Goal: Transaction & Acquisition: Purchase product/service

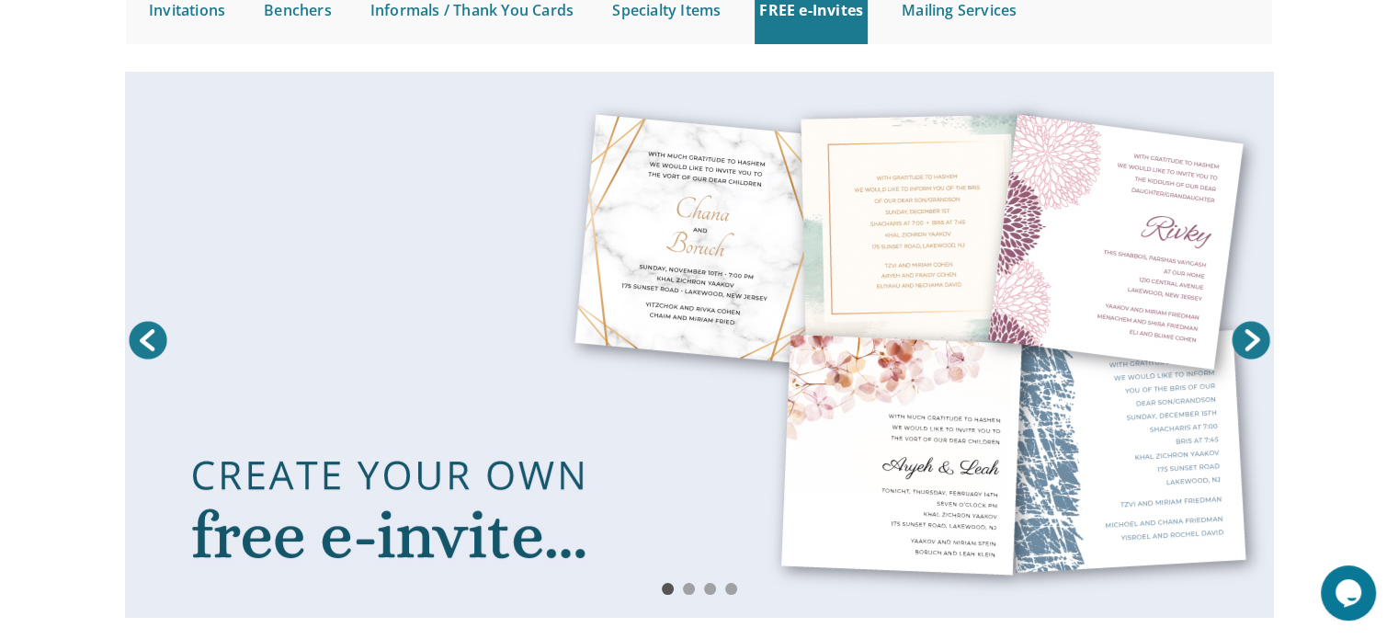
scroll to position [211, 0]
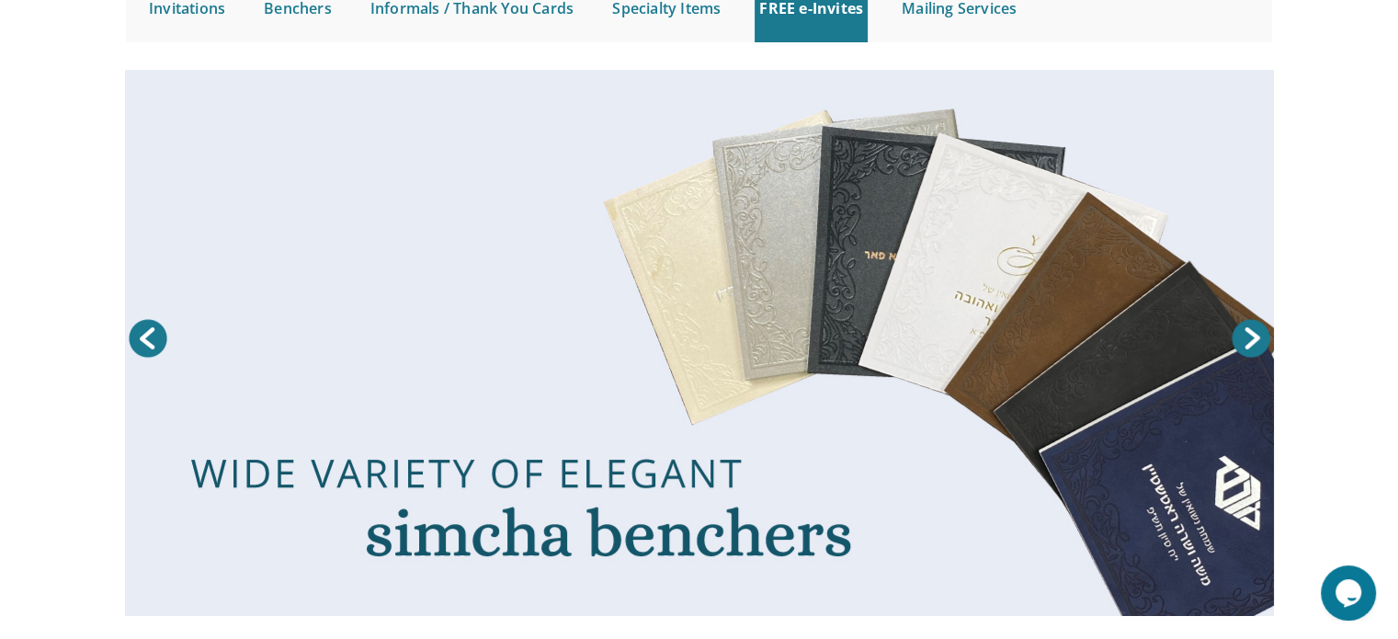
click at [1248, 330] on link "Next" at bounding box center [1251, 338] width 46 height 46
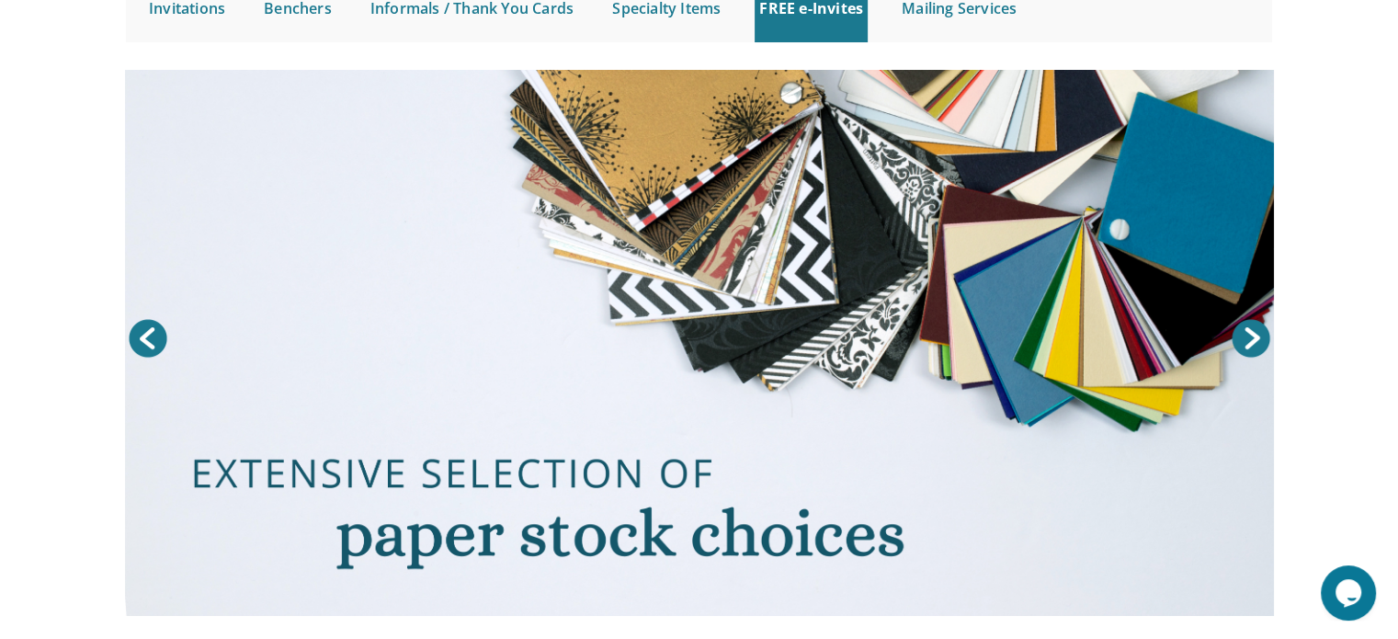
click at [1248, 330] on link "Next" at bounding box center [1251, 338] width 46 height 46
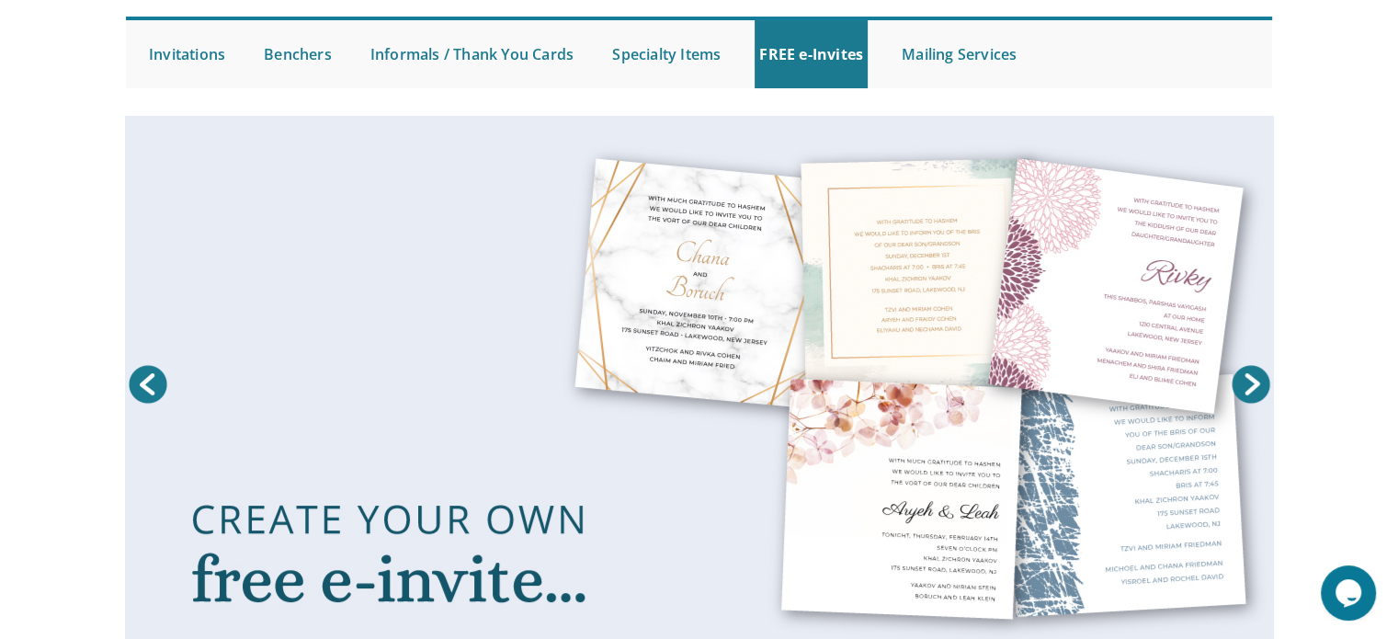
scroll to position [165, 0]
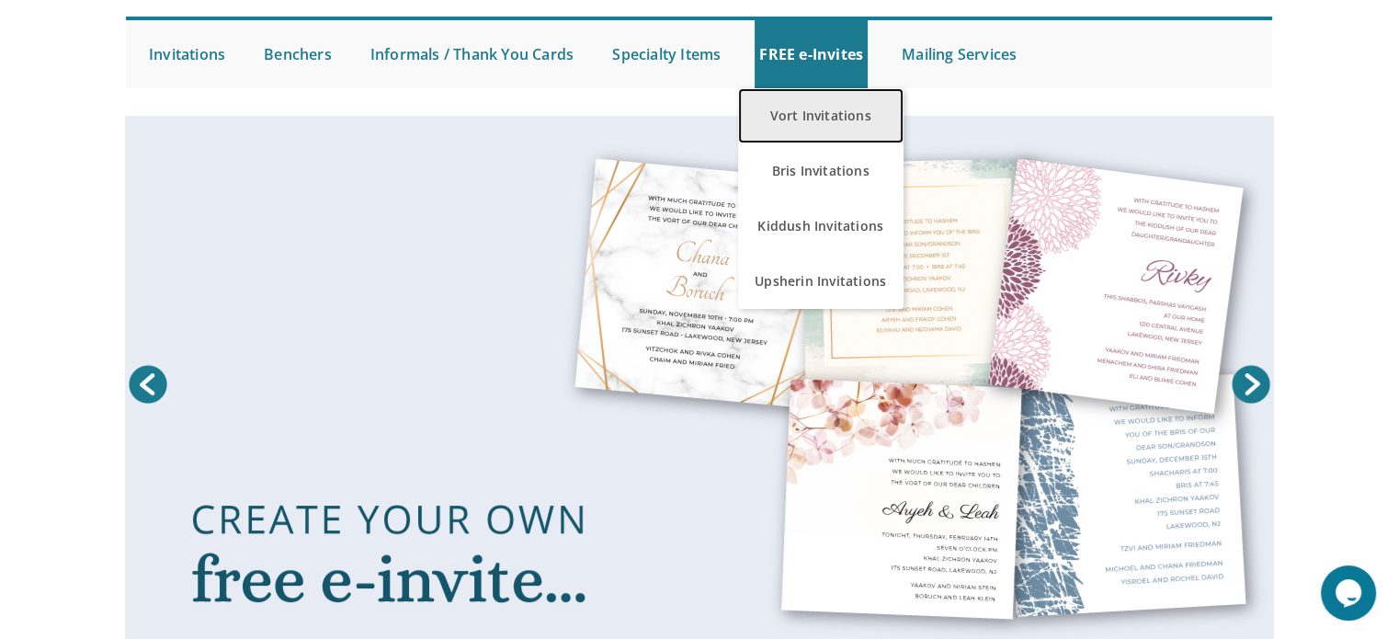
click at [819, 128] on link "Vort Invitations" at bounding box center [820, 115] width 165 height 55
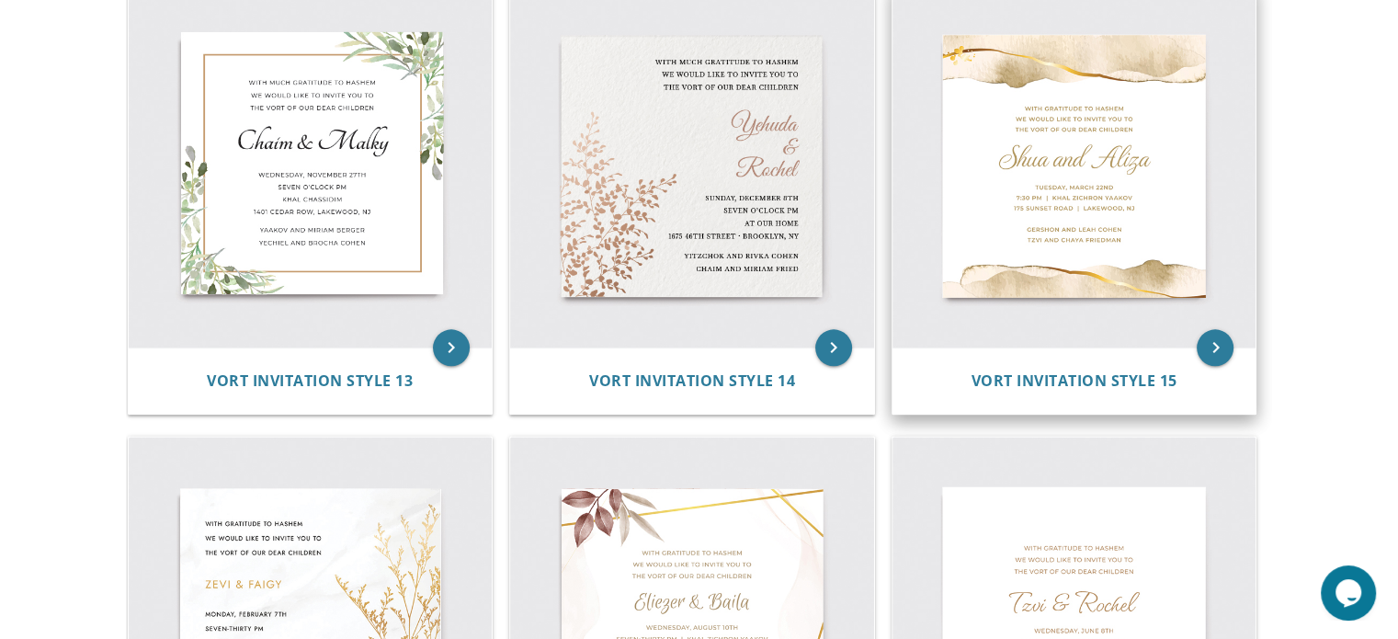
scroll to position [2161, 0]
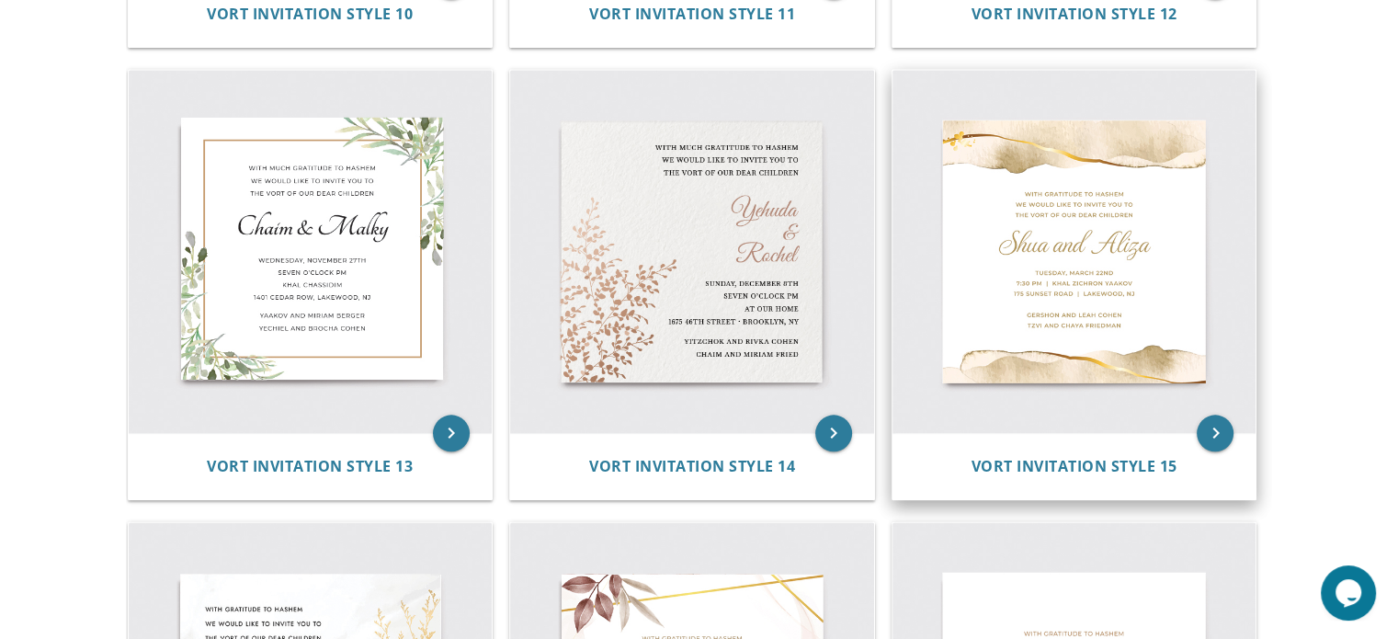
click at [1081, 166] on img at bounding box center [1074, 252] width 364 height 364
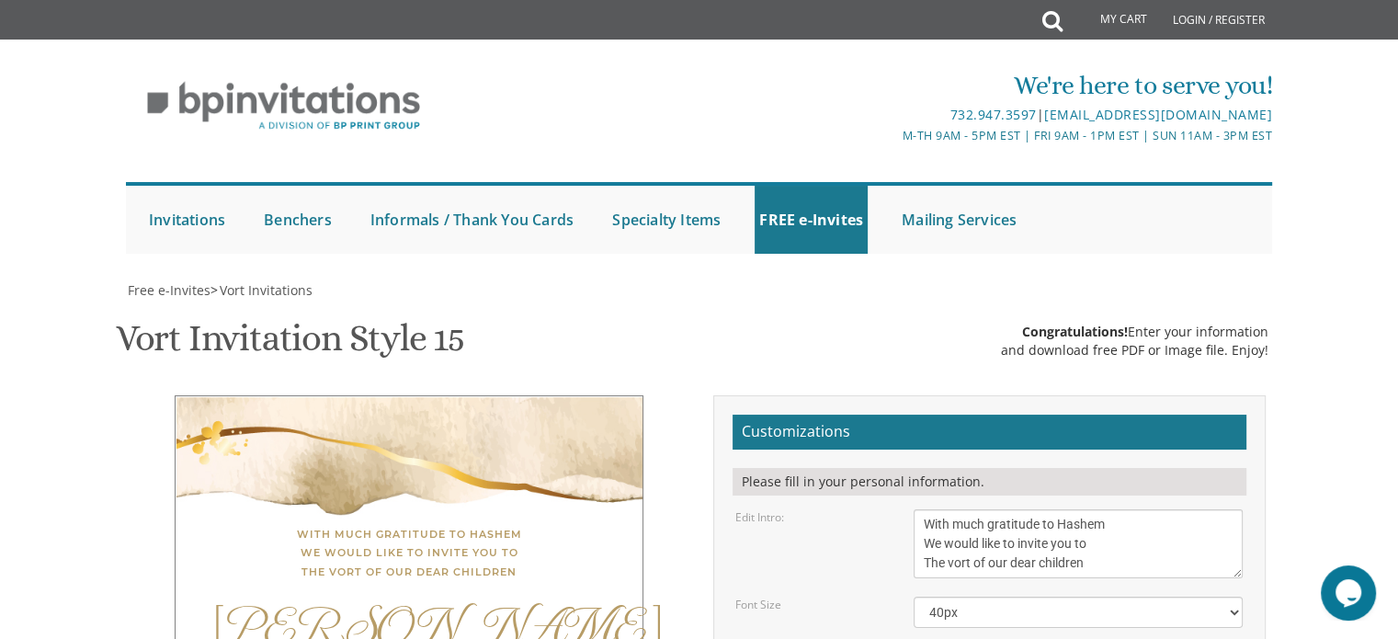
scroll to position [305, 0]
click at [1010, 509] on textarea "With much gratitude to Hashem We would like to invite you to The vort of our de…" at bounding box center [1078, 543] width 329 height 69
drag, startPoint x: 1098, startPoint y: 263, endPoint x: 866, endPoint y: 175, distance: 248.7
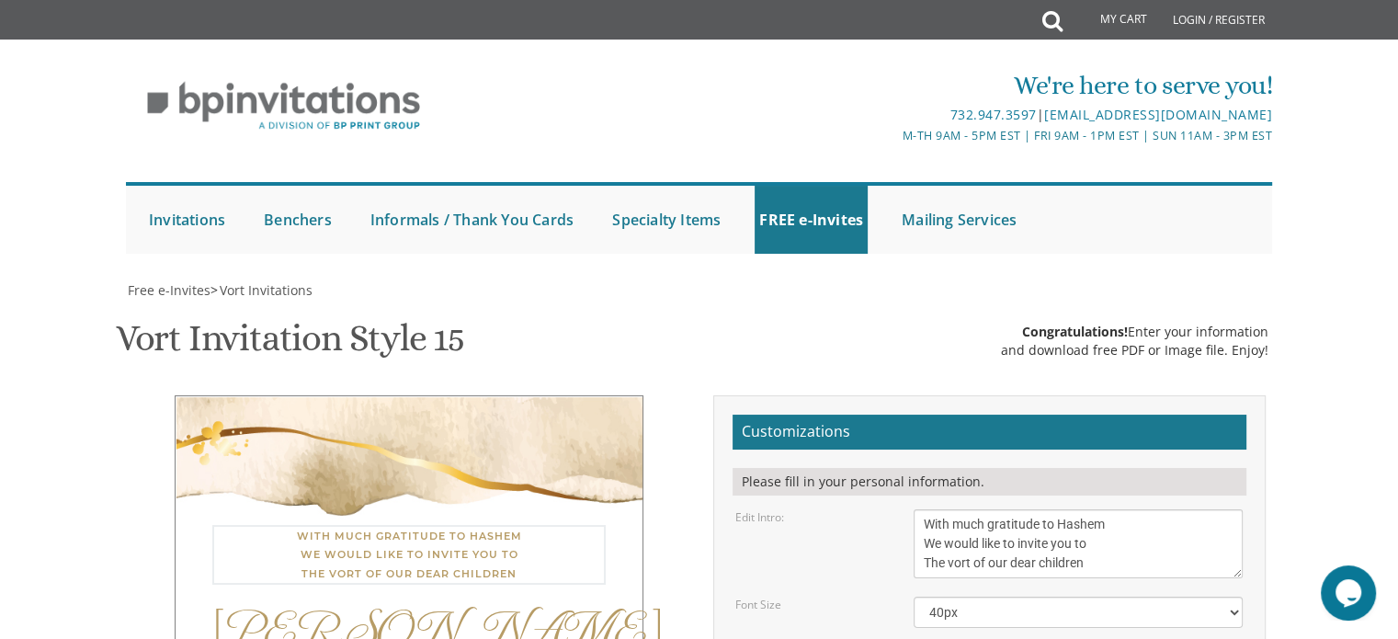
paste textarea "ברוב שבח והודאה להקב”ה with gratitude to hashem we would like to invite you to t"
type textarea "ברוב שבח והודאה להקב”ה with gratitude to hashem we would like to invite you to …"
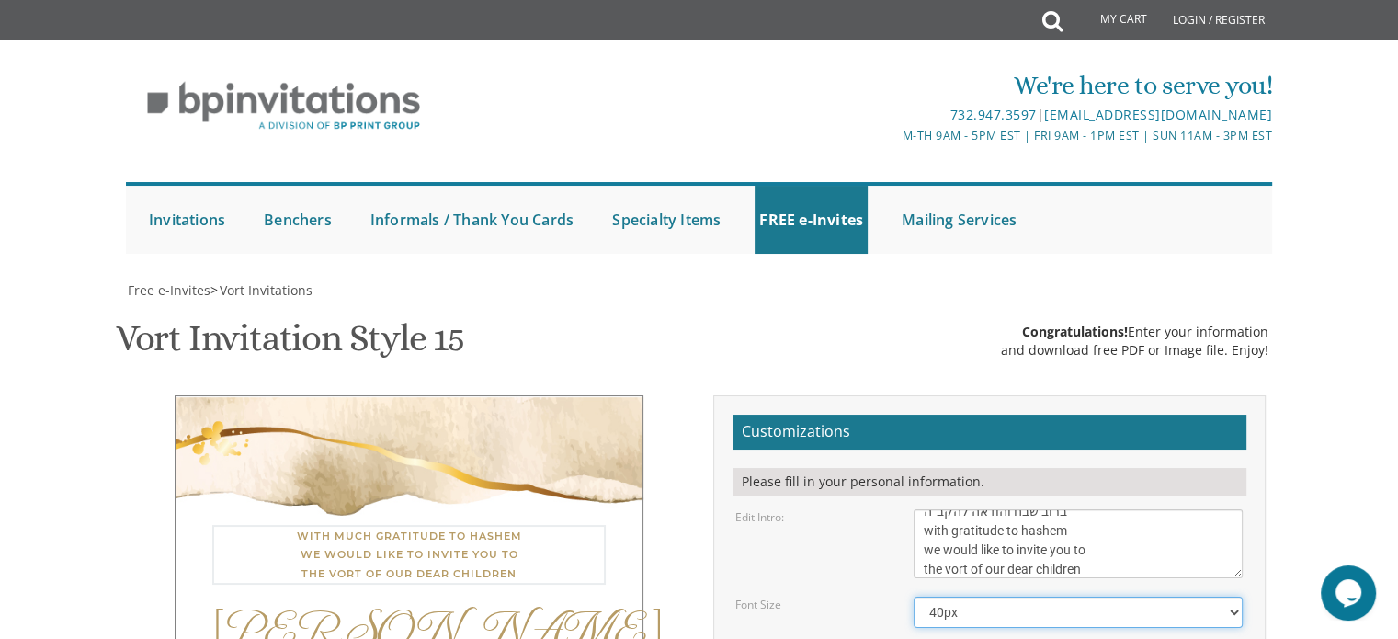
click at [1119, 597] on select "40px 50px 60px" at bounding box center [1078, 612] width 329 height 31
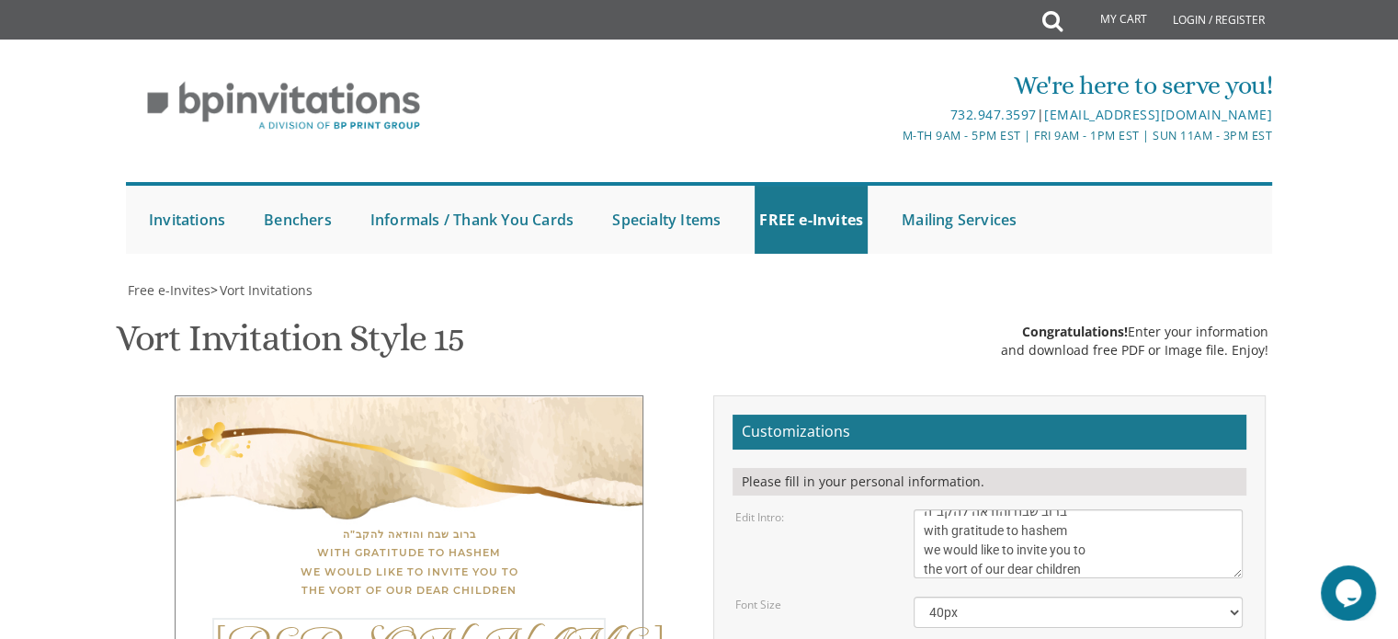
type textarea "Ahron and Tzipora"
drag, startPoint x: 1085, startPoint y: 464, endPoint x: 905, endPoint y: 392, distance: 193.0
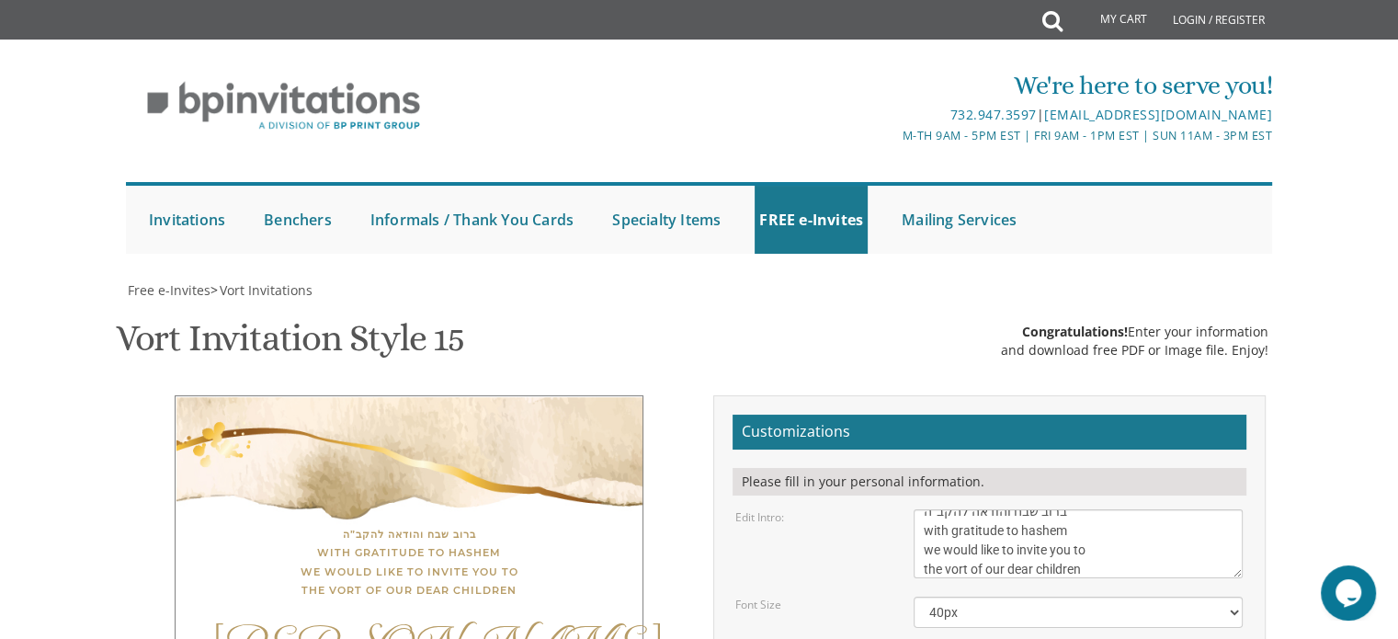
paste textarea "tuesday, September 2 | ט אלול 5:30-7:00 | Yeshiva ohr yisrael 1458 holly ln | A…"
type textarea "Thursday, March 22nd 7:30 PM | Khal Zichron Yaakov 175 Sunset Road Lakewood, Ne…"
drag, startPoint x: 1081, startPoint y: 465, endPoint x: 892, endPoint y: 388, distance: 204.5
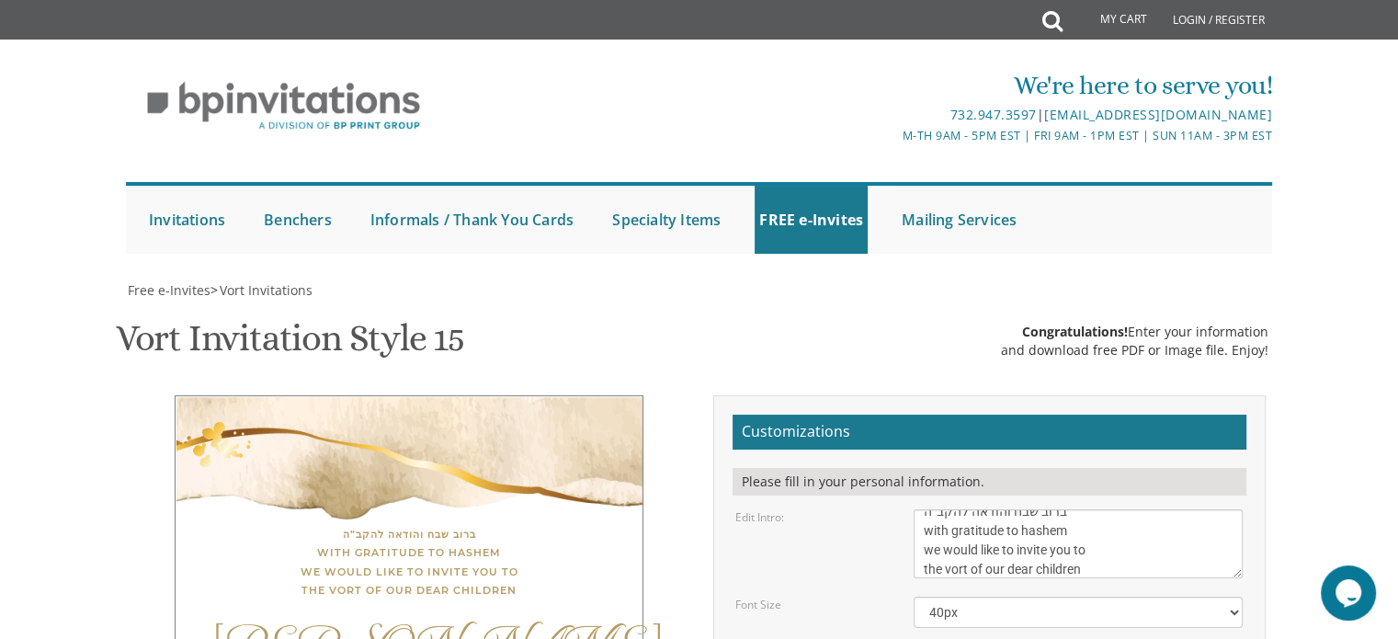
paste textarea "tuesday, September 2 | ט אלול 5:30-7:00 | Yeshiva ohr yisrael 1458 holly ln | A…"
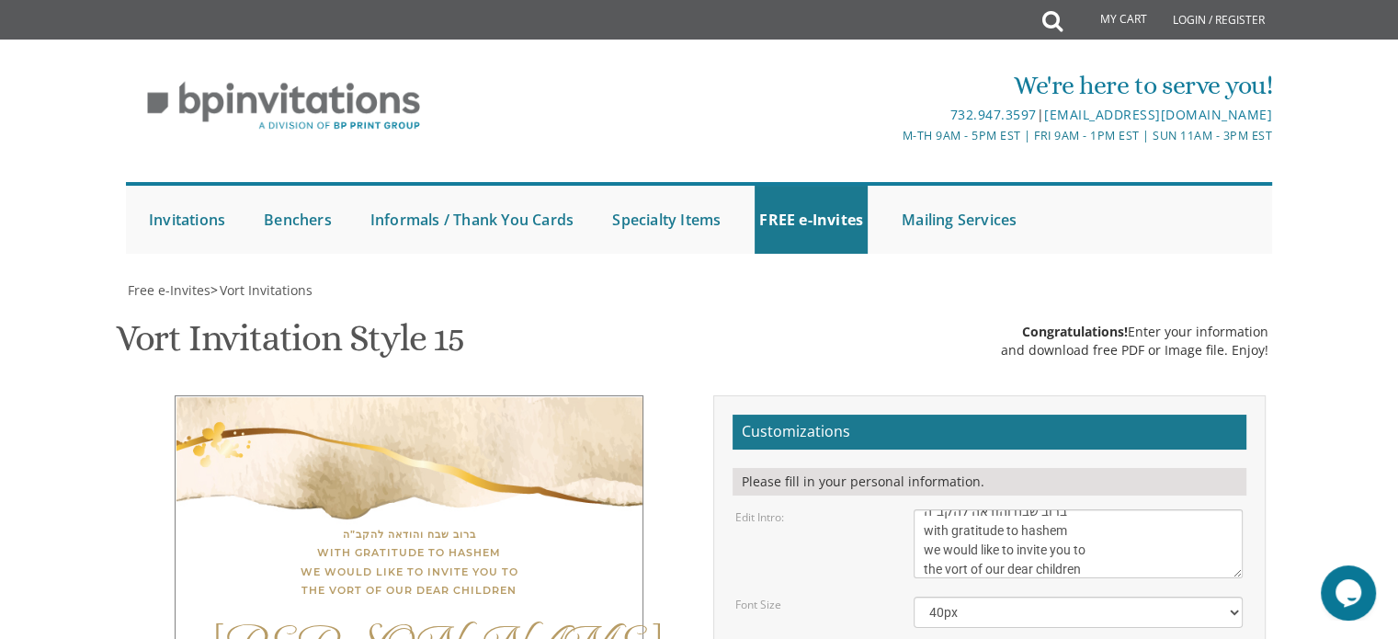
drag, startPoint x: 1040, startPoint y: 426, endPoint x: 1005, endPoint y: 436, distance: 37.2
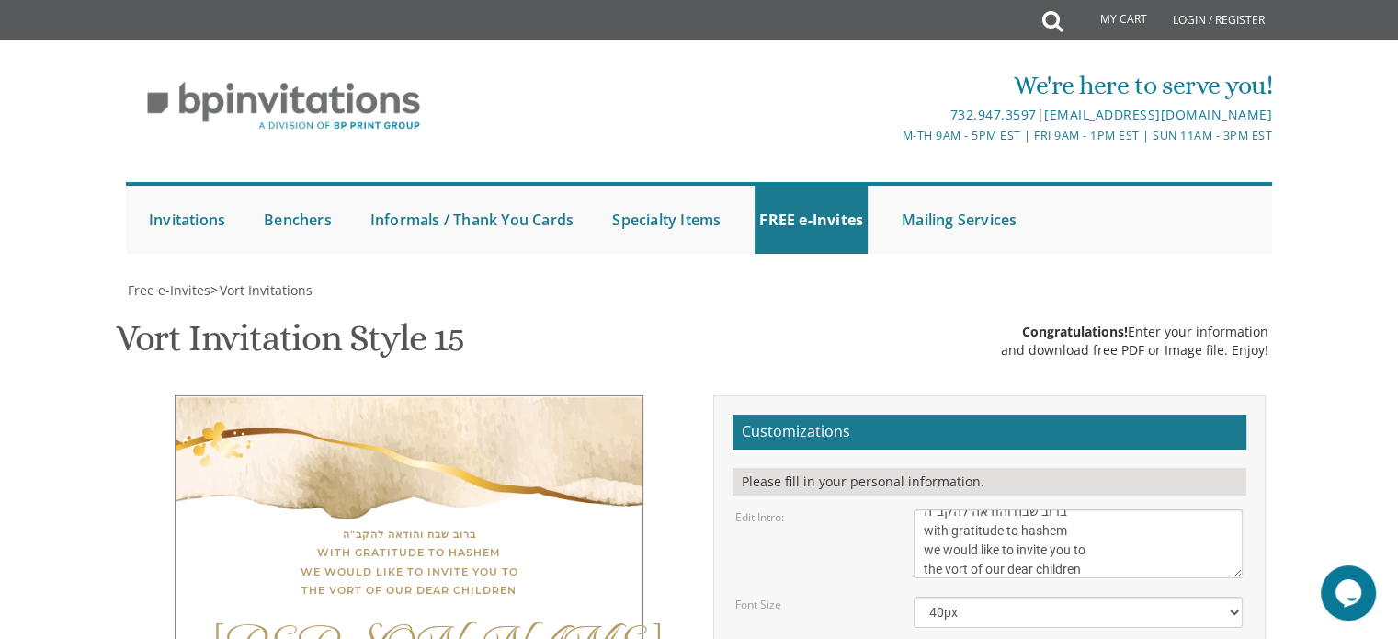
type textarea "Tuesday, September 2 | ט אלול 5:30-7:00 | Yeshiva Ohr Yisrael 1458 Holly Ln | A…"
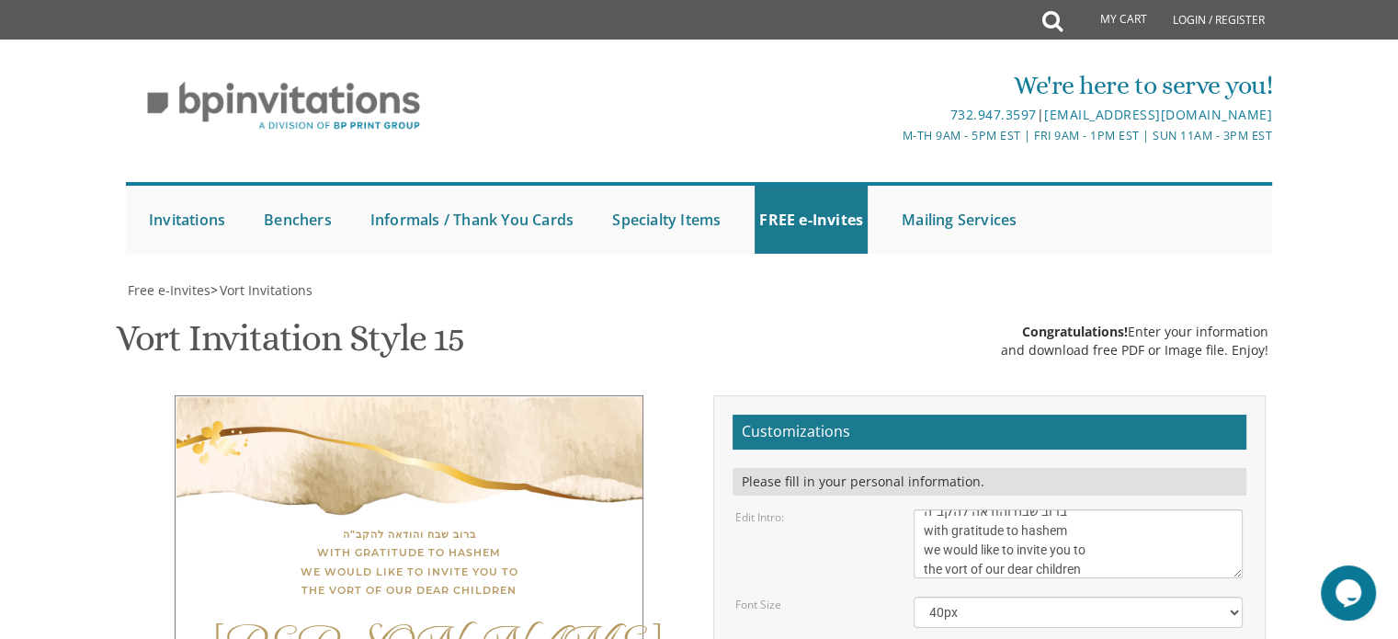
type textarea "[PERSON_NAME] and [PERSON_NAME] ________ and [PERSON_NAME]"
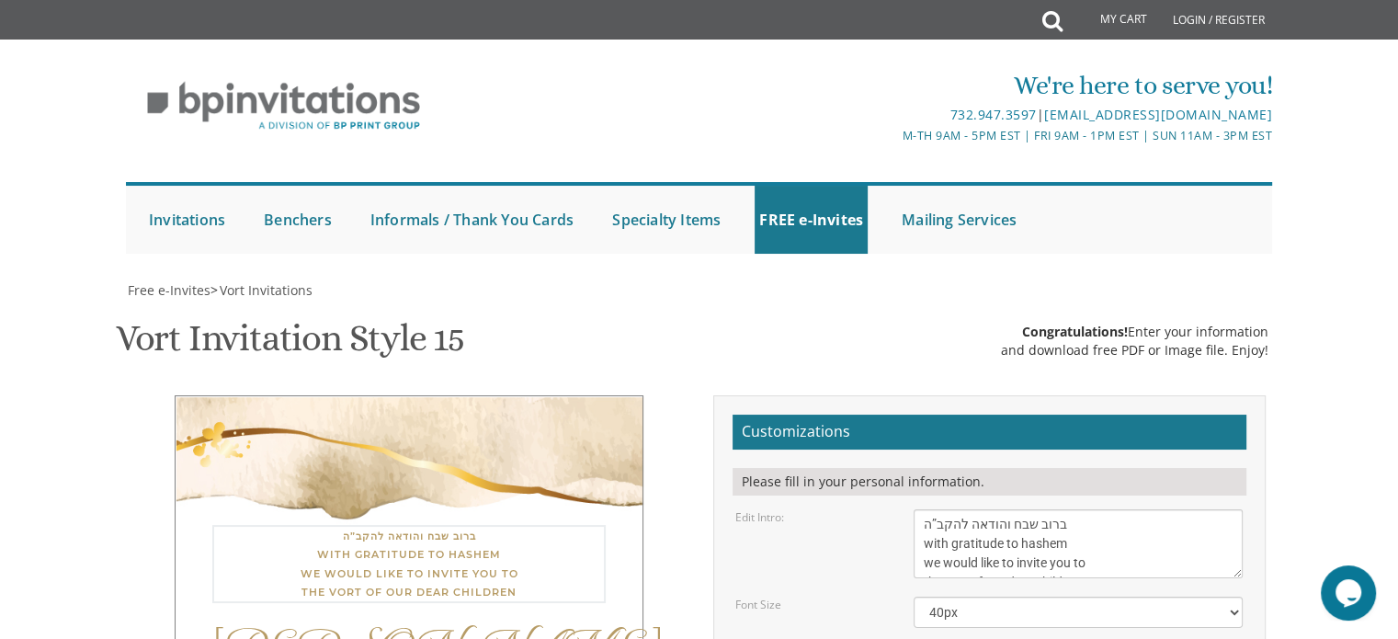
drag, startPoint x: 1094, startPoint y: 244, endPoint x: 1091, endPoint y: 212, distance: 32.3
click at [1091, 509] on textarea "With much gratitude to Hashem We would like to invite you to The vort of our de…" at bounding box center [1078, 543] width 329 height 69
click at [1054, 509] on textarea "With much gratitude to Hashem We would like to invite you to The vort of our de…" at bounding box center [1078, 543] width 329 height 69
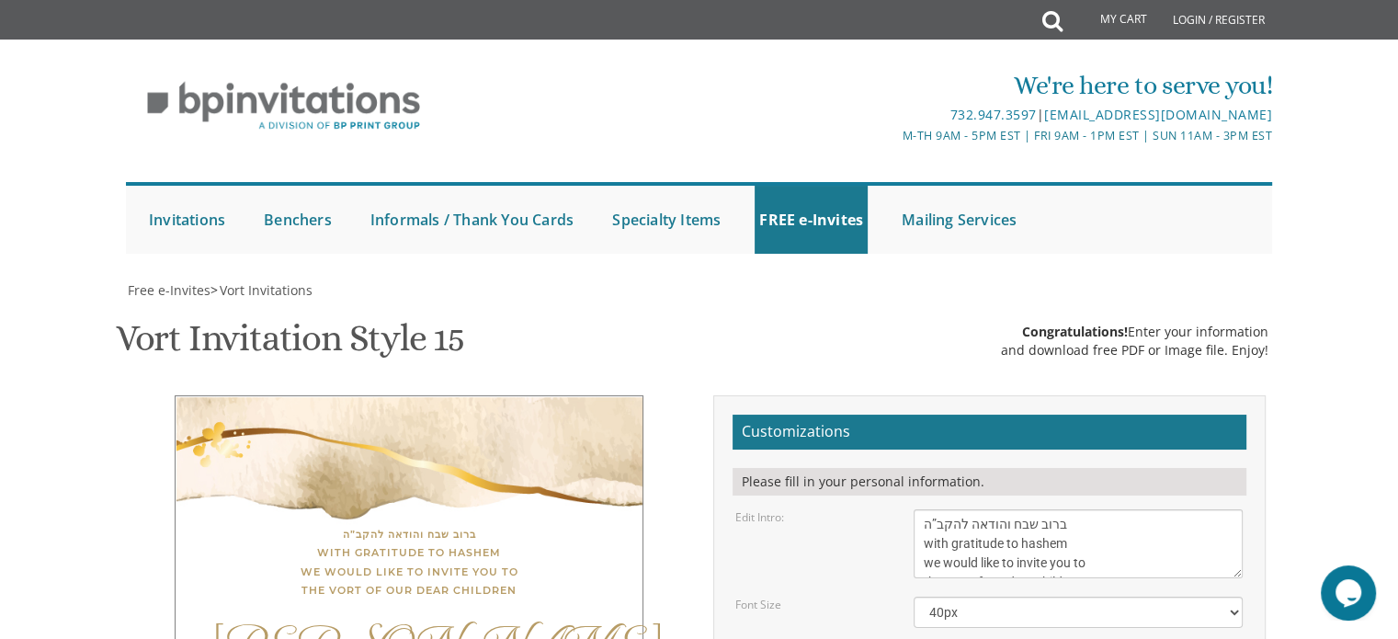
drag, startPoint x: 1075, startPoint y: 428, endPoint x: 915, endPoint y: 376, distance: 168.3
type textarea "Tuesday, September 2 | ט אלול 5:30-7:00 | Yeshiva Ohr Yisrael 1458 Holly Ln | A…"
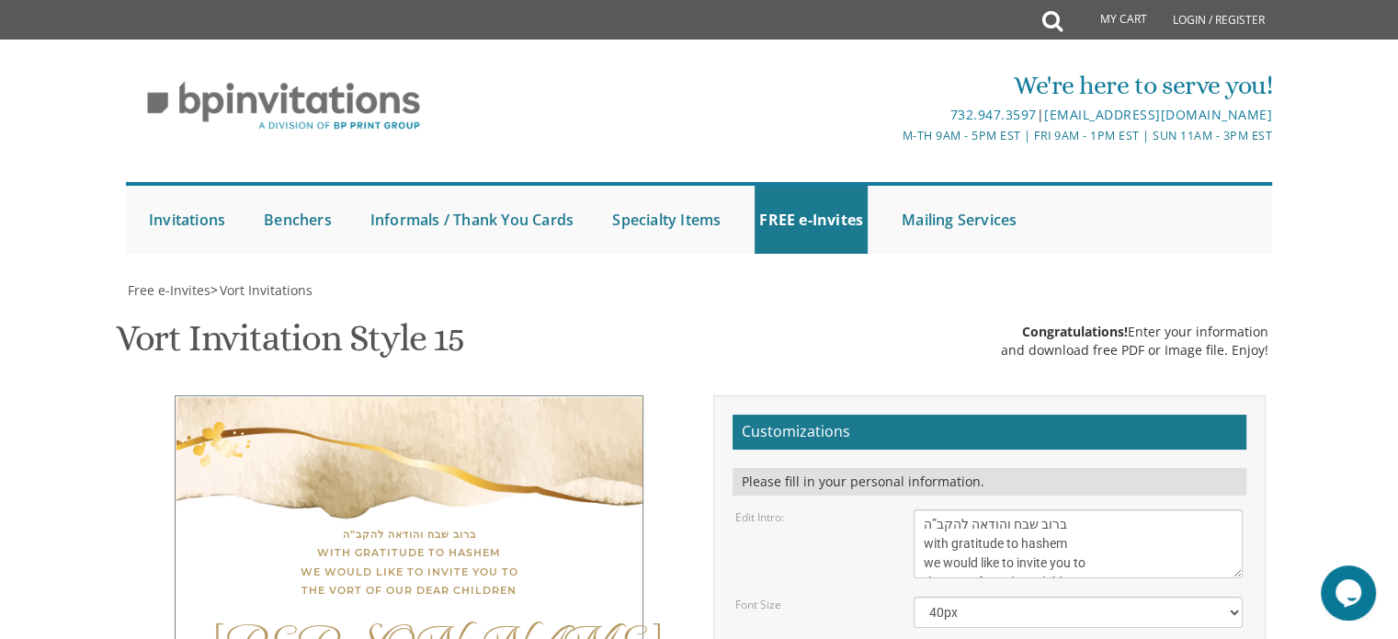
drag, startPoint x: 1085, startPoint y: 521, endPoint x: 914, endPoint y: 488, distance: 175.0
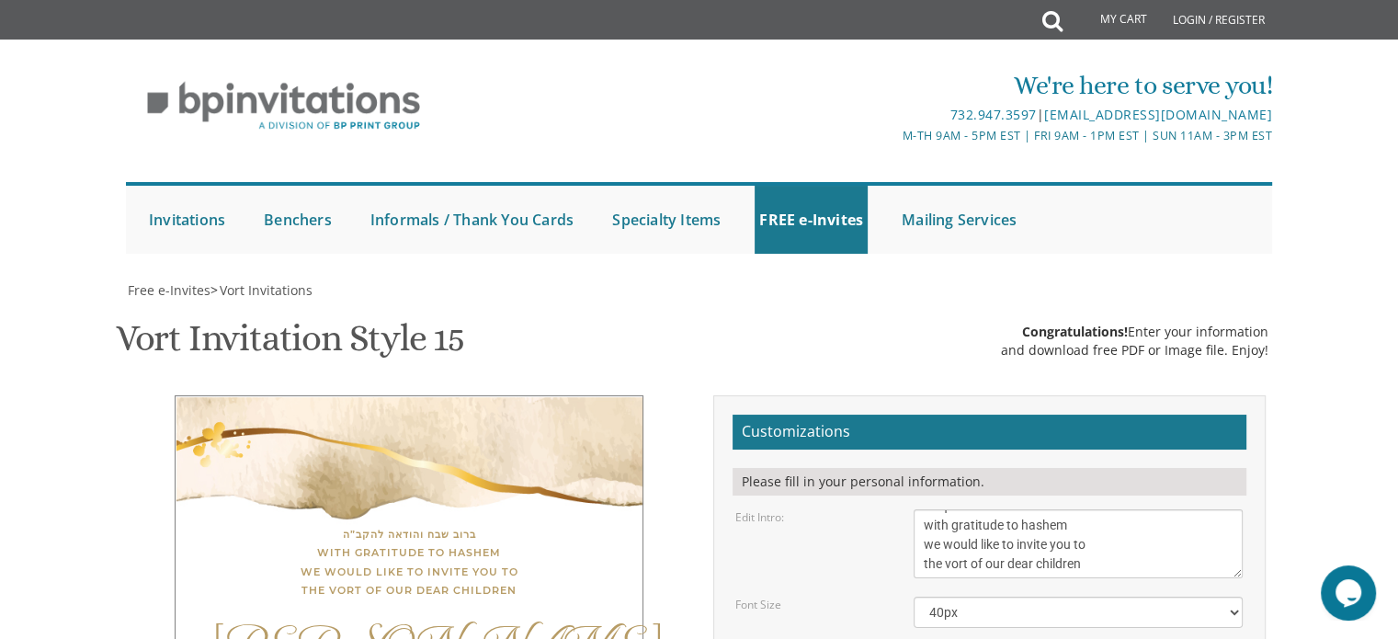
drag, startPoint x: 1081, startPoint y: 424, endPoint x: 900, endPoint y: 385, distance: 185.1
drag, startPoint x: 1085, startPoint y: 522, endPoint x: 811, endPoint y: 460, distance: 281.8
paste textarea "Tuesday, September 2 | ט אלול 5:30-7:00 | Yeshiva Ohr Yisrael 1458 Holly Ln | A…"
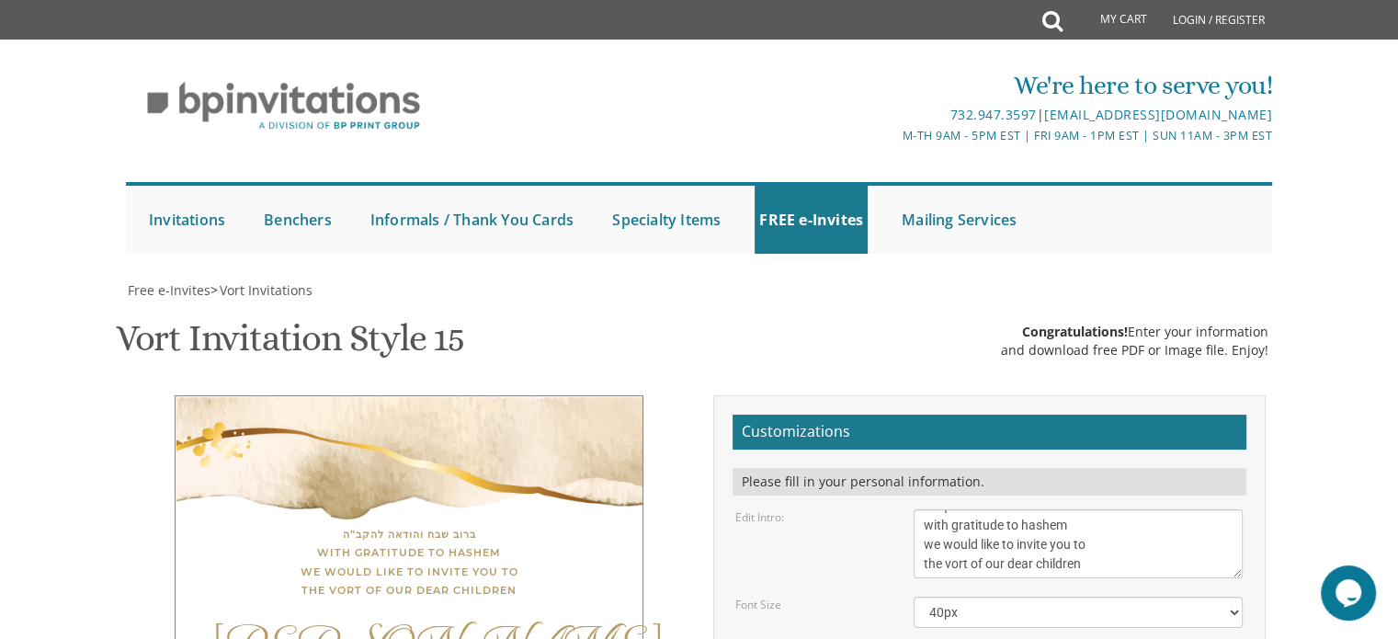
drag, startPoint x: 923, startPoint y: 493, endPoint x: 1076, endPoint y: 527, distance: 157.2
paste textarea "Tuesday, September 2 | ט אלול 5:30-7:00 | Yeshiva Ohr Yisrael 1458 Holly Ln | A…"
type textarea "Naftali Tzvi and Rivkah Estreicher ________ and Baila Barkany"
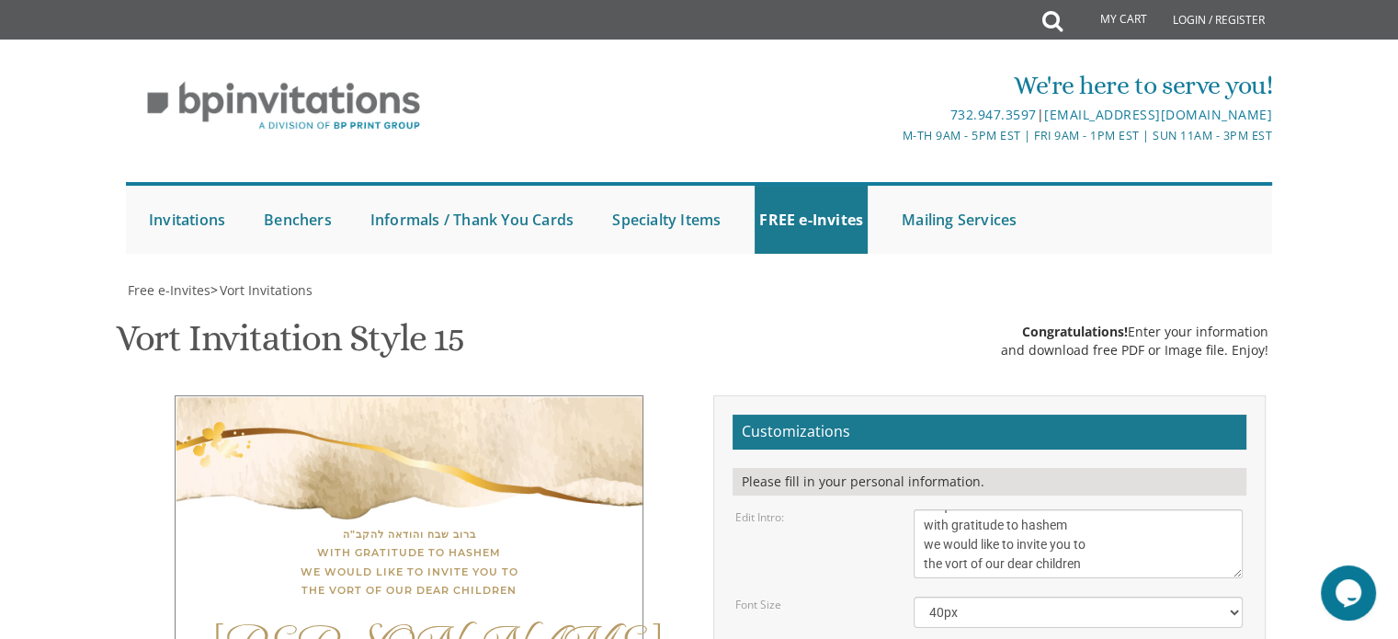
type textarea "Aharon and Tzipora"
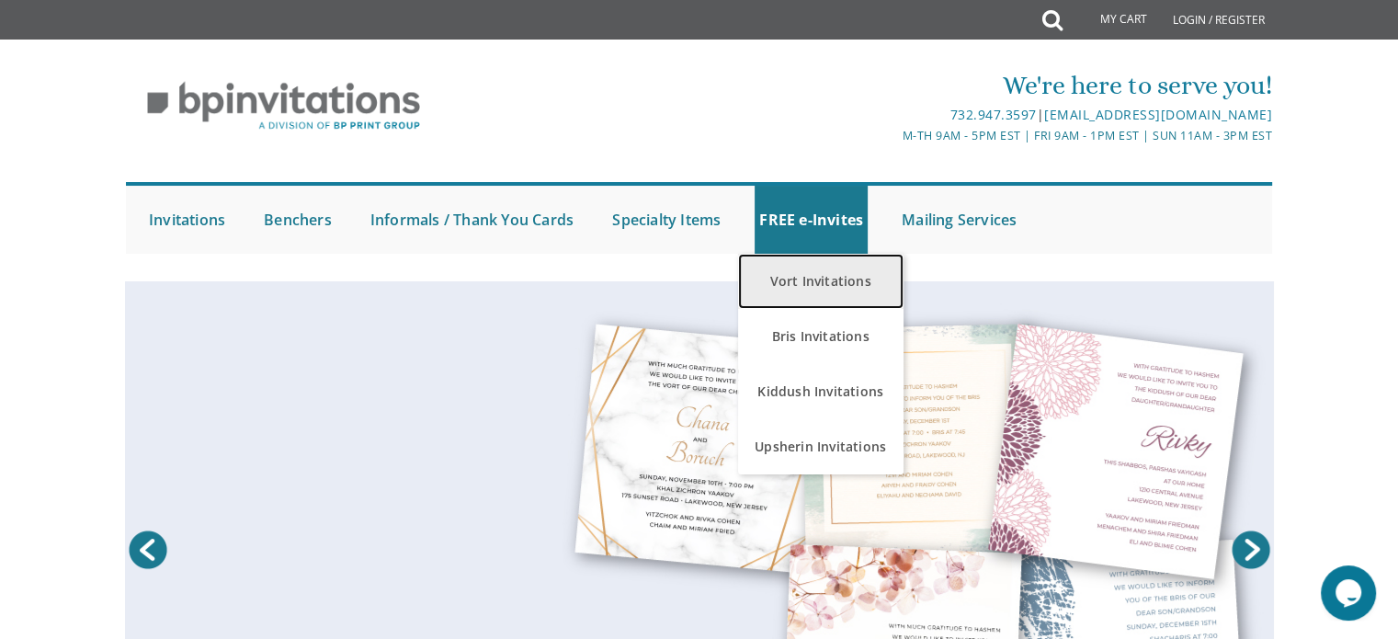
click at [841, 300] on link "Vort Invitations" at bounding box center [820, 281] width 165 height 55
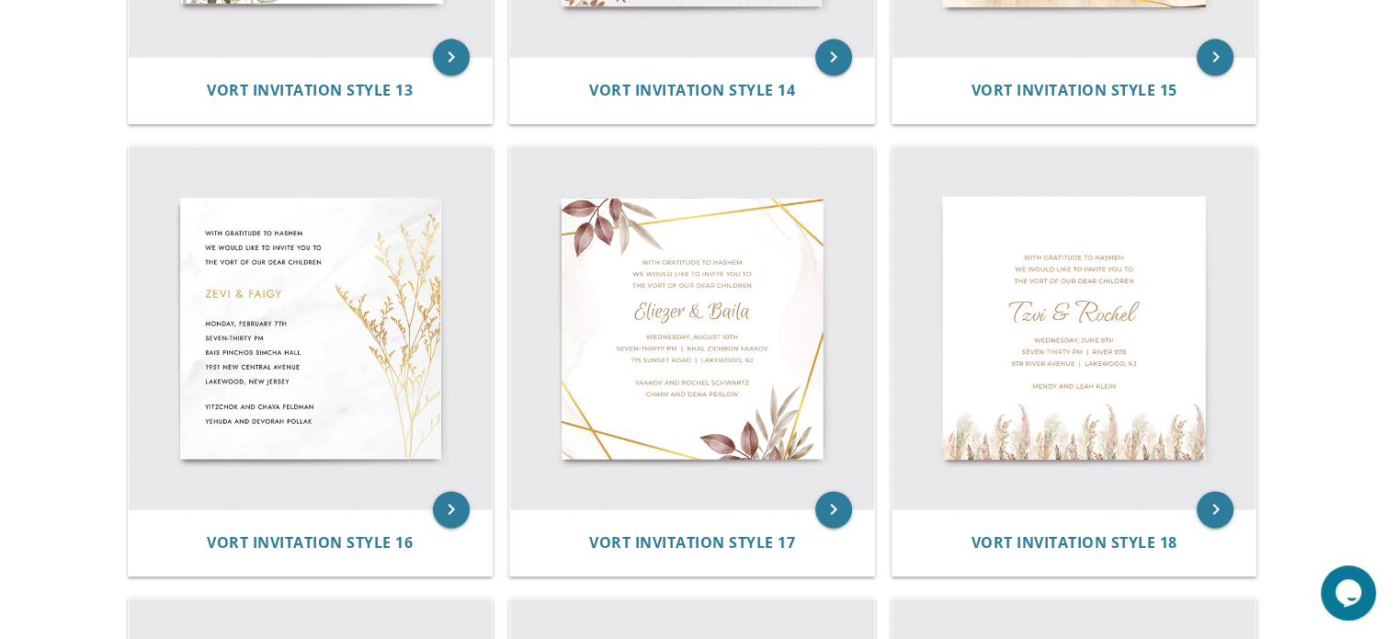
scroll to position [2537, 0]
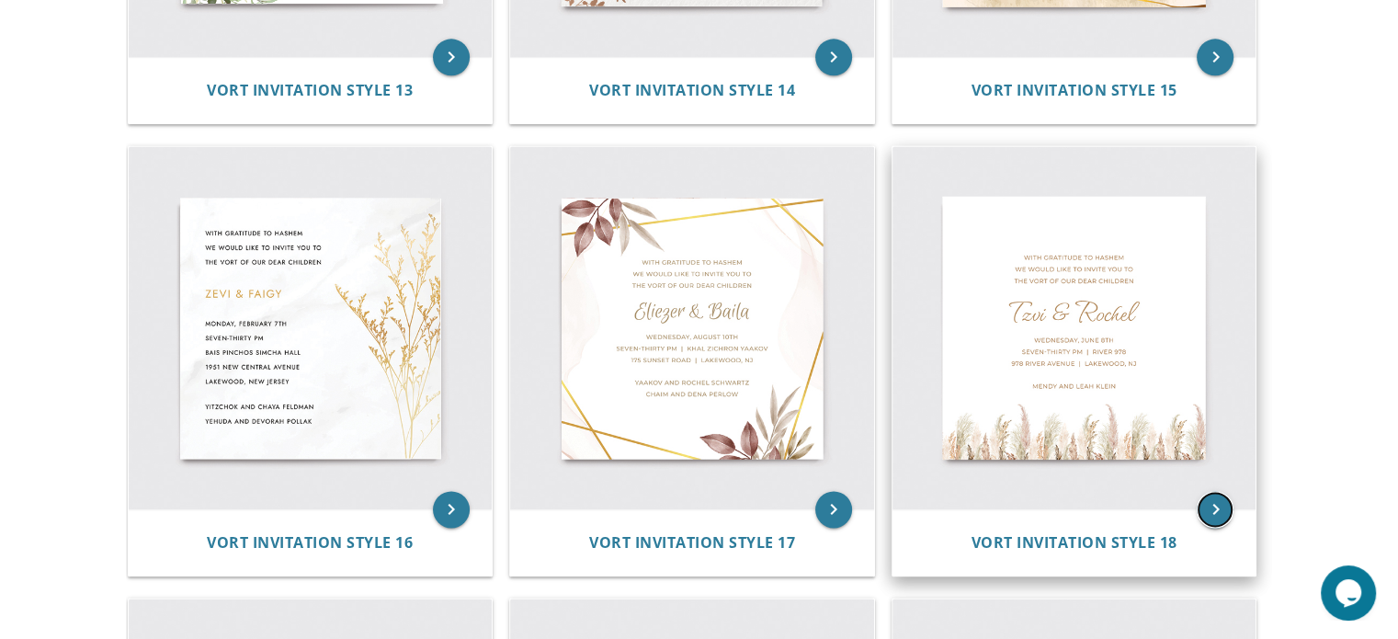
click at [1219, 518] on icon "keyboard_arrow_right" at bounding box center [1215, 509] width 37 height 37
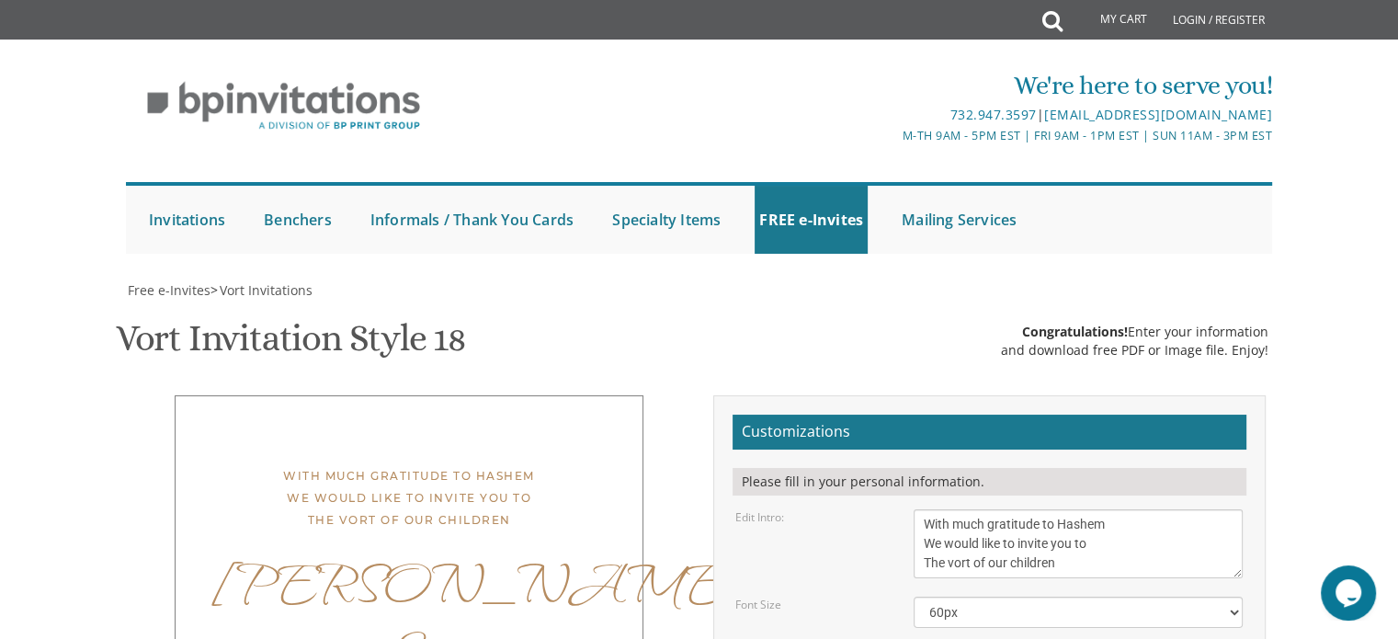
scroll to position [243, 0]
drag, startPoint x: 1076, startPoint y: 324, endPoint x: 893, endPoint y: 272, distance: 190.3
click at [893, 509] on div "Edit Intro: With much gratitude to Hashem We would like to invite you to The vo…" at bounding box center [989, 543] width 535 height 69
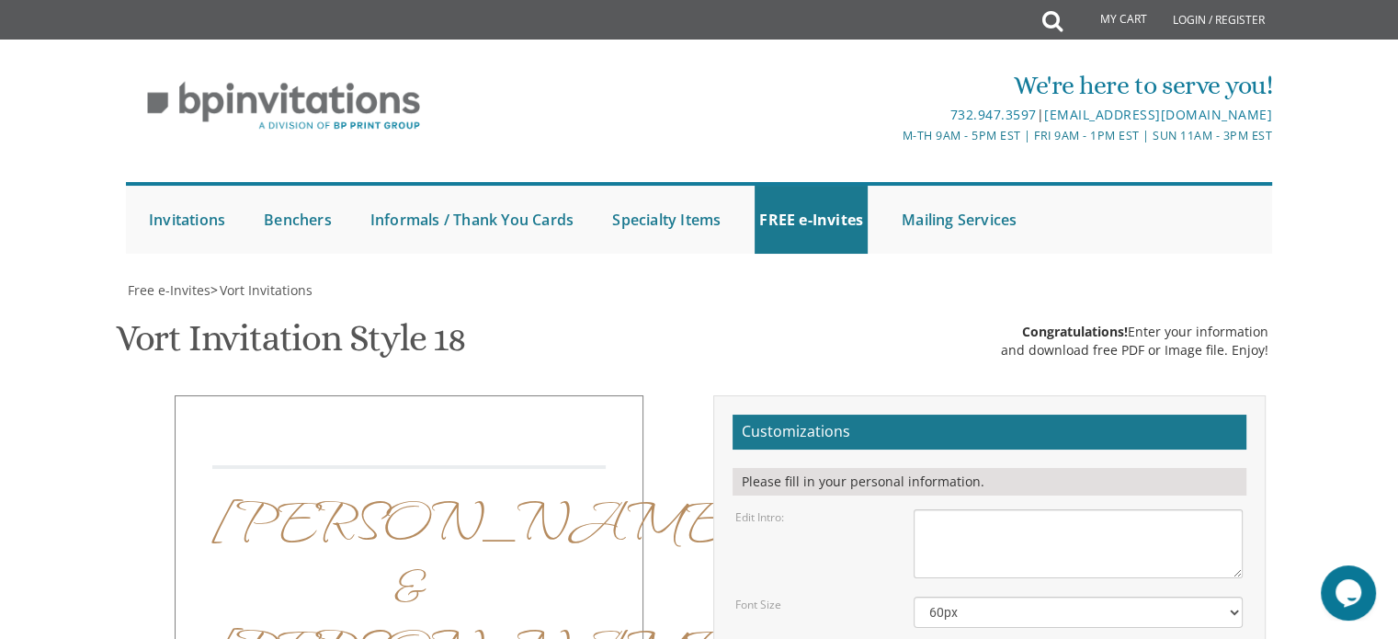
paste textarea "ברוב שבח והודאה להקב”ה with gratitude to hashem we would like to invite you to …"
type textarea "ברוב שבח והודאה להקב”ה with gratitude to hashem we would like to invite you to …"
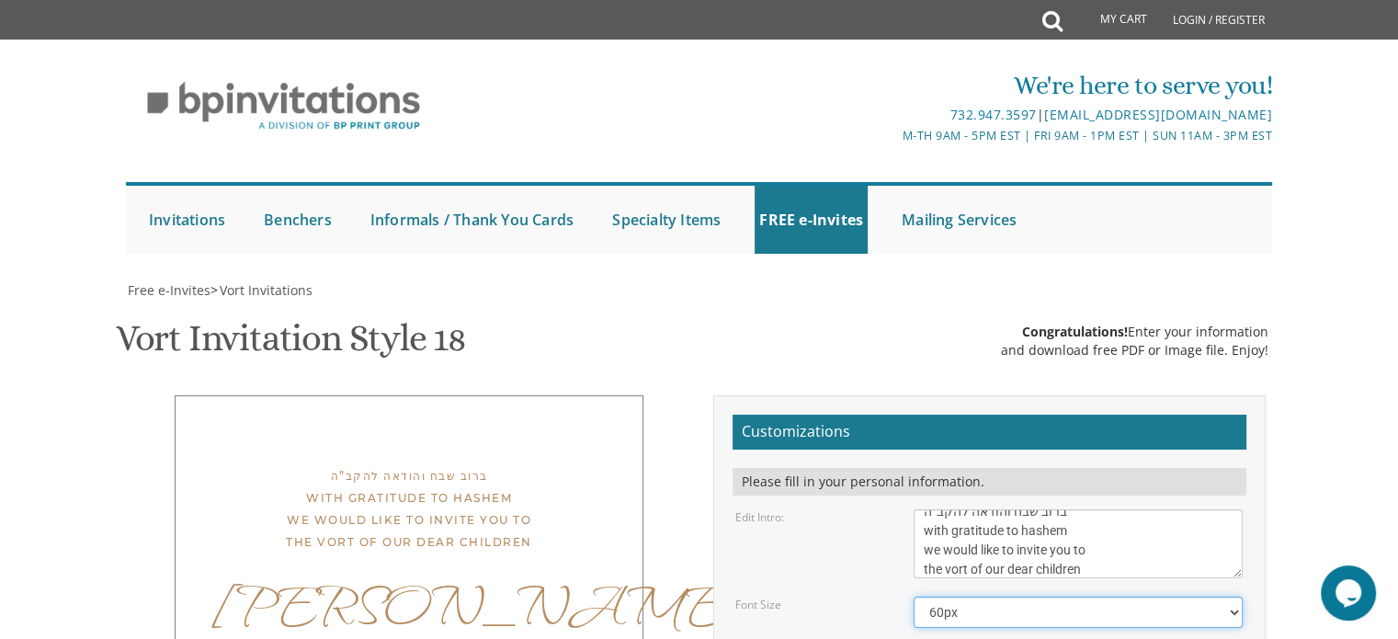
click at [1017, 597] on select "40px 50px 60px 70px 80px" at bounding box center [1078, 612] width 329 height 31
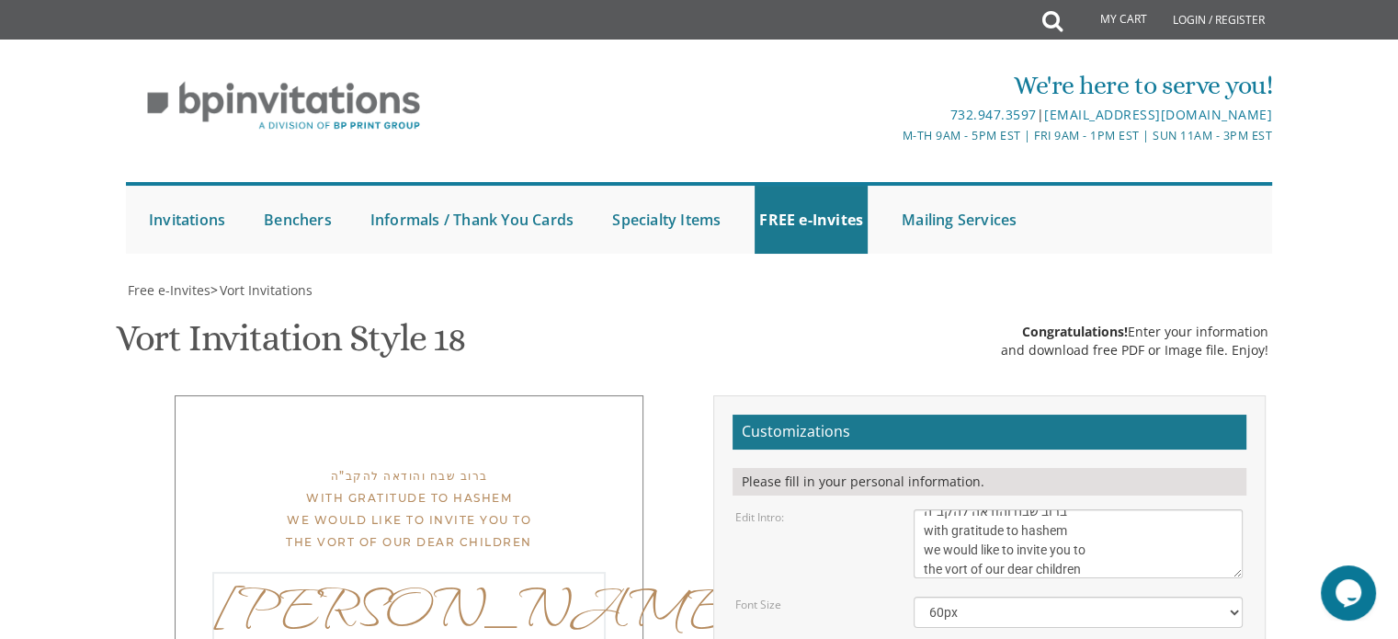
type textarea "Ahron & Tzipora"
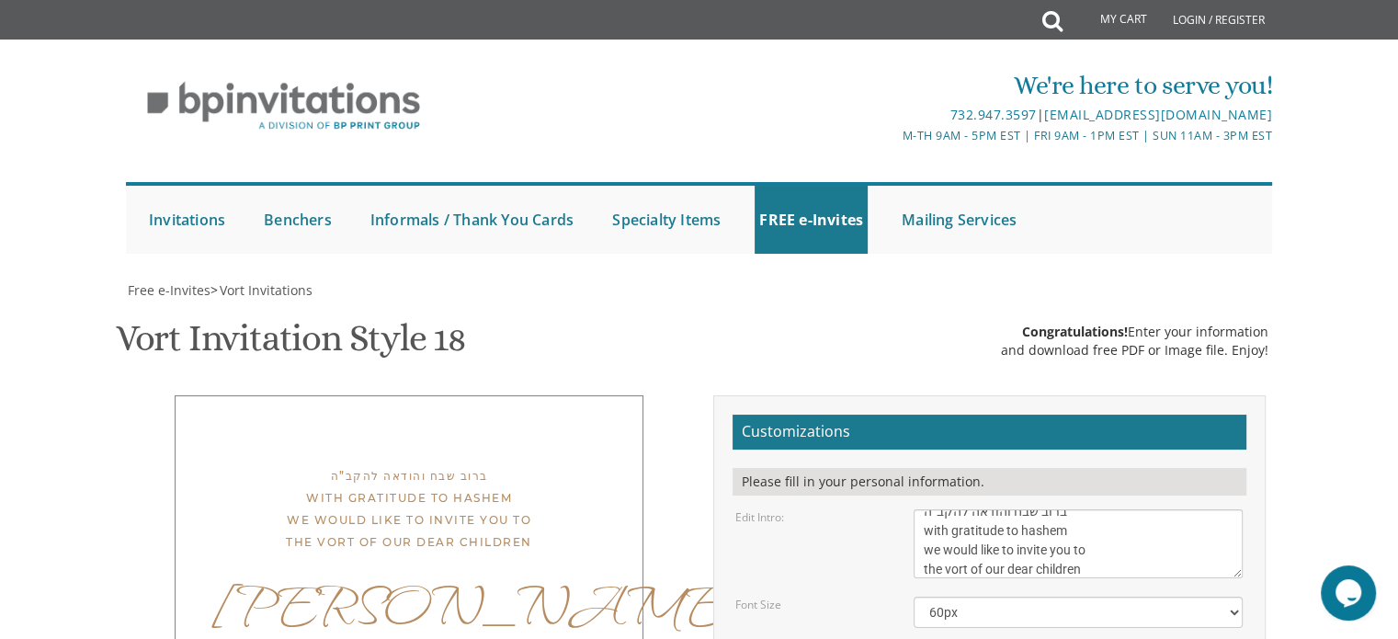
drag, startPoint x: 1138, startPoint y: 432, endPoint x: 892, endPoint y: 390, distance: 249.9
paste textarea "Tuesday, September 2 | ט אלול 5:30-7:00 | Yeshiva Ohr Yisrael 1458 Holly Ln | A…"
type textarea "[DATE] | ט אלול 5:30-7:00 | Yeshiva Ohr Yisrael [STREET_ADDRESS][PERSON_NAME]"
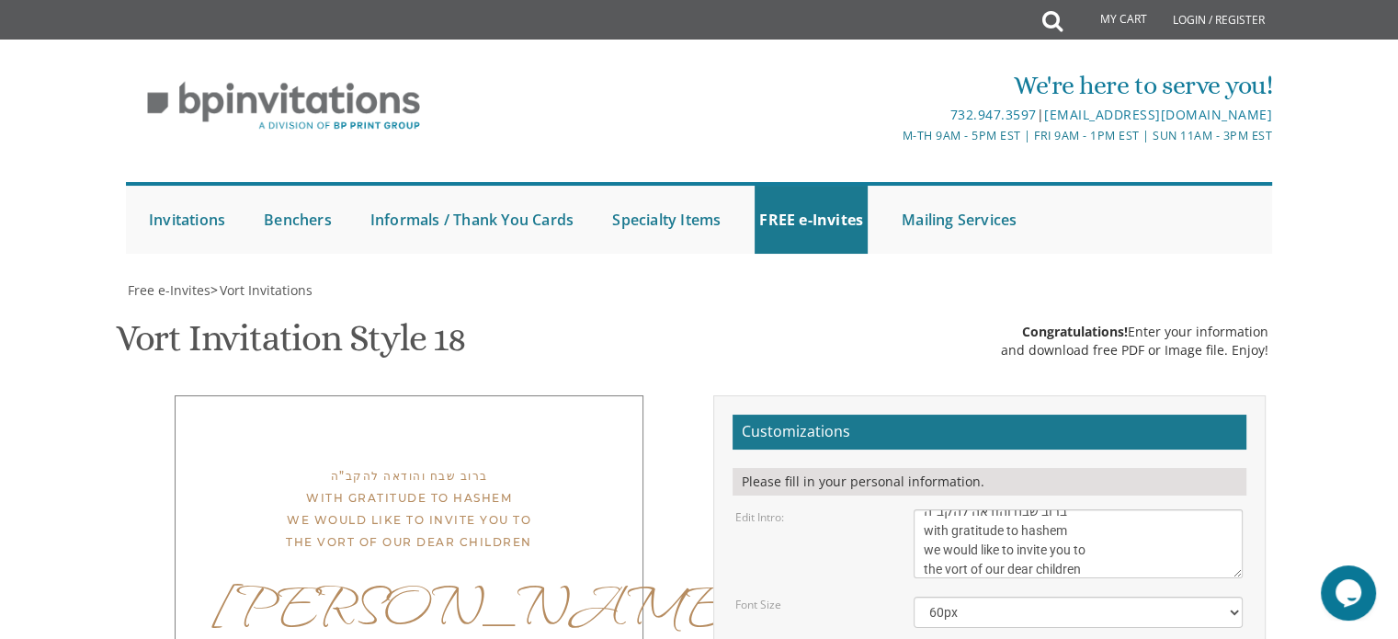
drag, startPoint x: 1072, startPoint y: 508, endPoint x: 903, endPoint y: 486, distance: 170.5
paste textarea "[PERSON_NAME] and [PERSON_NAME] ________ and [PERSON_NAME]"
type textarea "[PERSON_NAME] and [PERSON_NAME] ________ and [PERSON_NAME]"
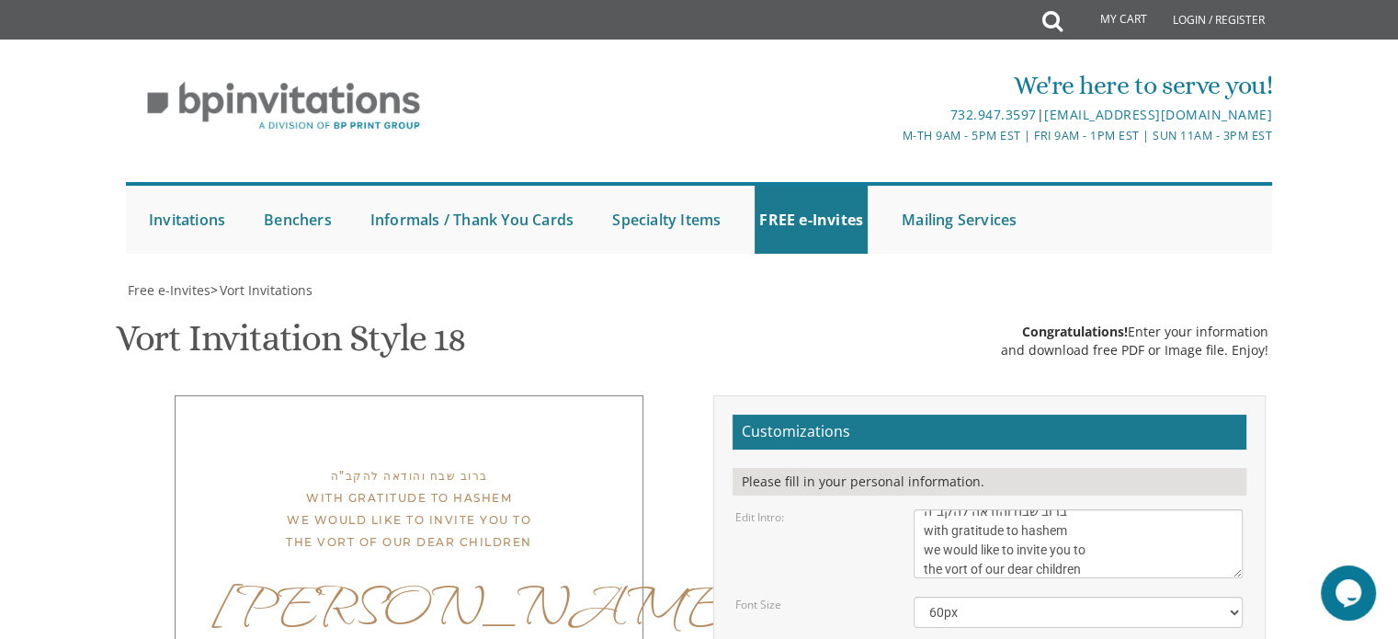
click at [1096, 509] on textarea "With much gratitude to Hashem We would like to invite you to The vort of our ch…" at bounding box center [1078, 543] width 329 height 69
drag, startPoint x: 1089, startPoint y: 439, endPoint x: 908, endPoint y: 389, distance: 188.0
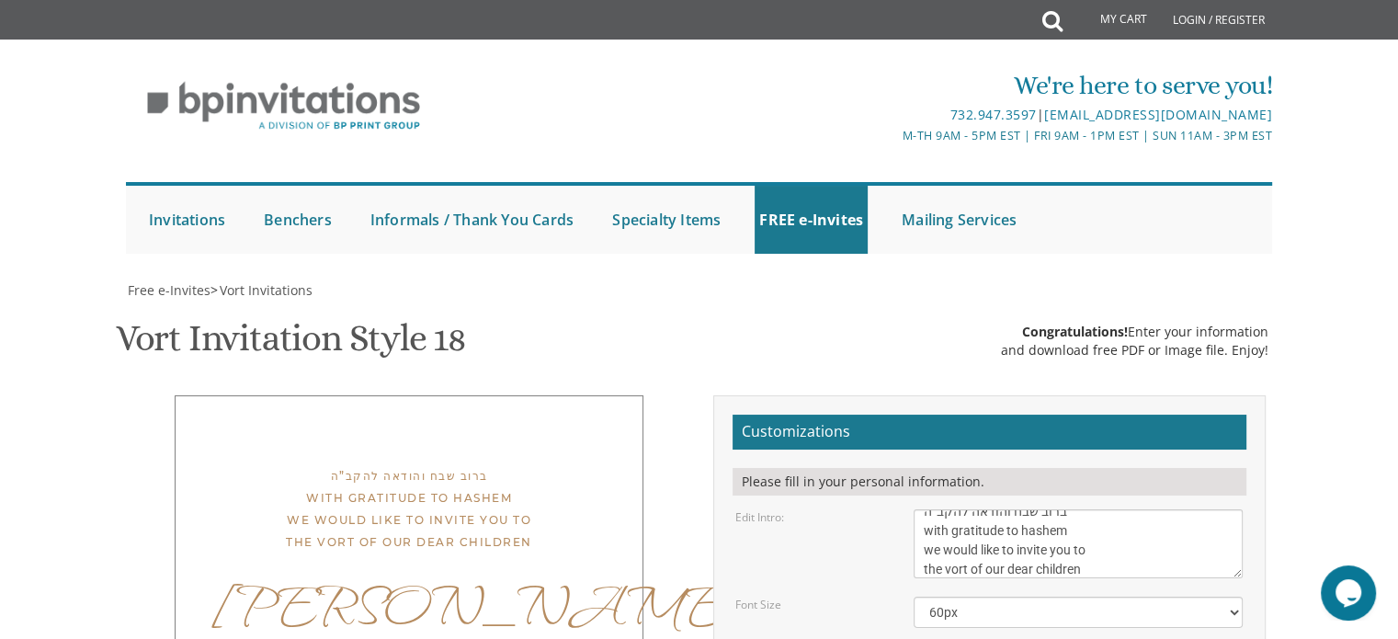
drag, startPoint x: 1082, startPoint y: 506, endPoint x: 919, endPoint y: 482, distance: 164.6
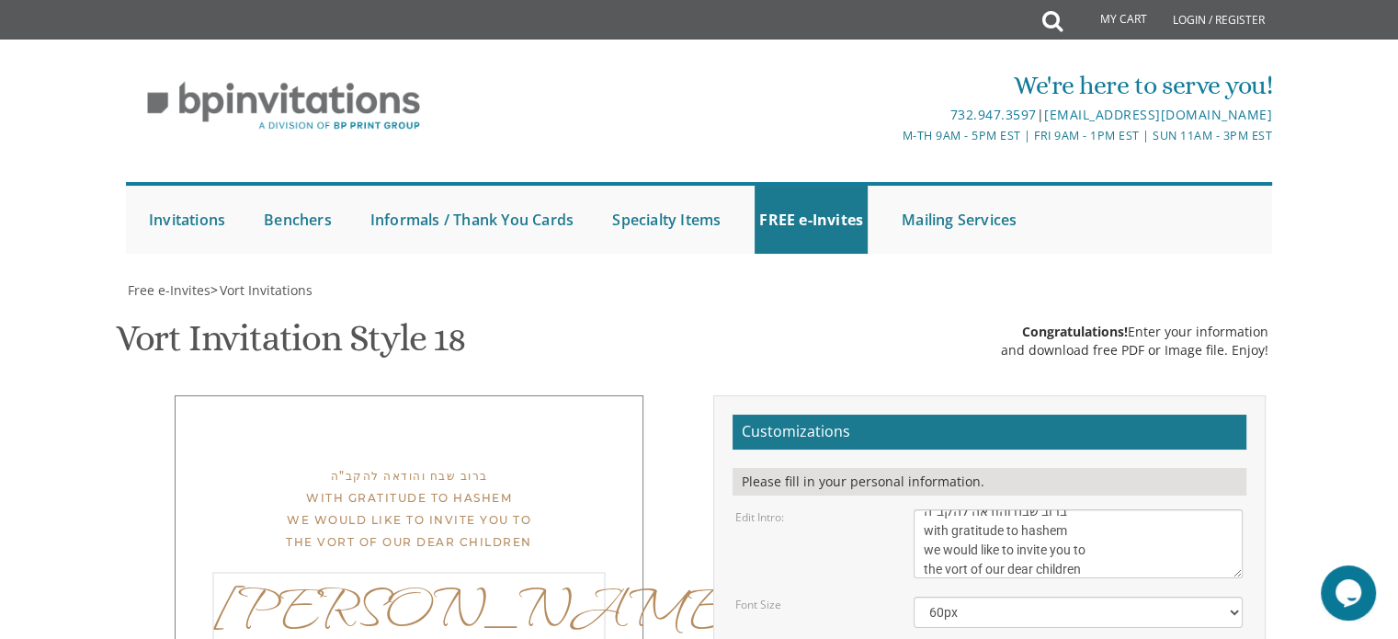
type textarea "Aharon & [PERSON_NAME]"
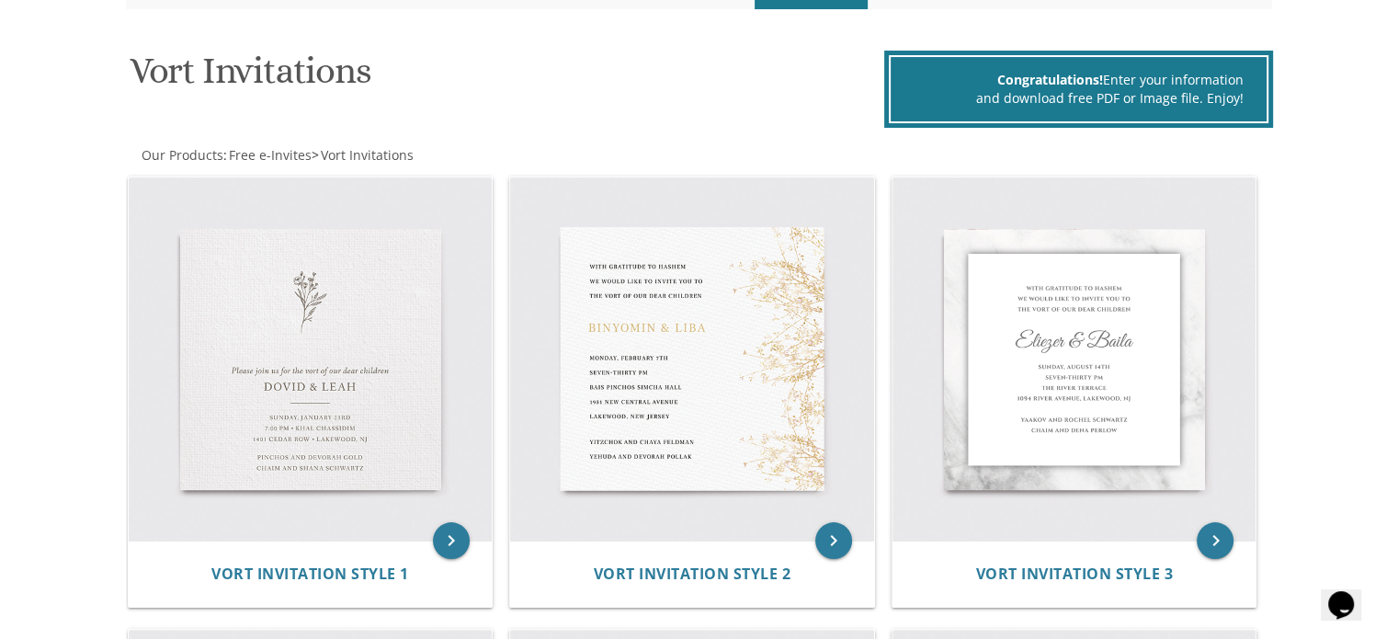
scroll to position [264, 0]
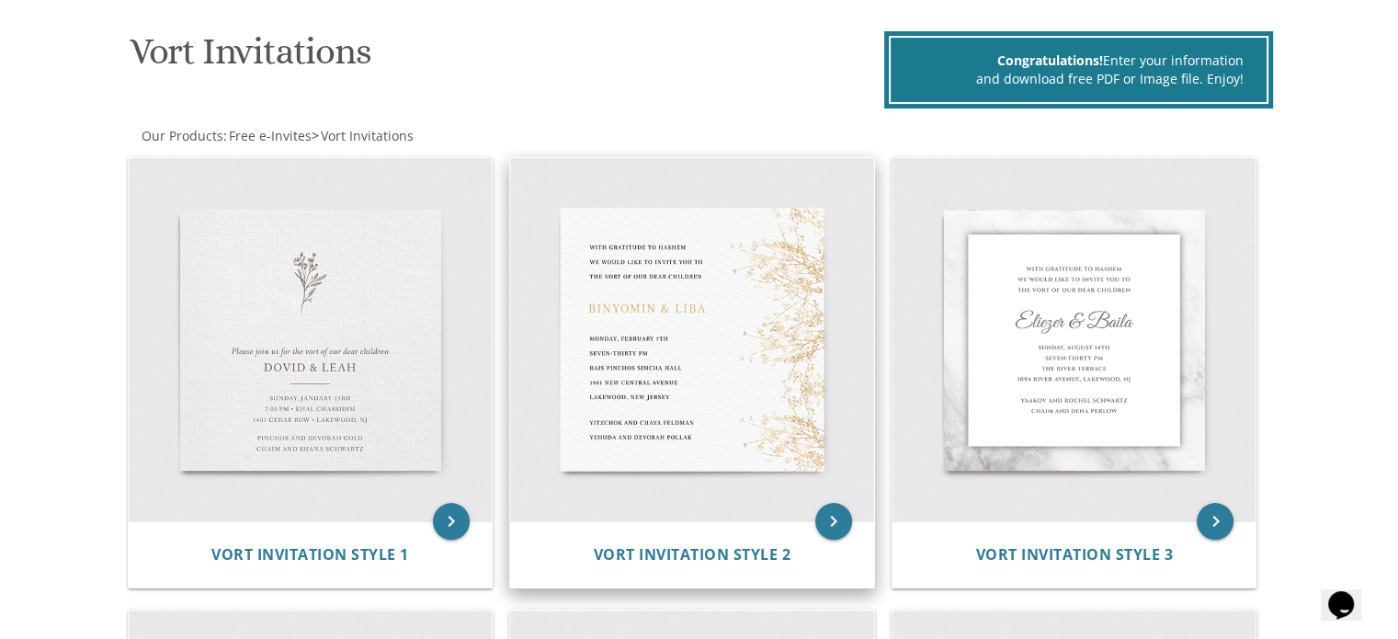
click at [788, 325] on img at bounding box center [692, 340] width 364 height 364
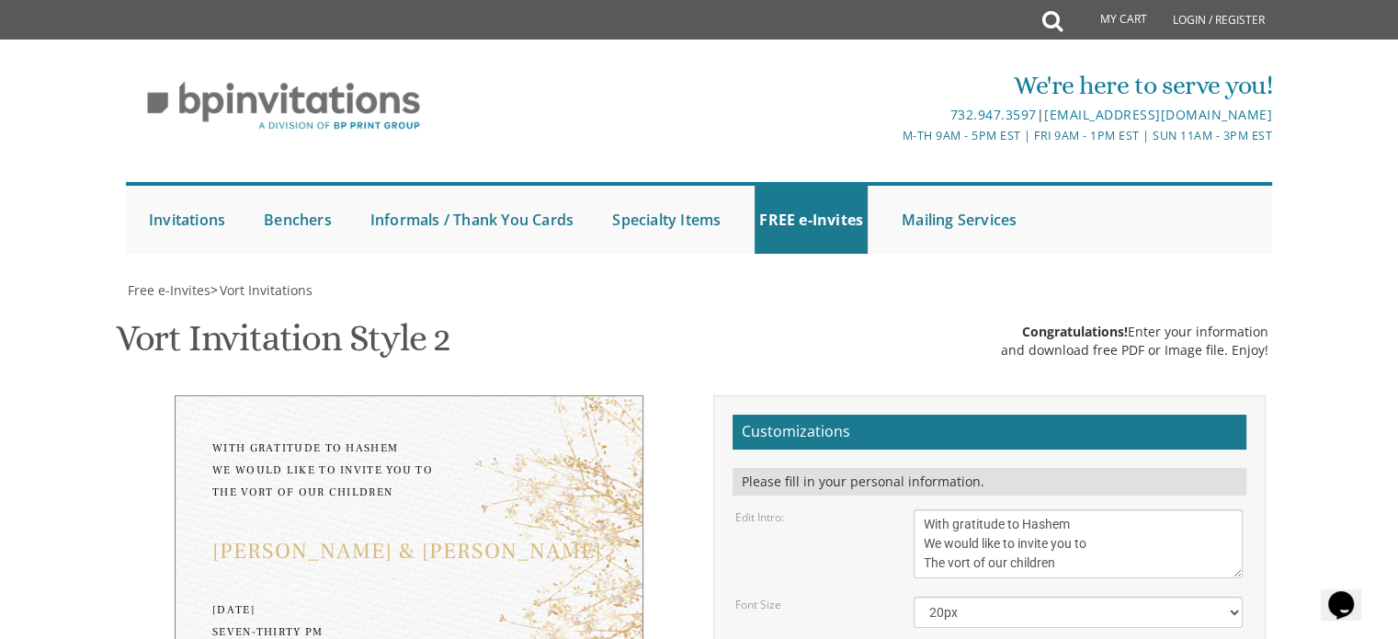
scroll to position [153, 0]
drag, startPoint x: 1071, startPoint y: 416, endPoint x: 889, endPoint y: 352, distance: 193.0
paste textarea "ברוב שבח והודאה להקב”ה with gratitude to hashem we would like to invite you to …"
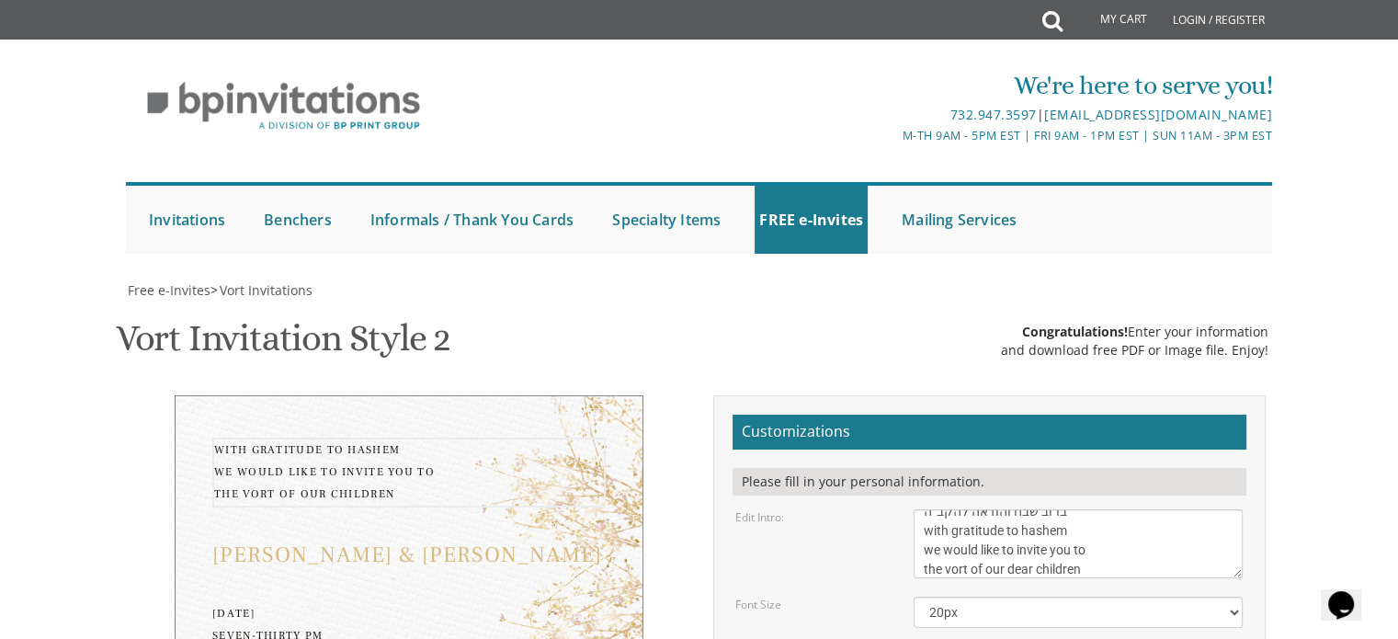
type textarea "ברוב שבח והודאה להקב”ה with gratitude to hashem we would like to invite you to …"
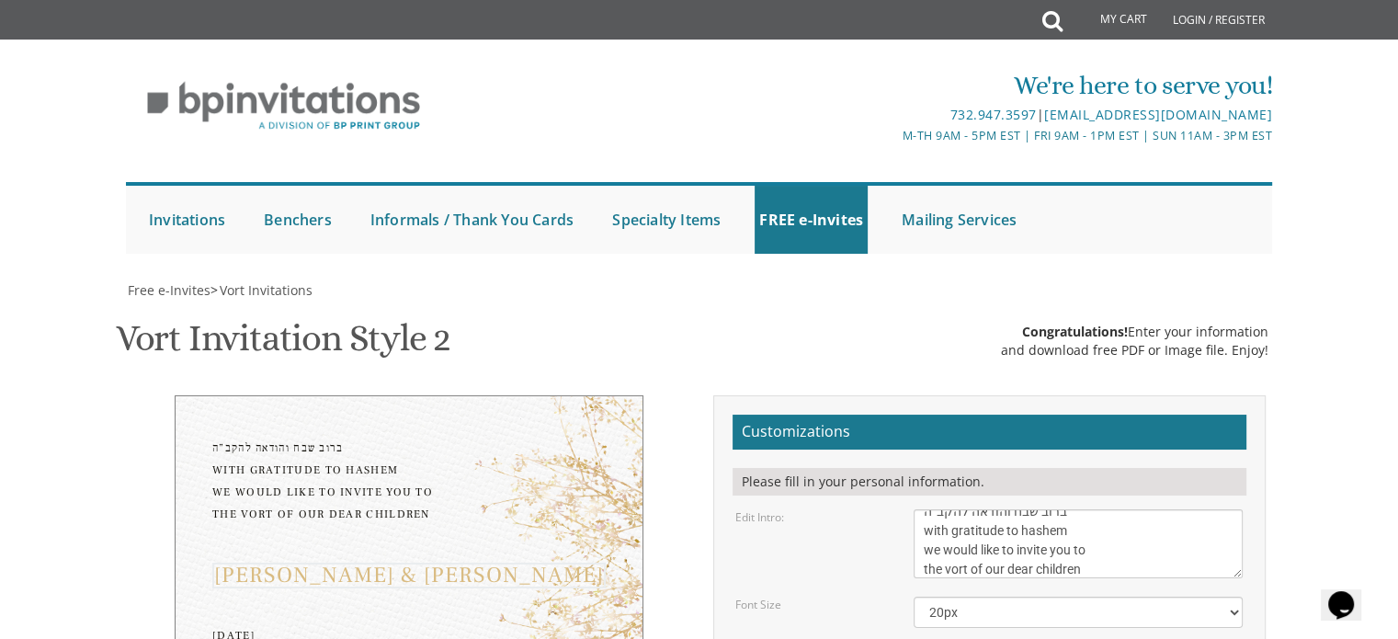
scroll to position [246, 0]
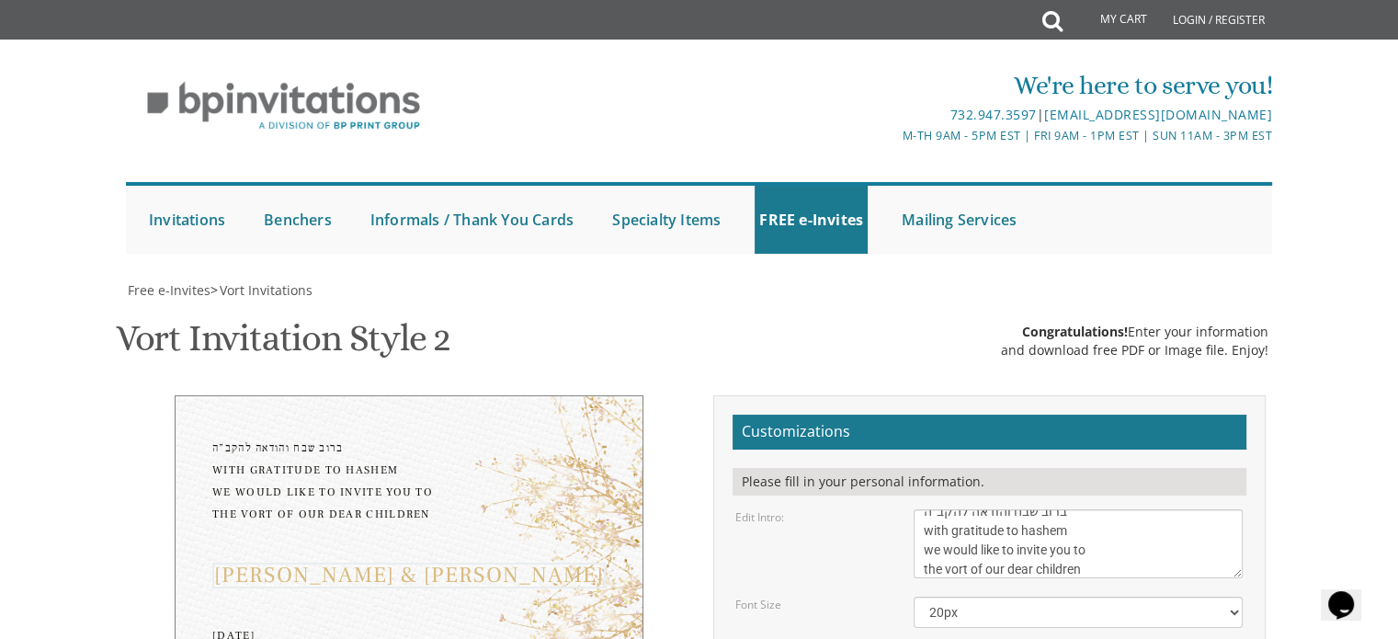
type textarea "Ahron & Tzipora"
drag, startPoint x: 1068, startPoint y: 543, endPoint x: 900, endPoint y: 452, distance: 191.2
paste textarea "[DATE] | ט אלול 5:30-7:00 | Yeshiva Ohr Yisrael [STREET_ADDRESS][PERSON_NAME]"
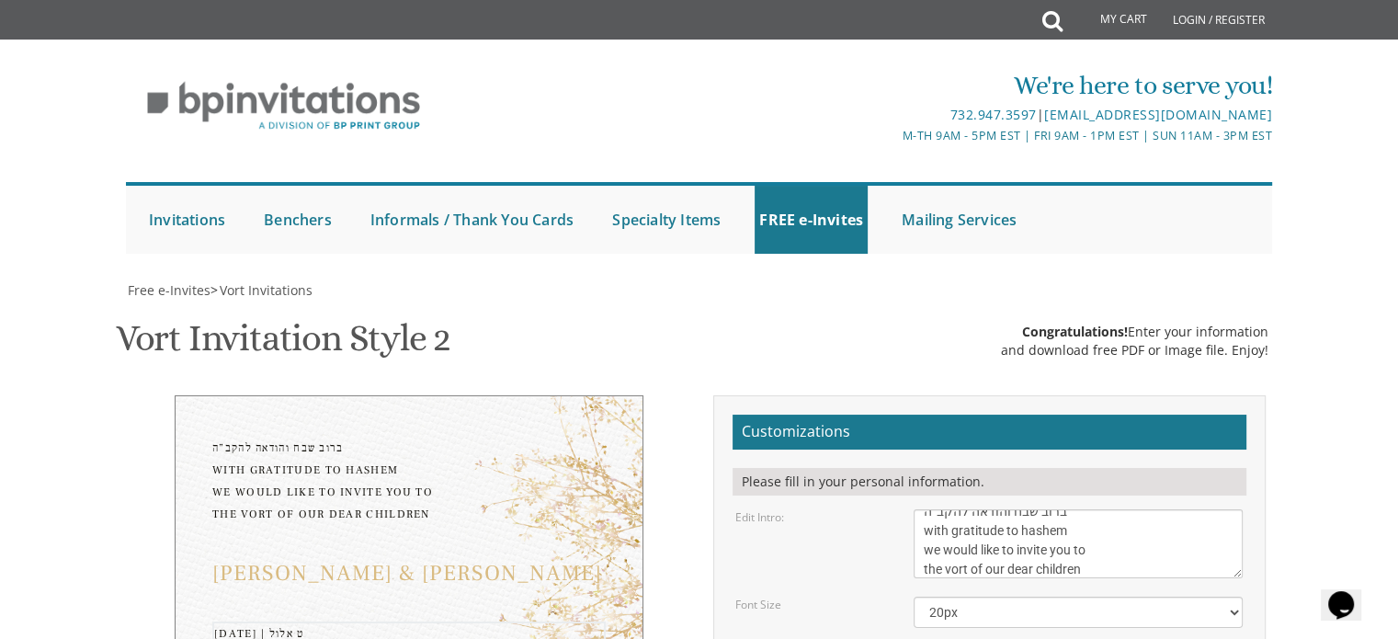
type textarea "[DATE] | ט אלול 5:30-7:00 | Yeshiva Ohr Yisrael [STREET_ADDRESS][PERSON_NAME]"
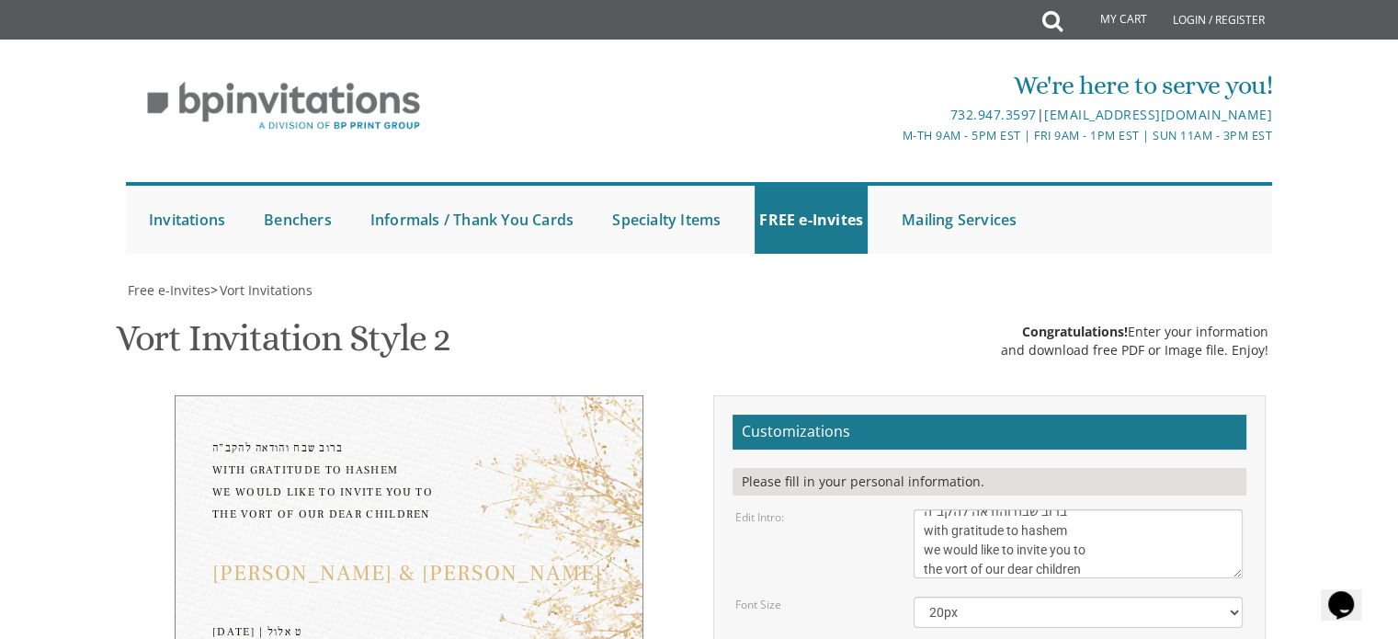
scroll to position [338, 0]
drag, startPoint x: 1090, startPoint y: 510, endPoint x: 901, endPoint y: 498, distance: 189.7
paste textarea "[PERSON_NAME] and [PERSON_NAME] ________ and [PERSON_NAME]"
type textarea "[PERSON_NAME] and [PERSON_NAME] ________ and [PERSON_NAME]"
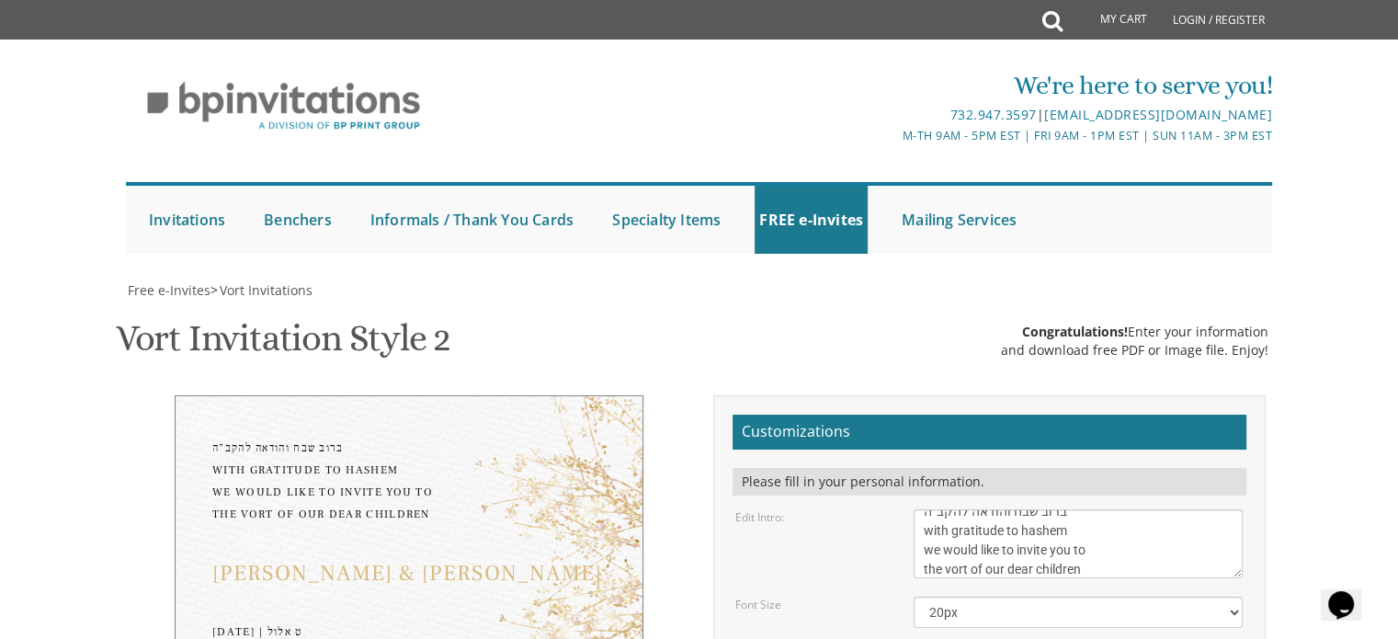
click at [1091, 509] on textarea "With gratitude to Hashem We would like to invite you to The vort of our children" at bounding box center [1078, 543] width 329 height 69
drag, startPoint x: 1082, startPoint y: 410, endPoint x: 915, endPoint y: 370, distance: 171.0
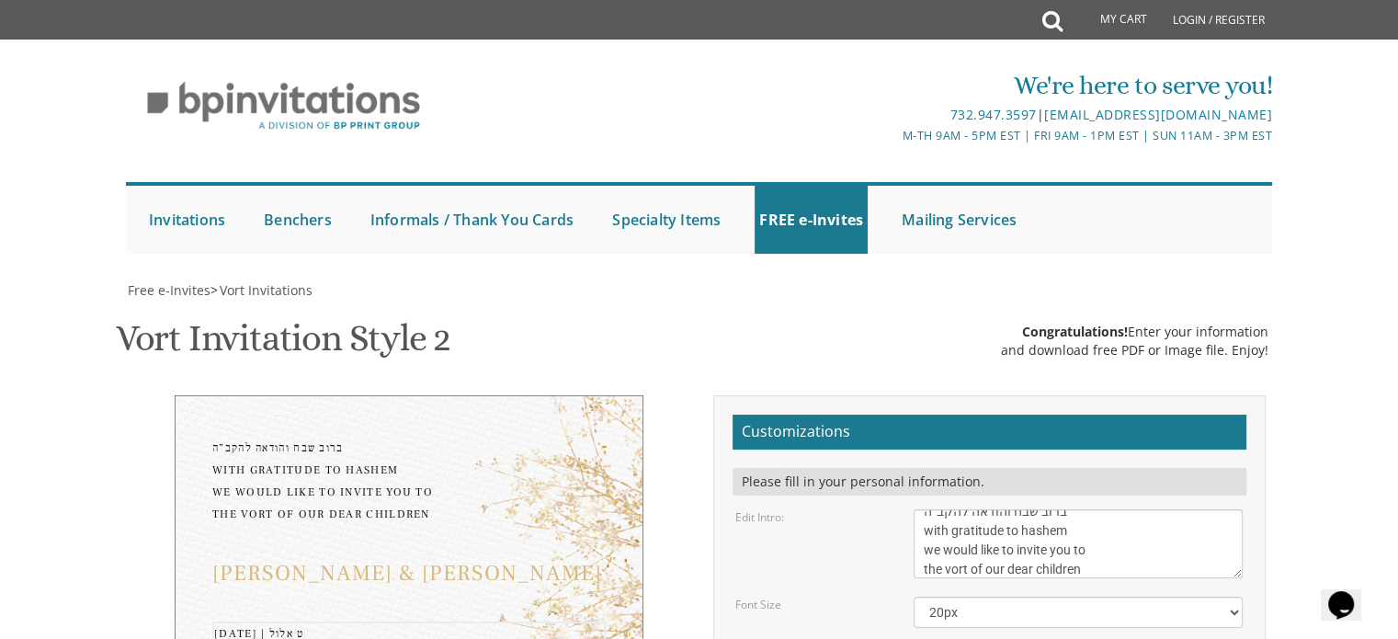
drag, startPoint x: 1097, startPoint y: 522, endPoint x: 883, endPoint y: 471, distance: 220.3
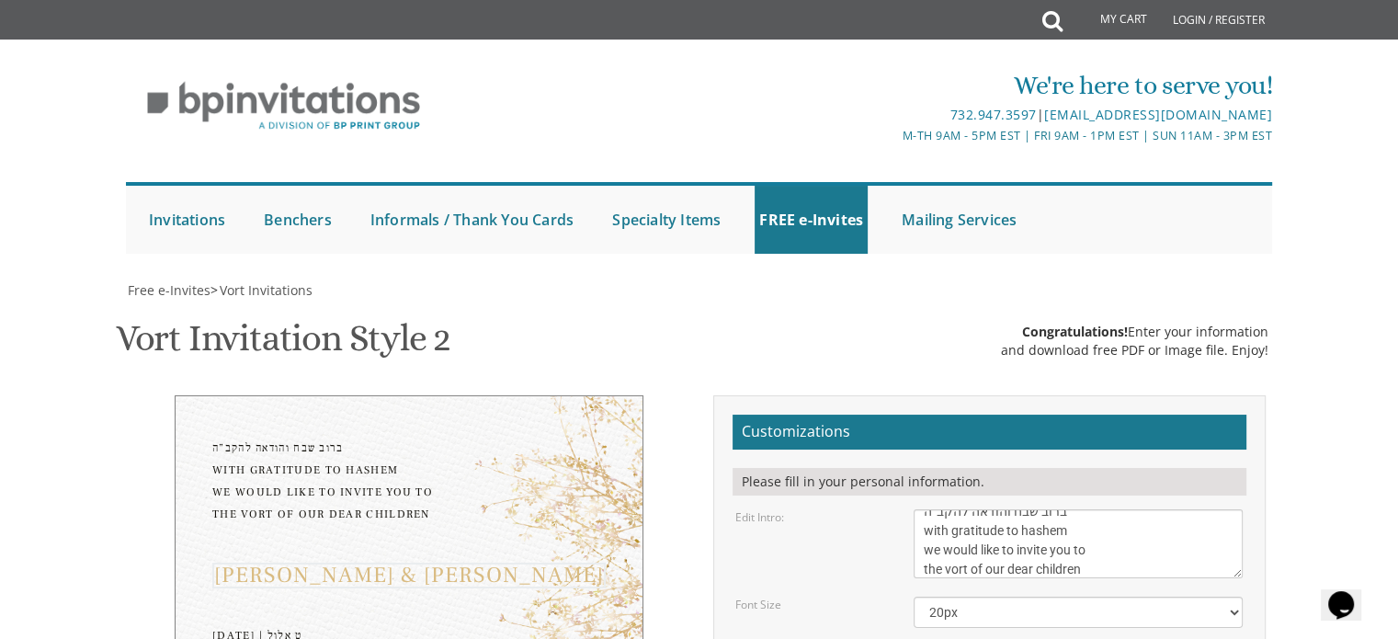
type textarea "Aharon & Tzipora"
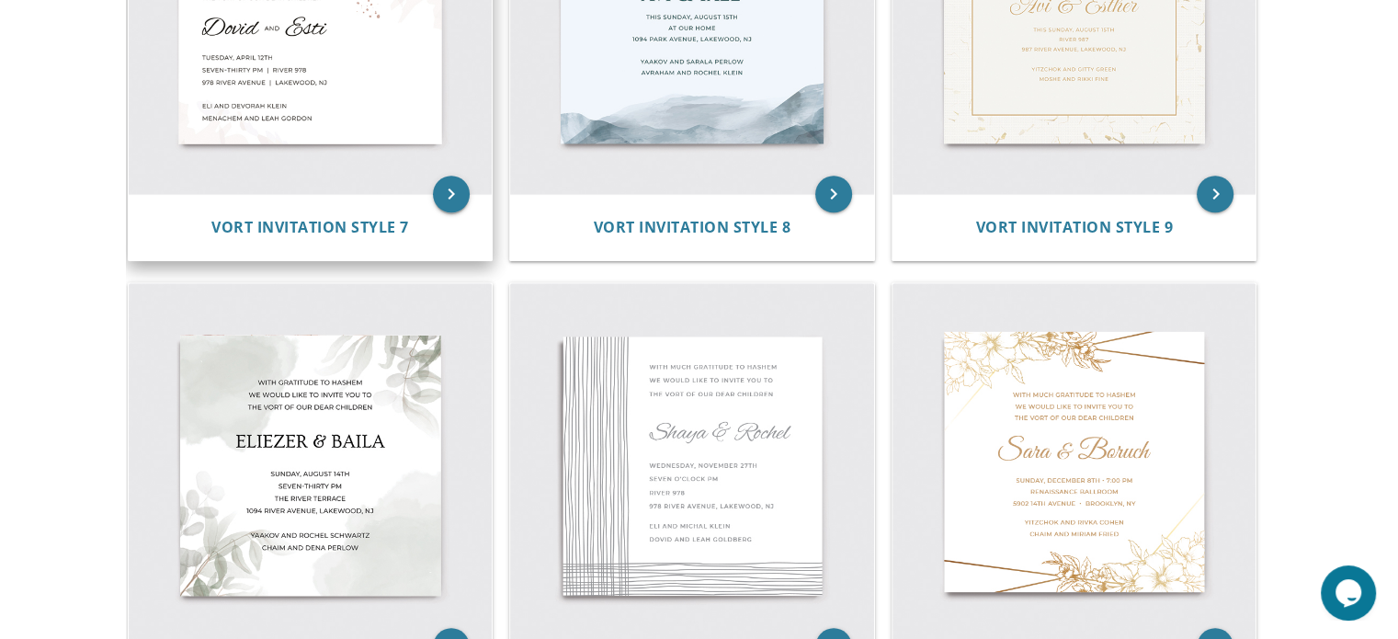
scroll to position [1587, 0]
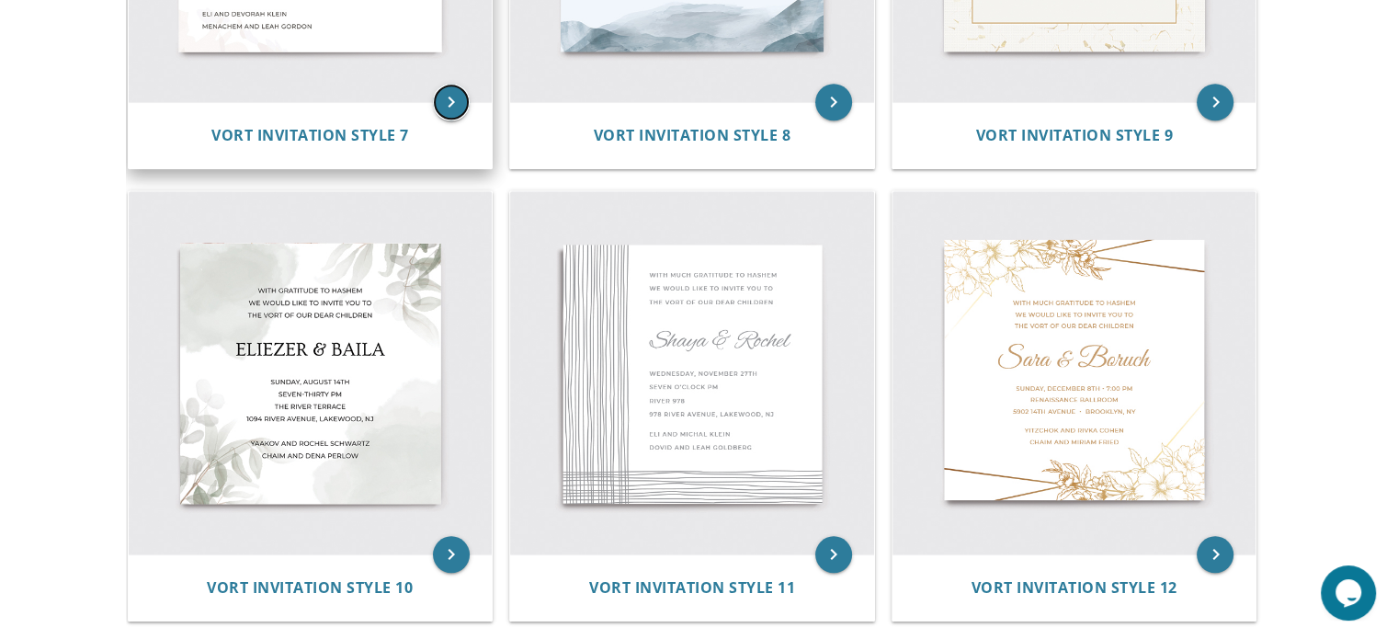
click at [446, 114] on icon "keyboard_arrow_right" at bounding box center [451, 102] width 37 height 37
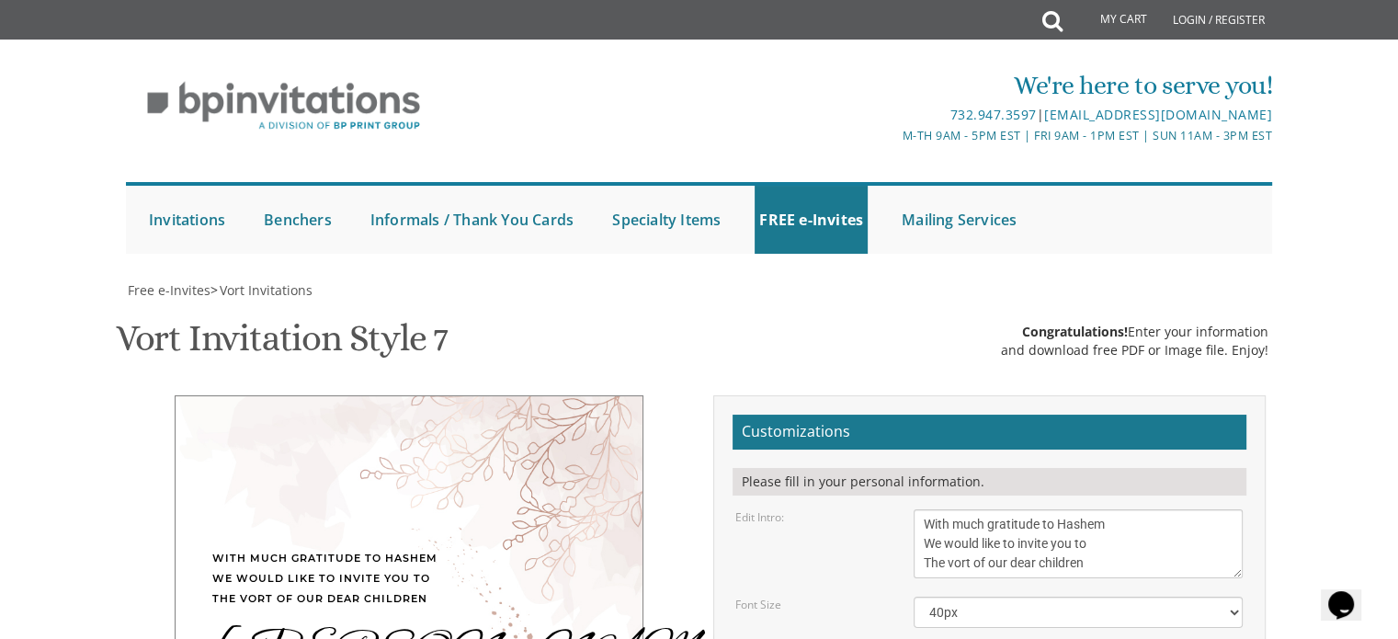
scroll to position [368, 0]
click at [1015, 509] on textarea "With much gratitude to Hashem We would like to invite you to The vort of our de…" at bounding box center [1078, 543] width 329 height 69
click at [1078, 509] on textarea "With much gratitude to Hashem We would like to invite you to The vort of our de…" at bounding box center [1078, 543] width 329 height 69
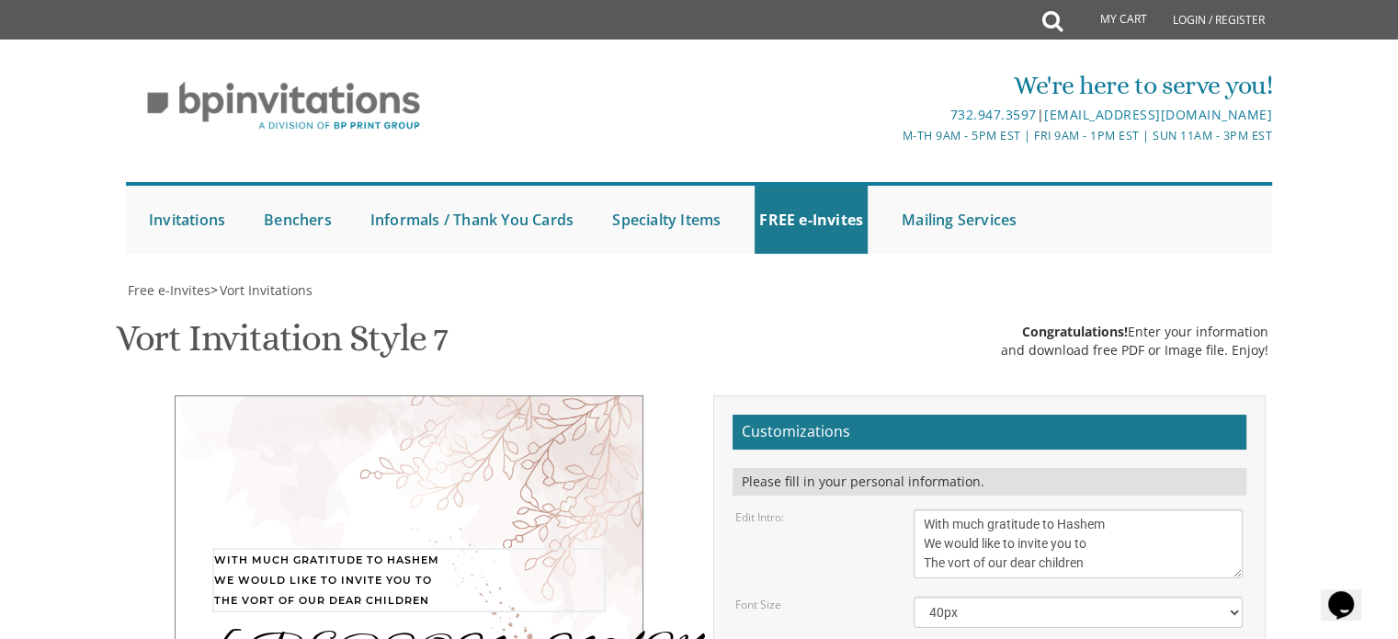
drag, startPoint x: 1099, startPoint y: 197, endPoint x: 823, endPoint y: 124, distance: 286.0
paste textarea "ברוב שבח והודאה להקב”ה with gratitude to hashem we would like to invite you to t"
type textarea "ברוב שבח והודאה להקב”ה with gratitude to hashem we would like to invite you to …"
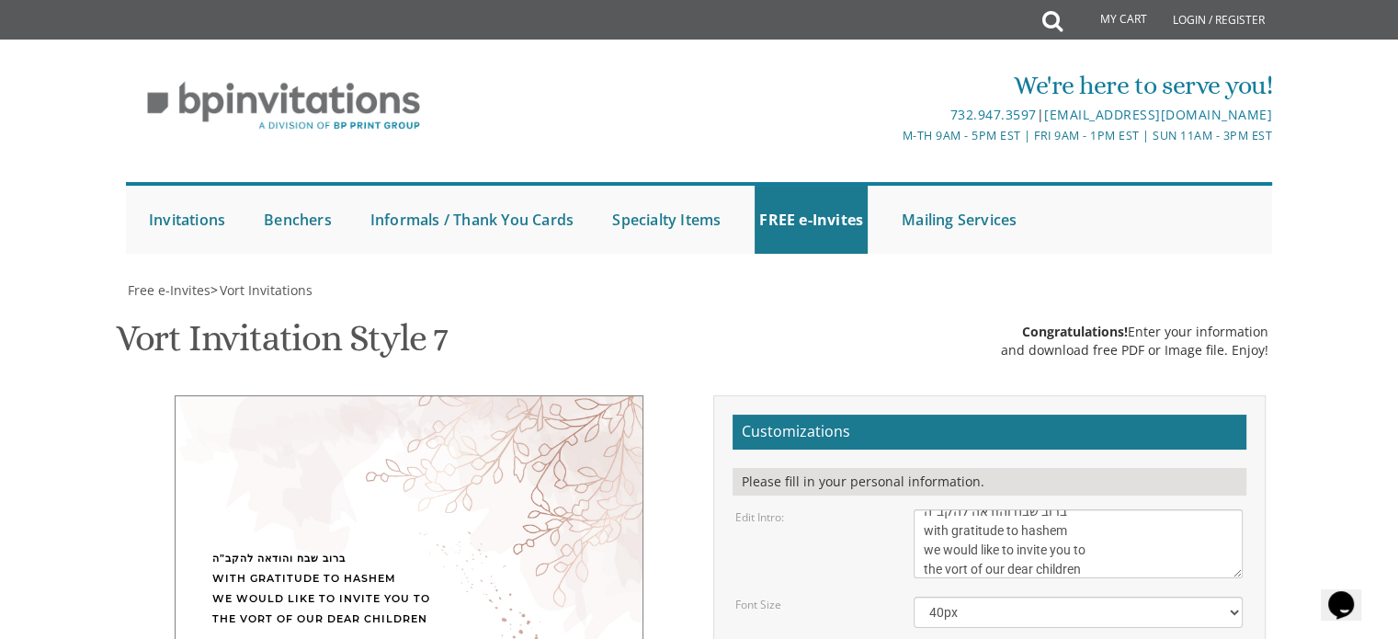
type textarea "[PERSON_NAME] & [PERSON_NAME]"
drag, startPoint x: 1121, startPoint y: 385, endPoint x: 857, endPoint y: 339, distance: 268.7
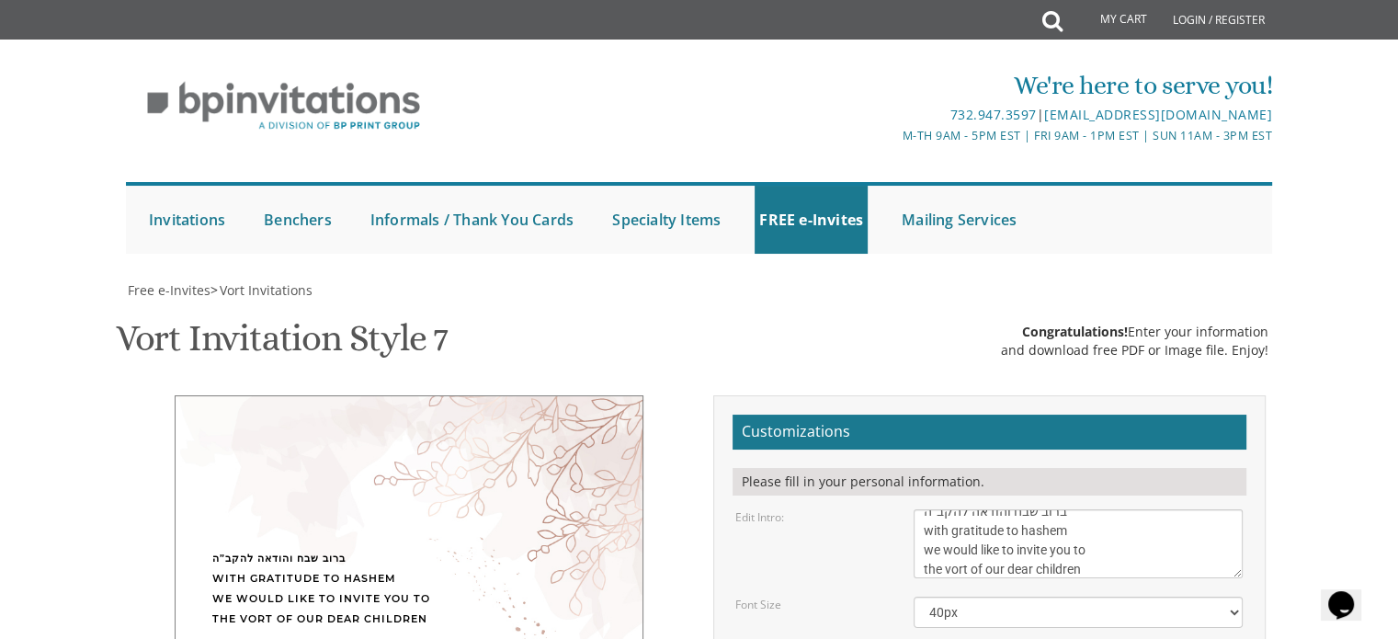
paste textarea "[DATE] | ט אלול 5:30-7:00 | Yeshiva Ohr Yisrael 1458 [PERSON_NAME] | [GEOGRAPHI…"
type textarea "[DATE] | ט אלול 5:30-7:00 | Yeshiva Ohr Yisrael [STREET_ADDRESS][PERSON_NAME]"
drag, startPoint x: 1026, startPoint y: 464, endPoint x: 899, endPoint y: 432, distance: 130.9
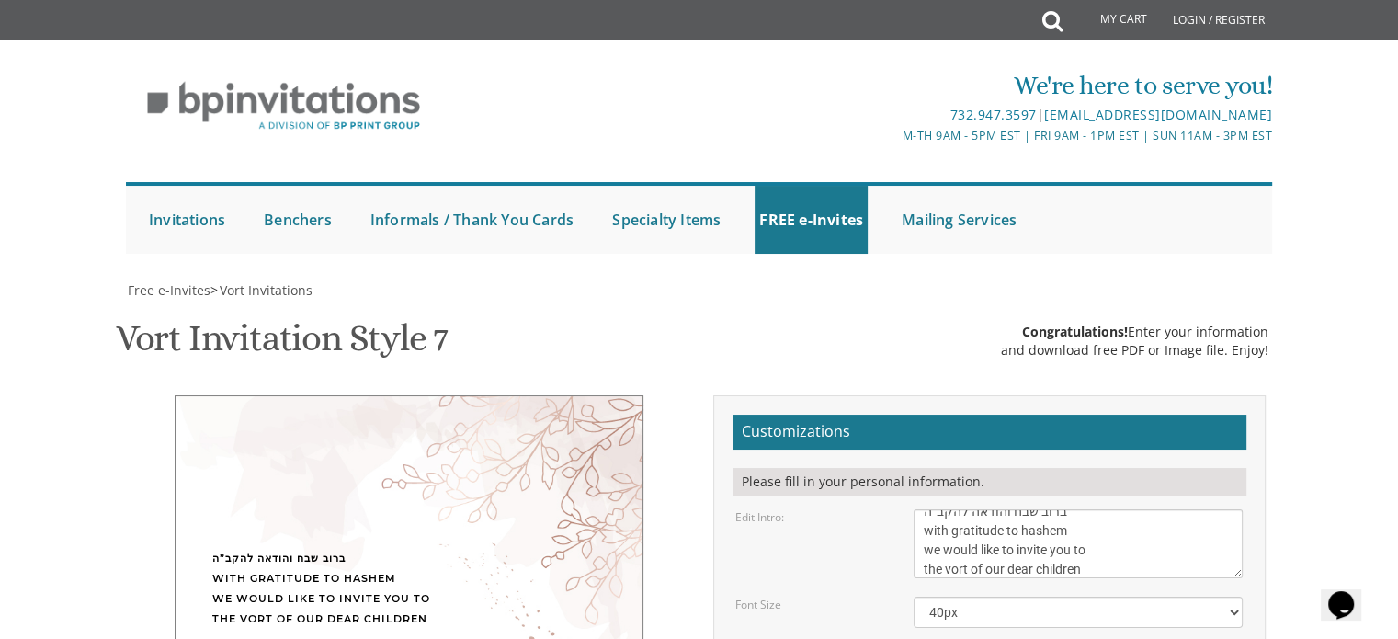
paste textarea "[PERSON_NAME] and [PERSON_NAME] ________ and [PERSON_NAME]"
type textarea "[PERSON_NAME] and [PERSON_NAME] ________ and [PERSON_NAME]"
drag, startPoint x: 1105, startPoint y: 194, endPoint x: 1066, endPoint y: 153, distance: 55.9
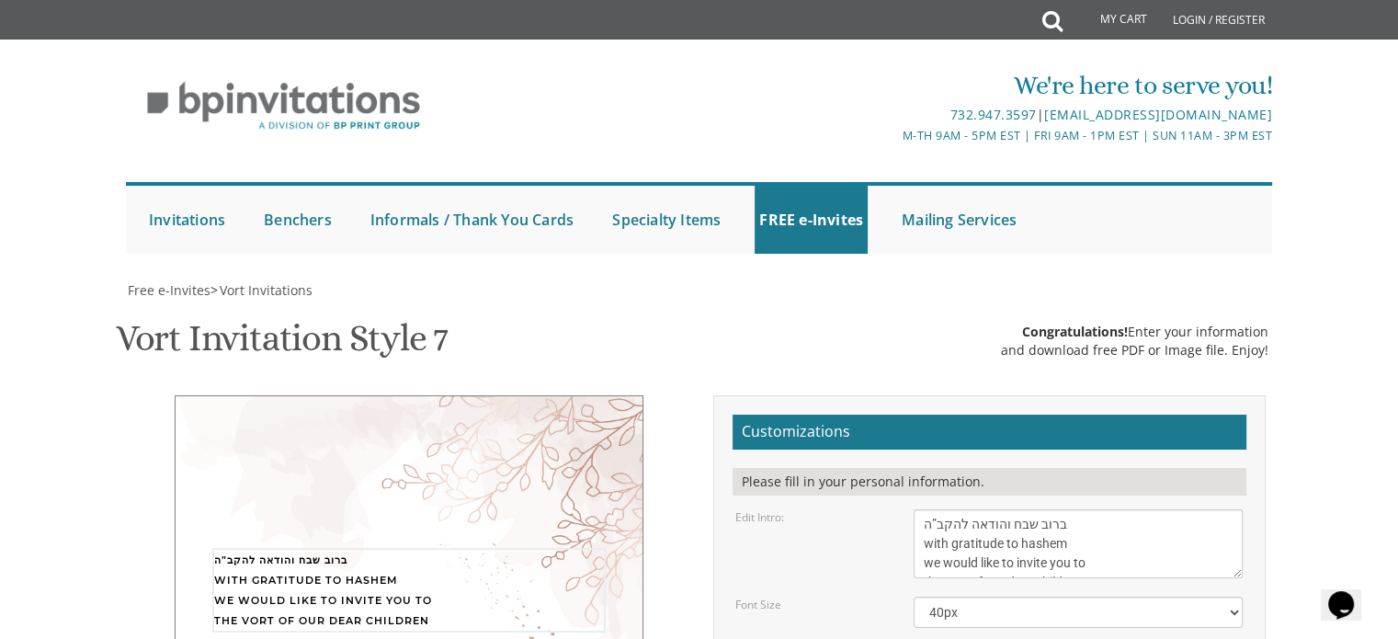
click at [1066, 509] on textarea "With much gratitude to Hashem We would like to invite you to The vort of our de…" at bounding box center [1078, 543] width 329 height 69
drag, startPoint x: 1096, startPoint y: 379, endPoint x: 912, endPoint y: 337, distance: 188.4
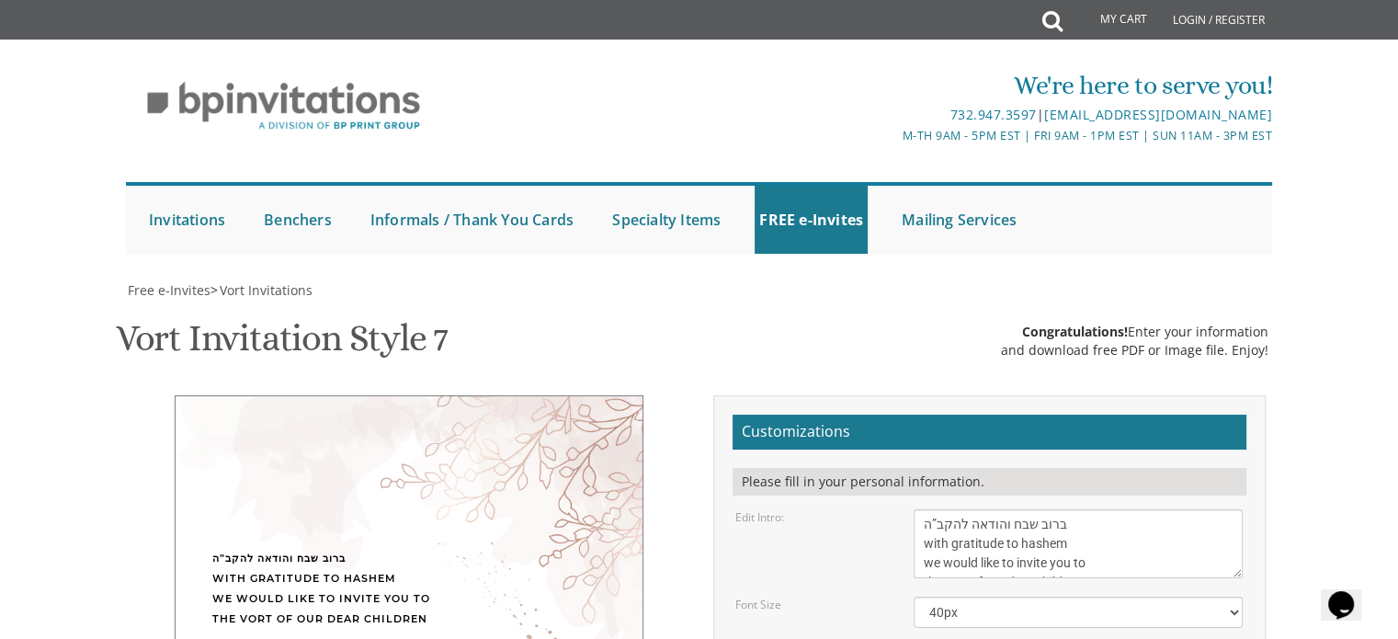
drag, startPoint x: 1099, startPoint y: 465, endPoint x: 904, endPoint y: 423, distance: 199.4
drag, startPoint x: 923, startPoint y: 341, endPoint x: 1097, endPoint y: 392, distance: 182.1
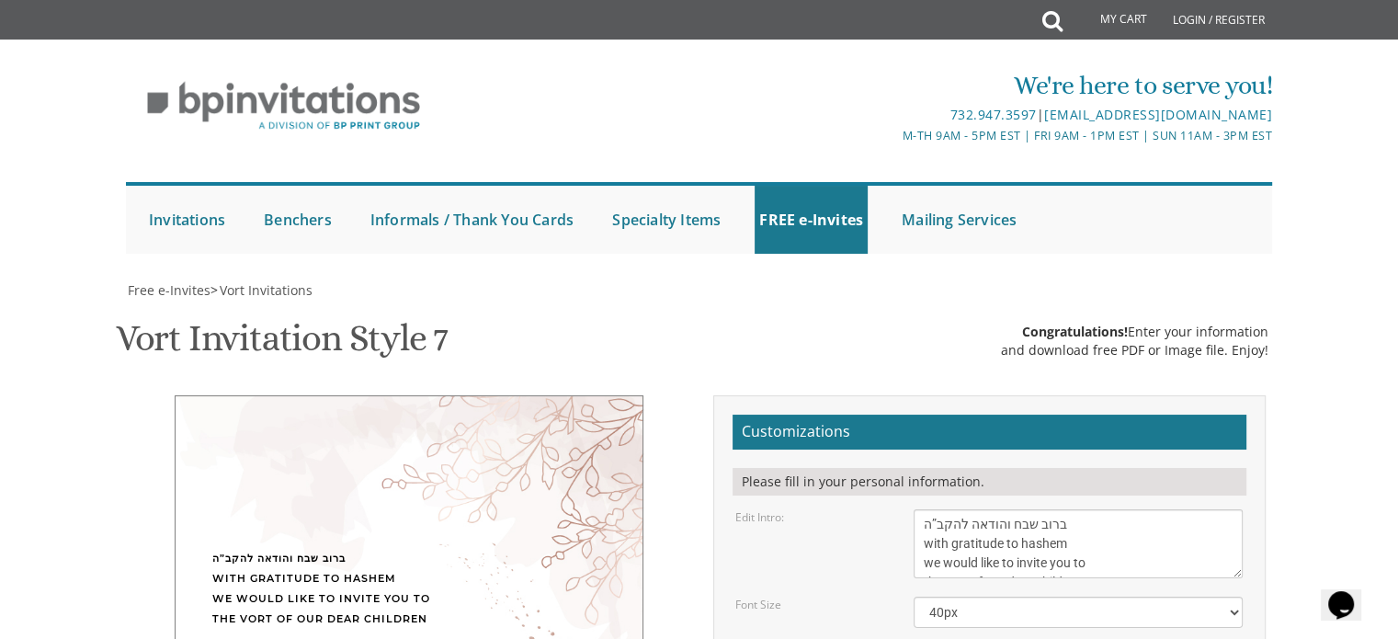
drag, startPoint x: 1074, startPoint y: 159, endPoint x: 876, endPoint y: 161, distance: 197.6
click at [876, 509] on div "Edit Intro: With much gratitude to Hashem We would like to invite you to The vo…" at bounding box center [989, 543] width 535 height 69
type textarea "with gratitude to hashem we would like to invite you to the vort of our dear ch…"
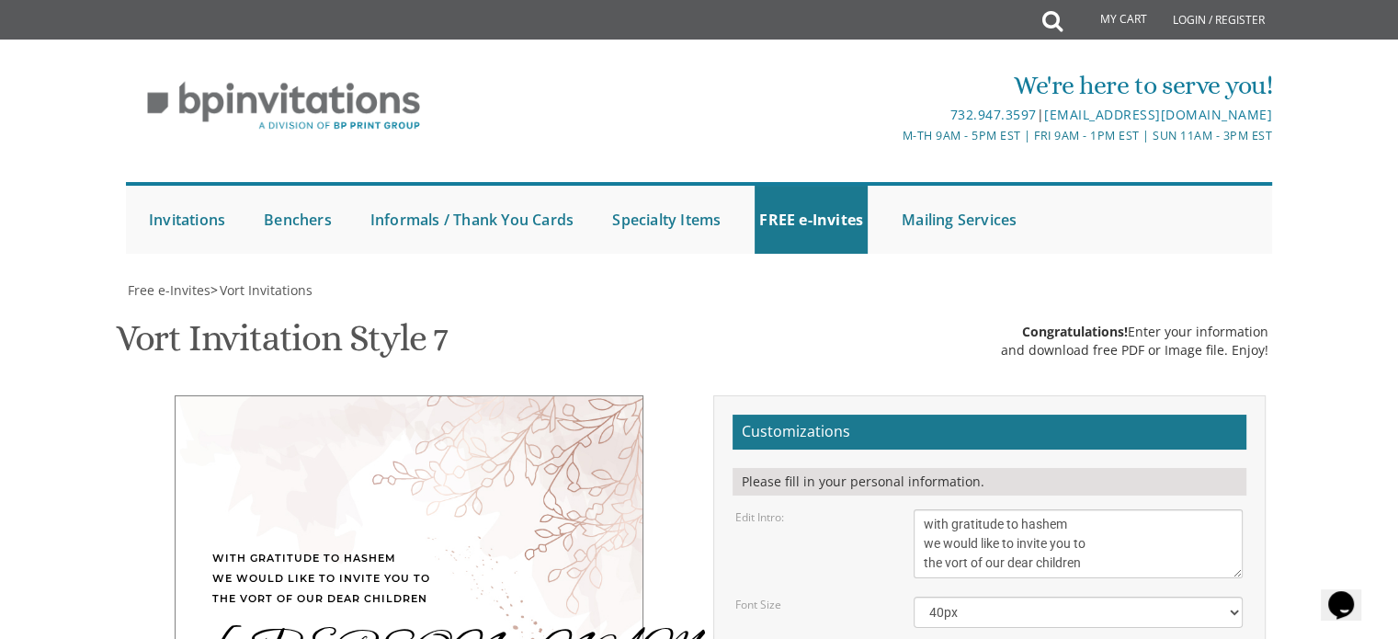
type textarea "Aharon & Tzipora"
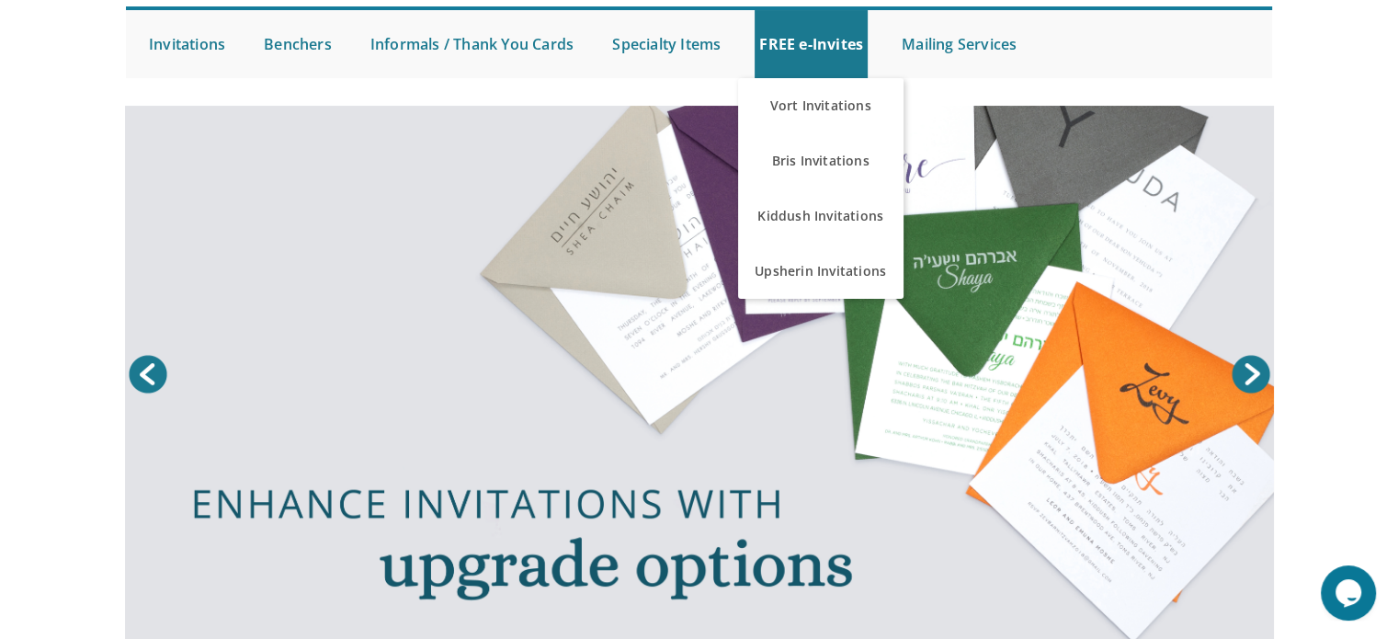
scroll to position [264, 0]
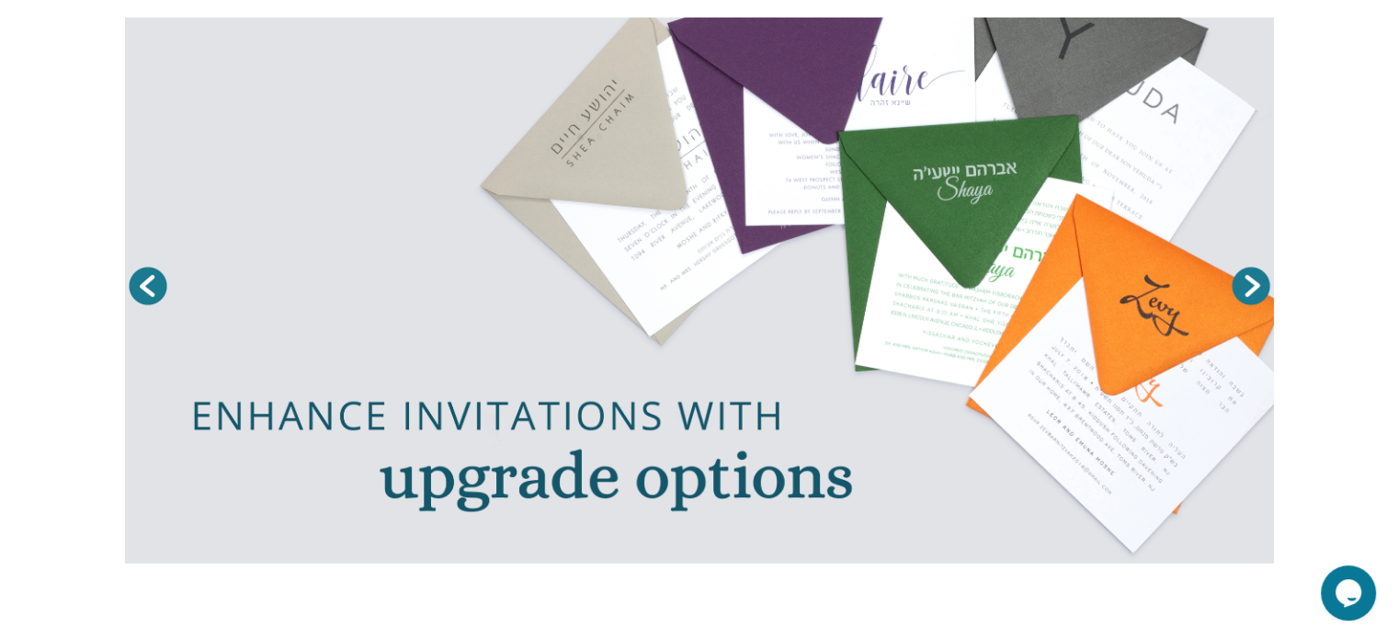
click at [155, 275] on link "Prev" at bounding box center [148, 286] width 46 height 46
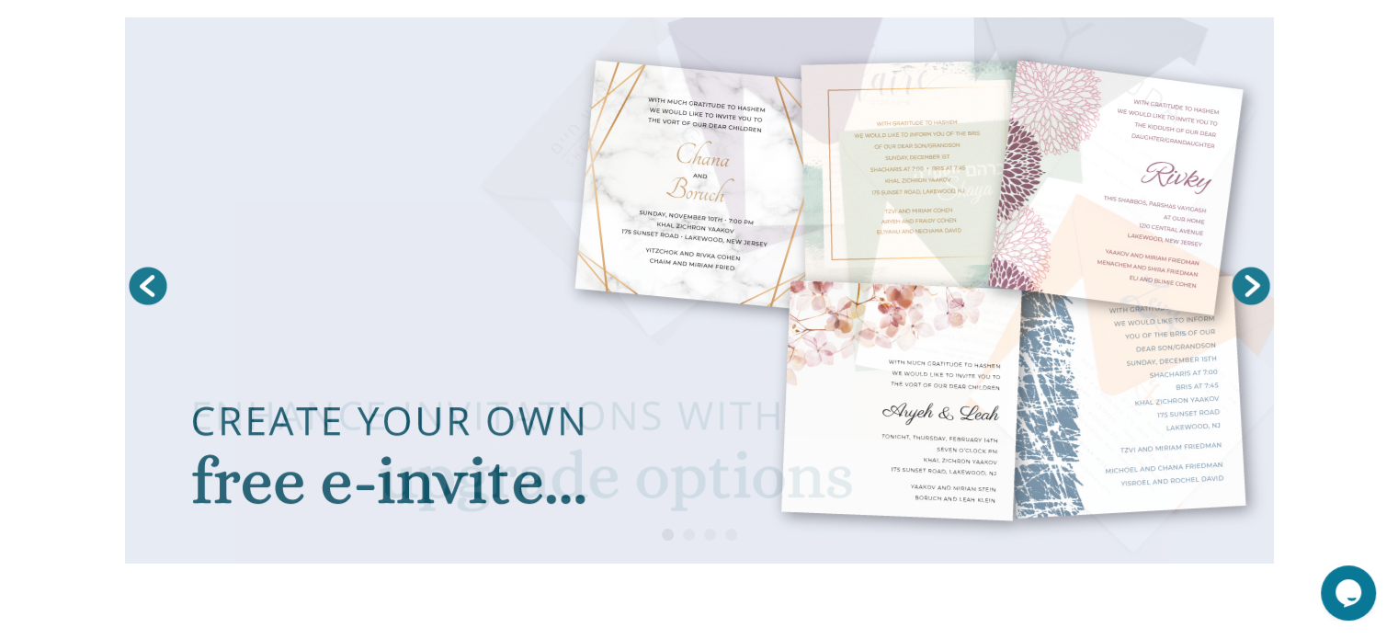
click at [507, 392] on link at bounding box center [699, 290] width 1149 height 546
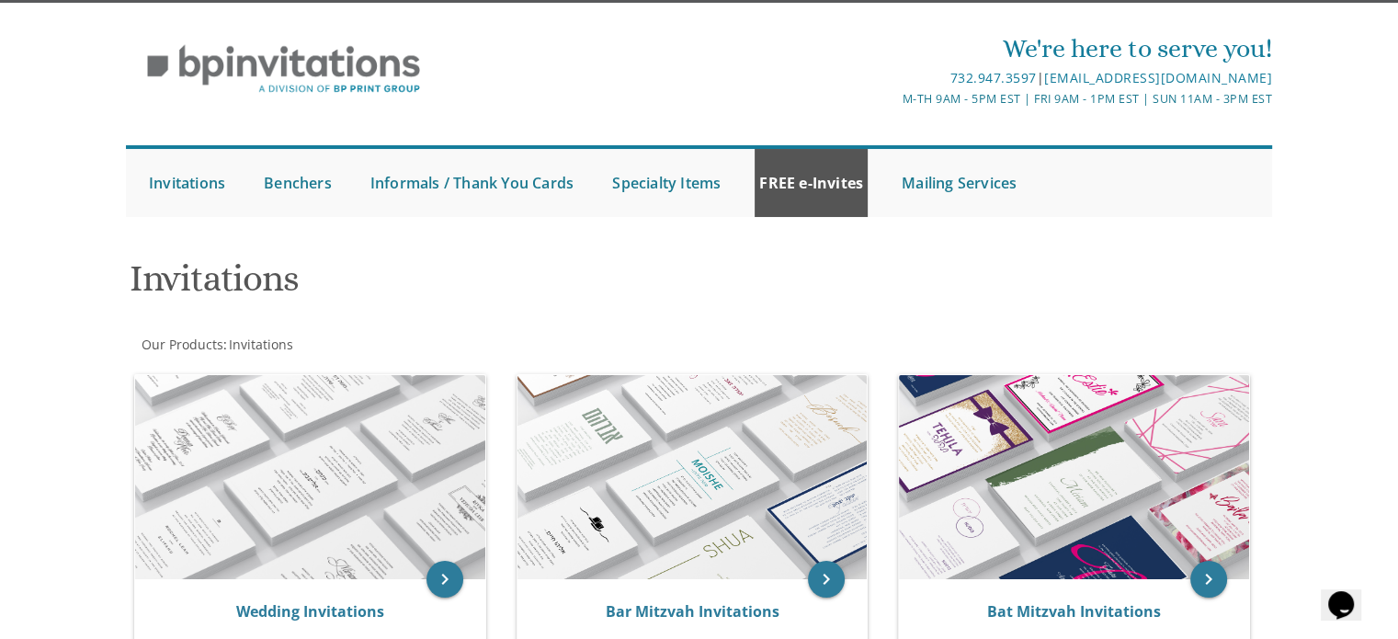
scroll to position [36, 0]
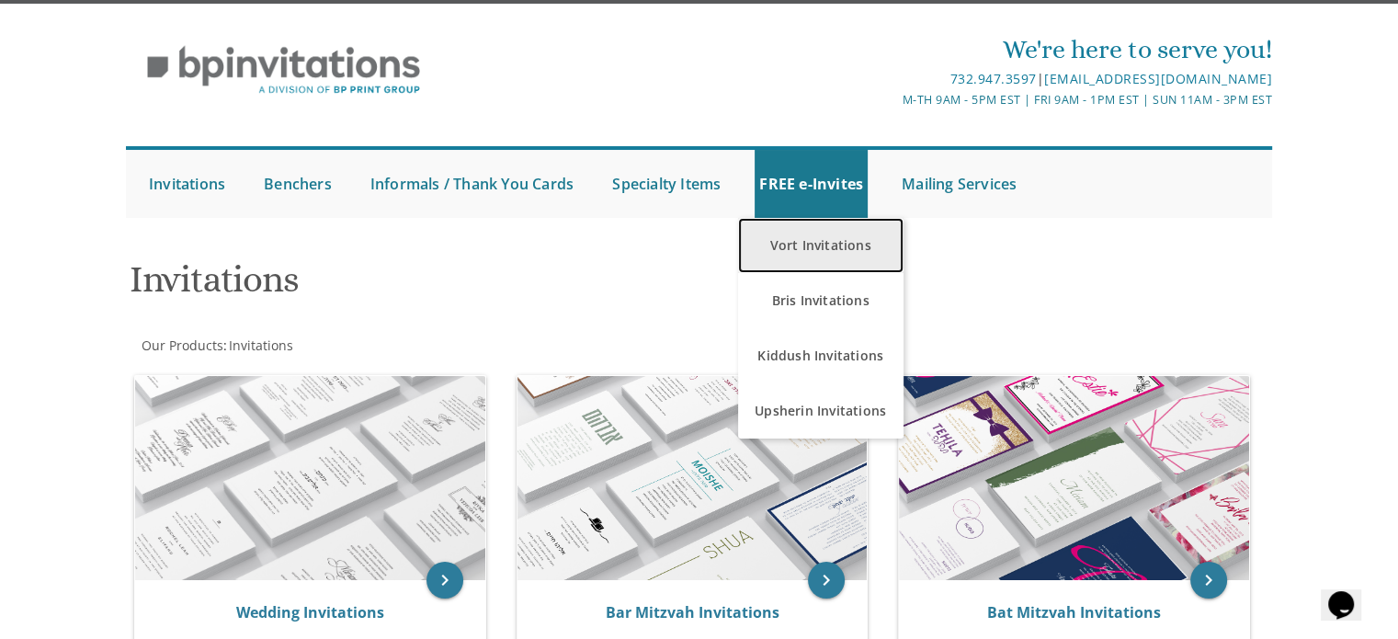
click at [825, 249] on link "Vort Invitations" at bounding box center [820, 245] width 165 height 55
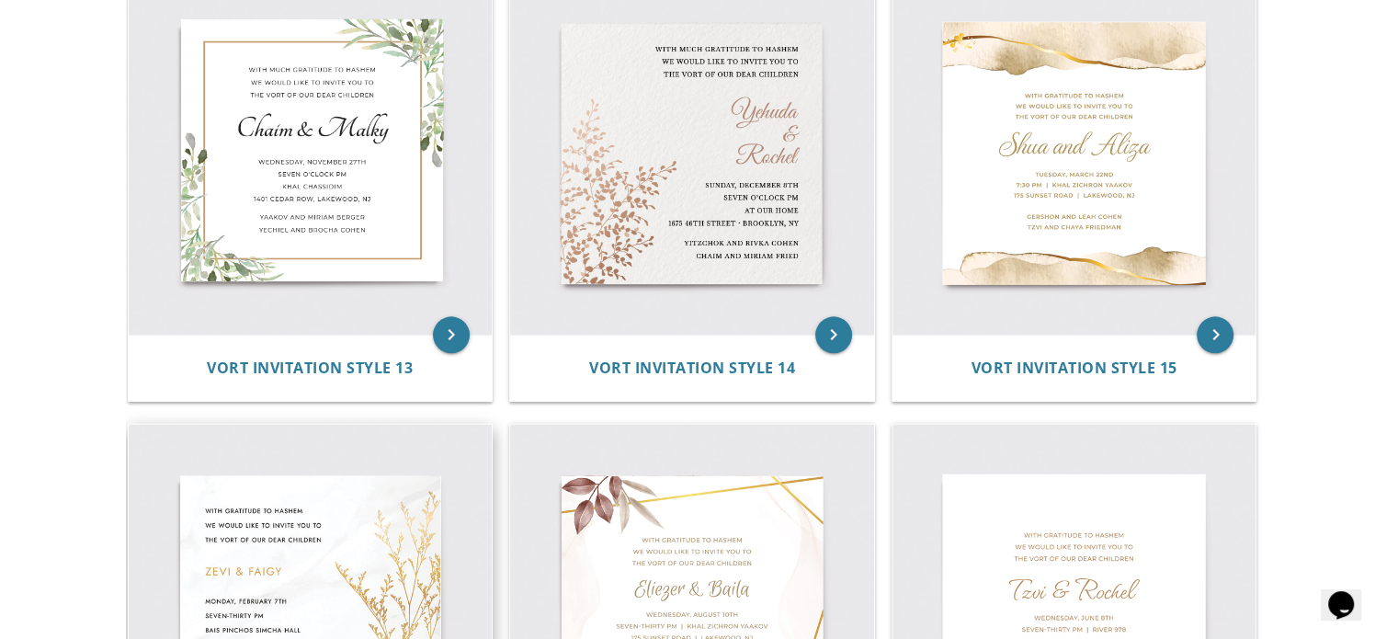
scroll to position [2246, 0]
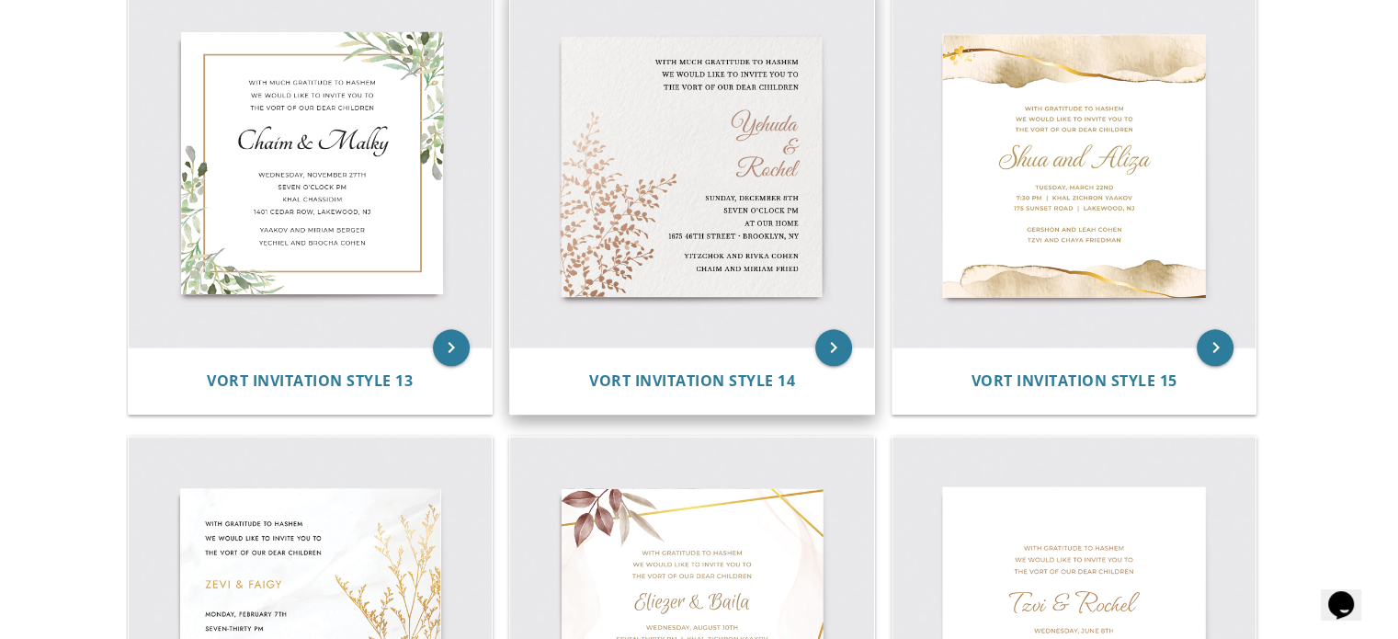
click at [601, 249] on img at bounding box center [692, 166] width 364 height 364
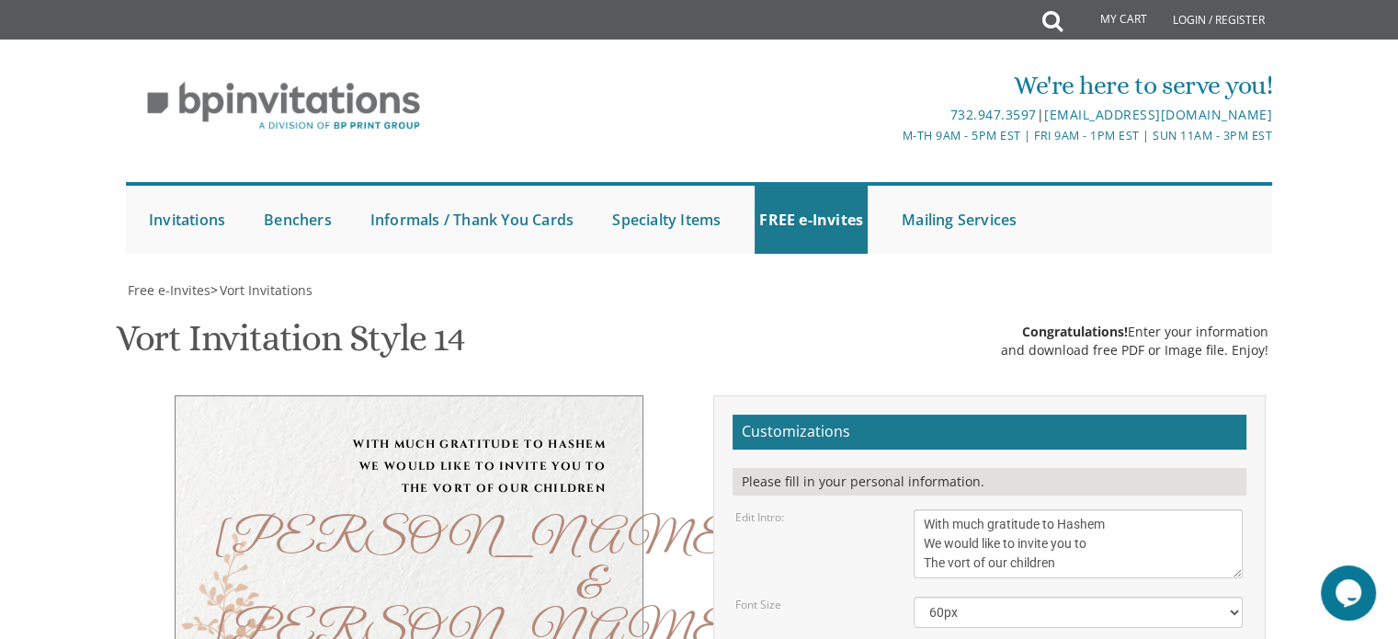
scroll to position [320, 0]
click at [1050, 509] on textarea "With much gratitude to Hashem We would like to invite you to The vort of our ch…" at bounding box center [1078, 543] width 329 height 69
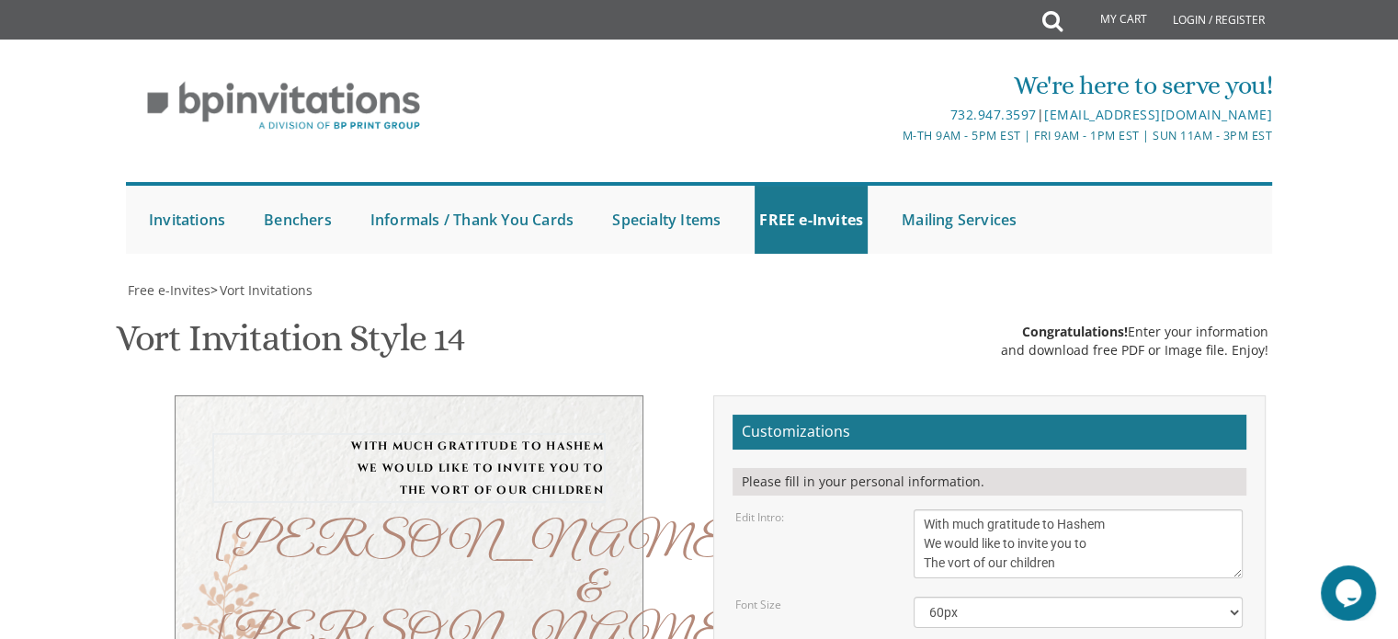
click at [1077, 509] on textarea "With much gratitude to Hashem We would like to invite you to The vort of our ch…" at bounding box center [1078, 543] width 329 height 69
drag, startPoint x: 1077, startPoint y: 248, endPoint x: 918, endPoint y: 199, distance: 166.6
click at [918, 509] on textarea "With much gratitude to Hashem We would like to invite you to The vort of our ch…" at bounding box center [1078, 543] width 329 height 69
paste textarea "ברוב שבח והודאה להקב”ה with gratitude to hashem we would like to invite you to …"
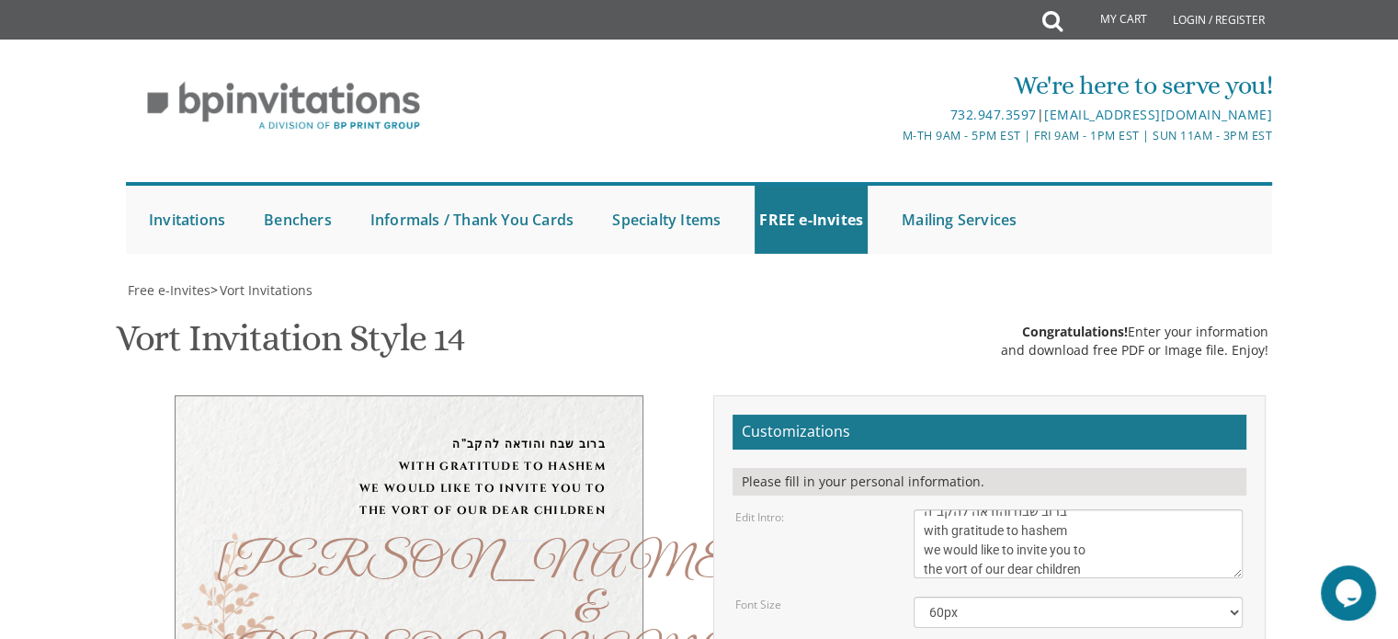
click at [1049, 509] on textarea "With much gratitude to Hashem We would like to invite you to The vort of our ch…" at bounding box center [1078, 543] width 329 height 69
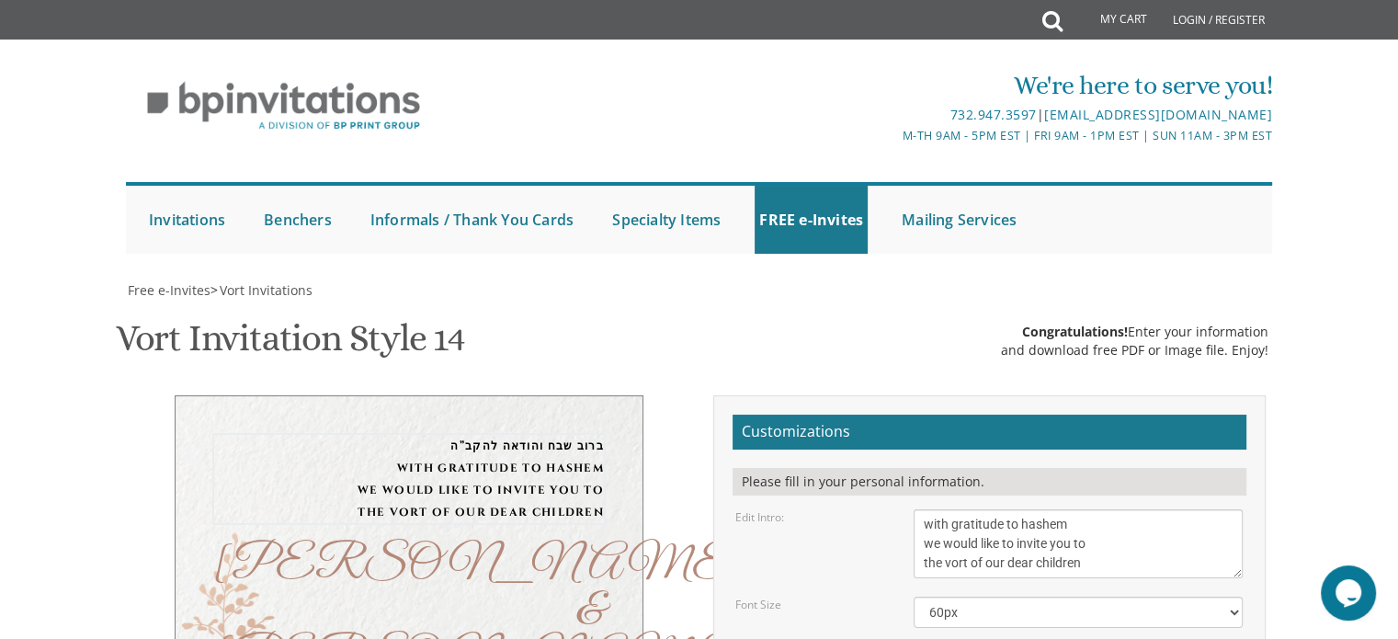
scroll to position [0, 0]
type textarea "with gratitude to hashem we would like to invite you to the vort of our dear ch…"
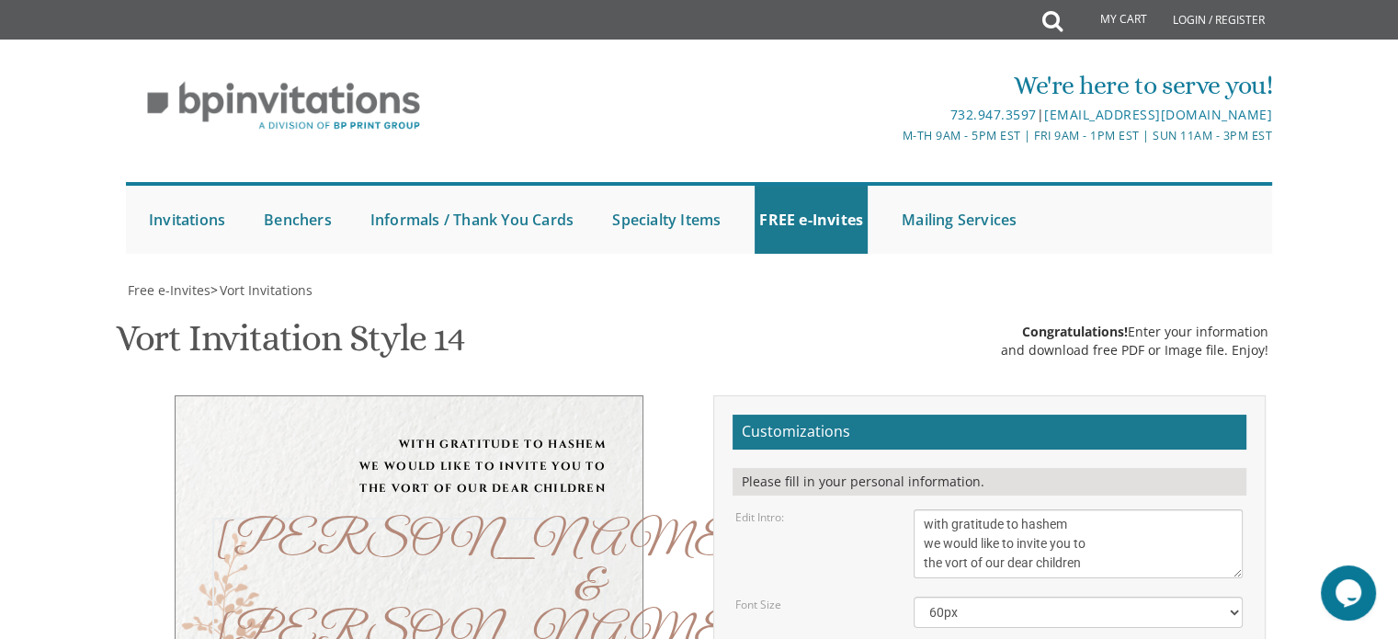
drag, startPoint x: 1006, startPoint y: 361, endPoint x: 939, endPoint y: 338, distance: 70.1
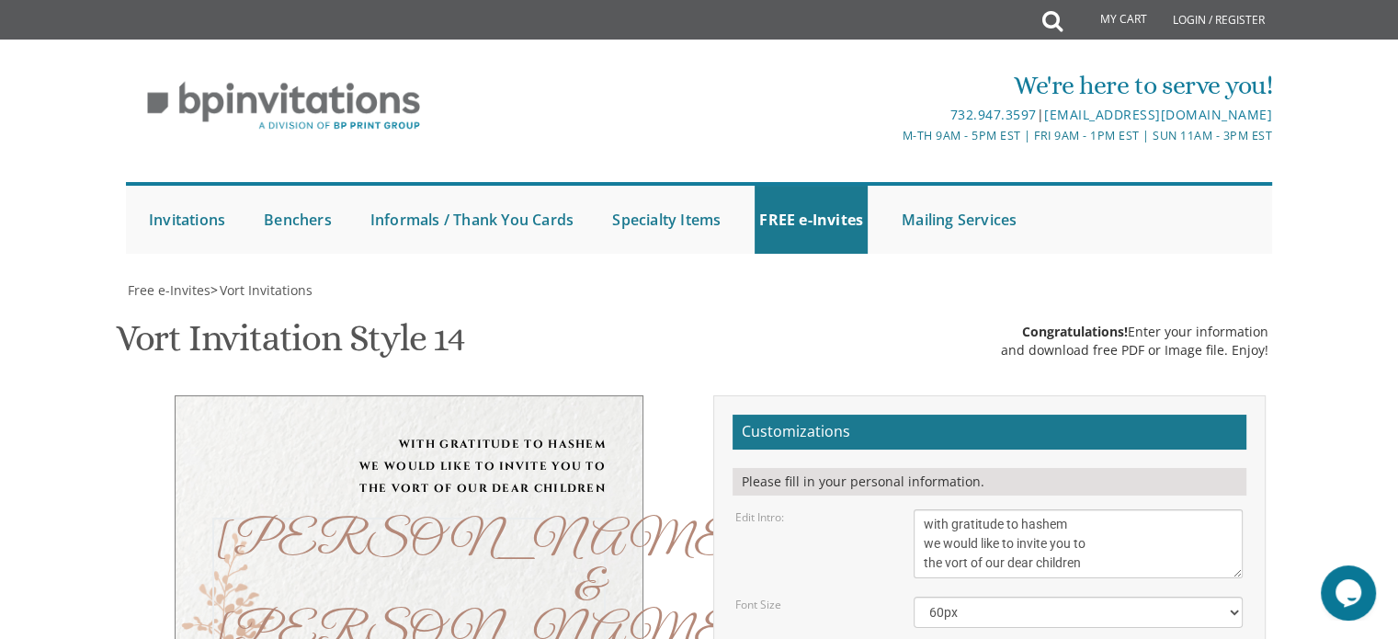
type textarea "Ahron & Tzipora"
drag, startPoint x: 1108, startPoint y: 487, endPoint x: 917, endPoint y: 420, distance: 201.7
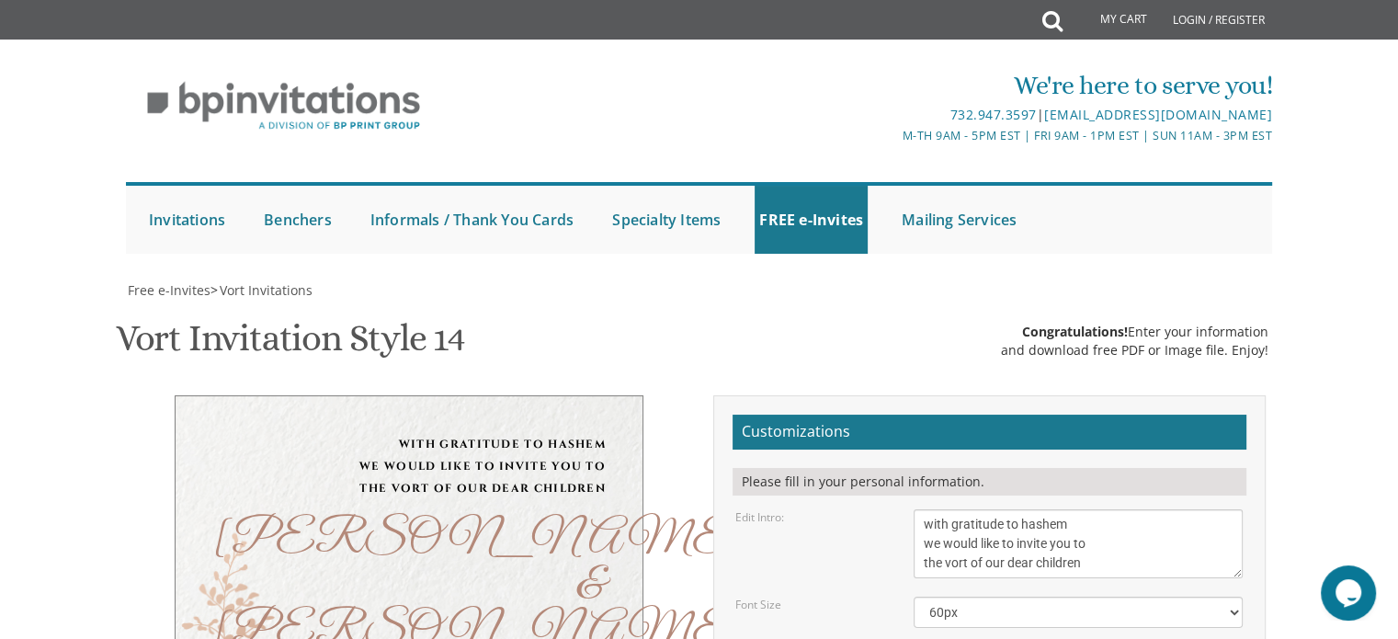
paste textarea "Tuesday, September 2 | ט אלול 5:30-7:00 | Yeshiva Ohr Yisrael 1458 Holly Ln | A…"
type textarea "Tuesday, September 2 | ט אלול 5:30-7:00 | Yeshiva Ohr Yisrael 1458 Holly Ln | A…"
drag, startPoint x: 1070, startPoint y: 554, endPoint x: 838, endPoint y: 533, distance: 232.6
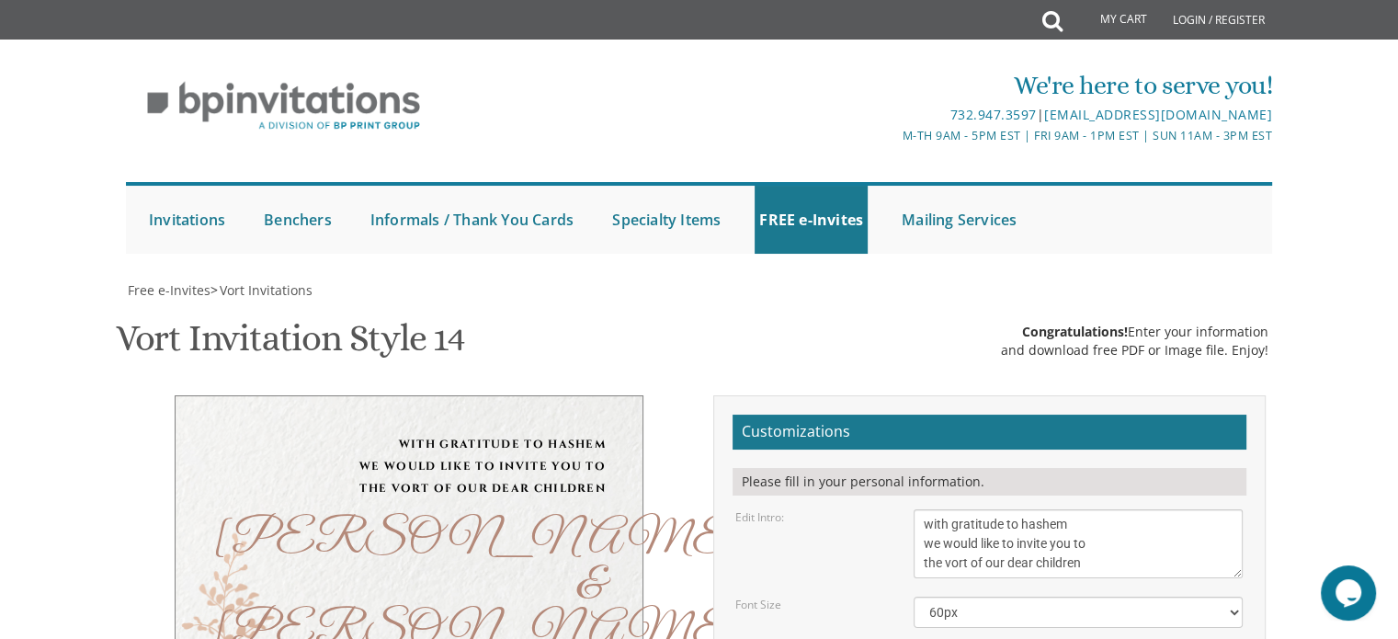
paste textarea "Naftali Tzvi and Rivkah Estreicher ________ and Baila Barkany"
type textarea "Naftali Tzvi and Rivkah Estreicher ________ and Baila Barkany"
type textarea "Aharon & Tzipora"
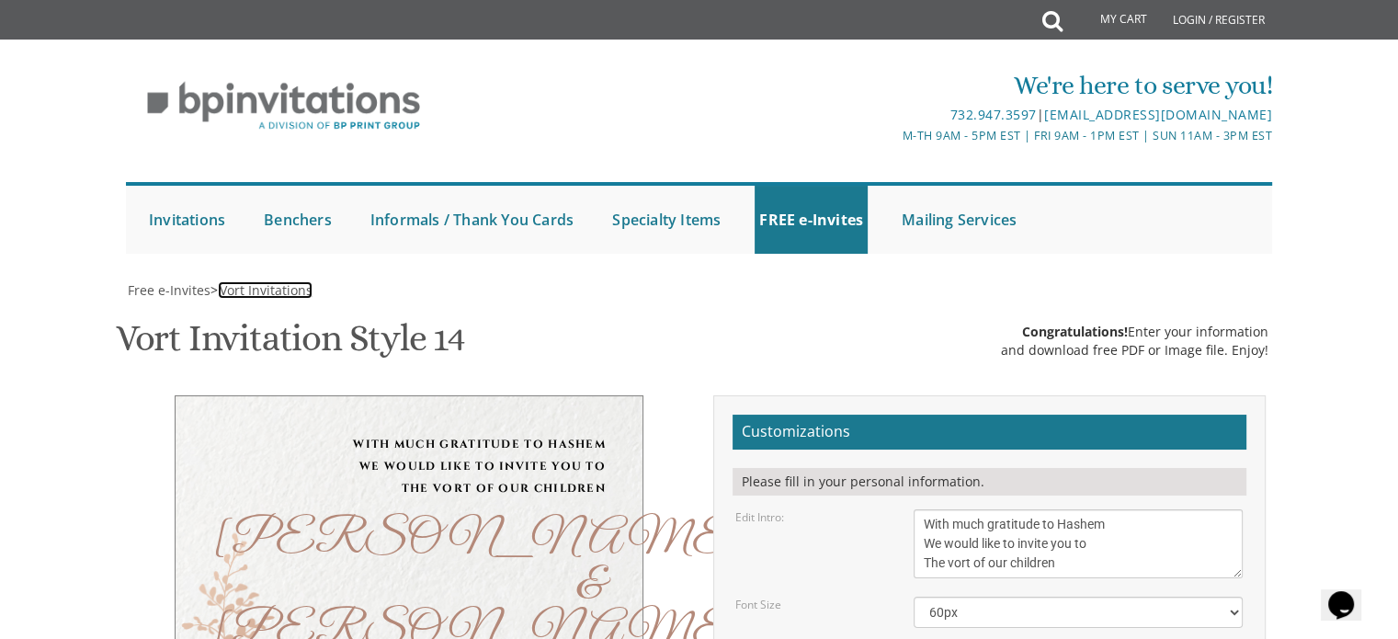
click at [244, 289] on span "Vort Invitations" at bounding box center [266, 289] width 93 height 17
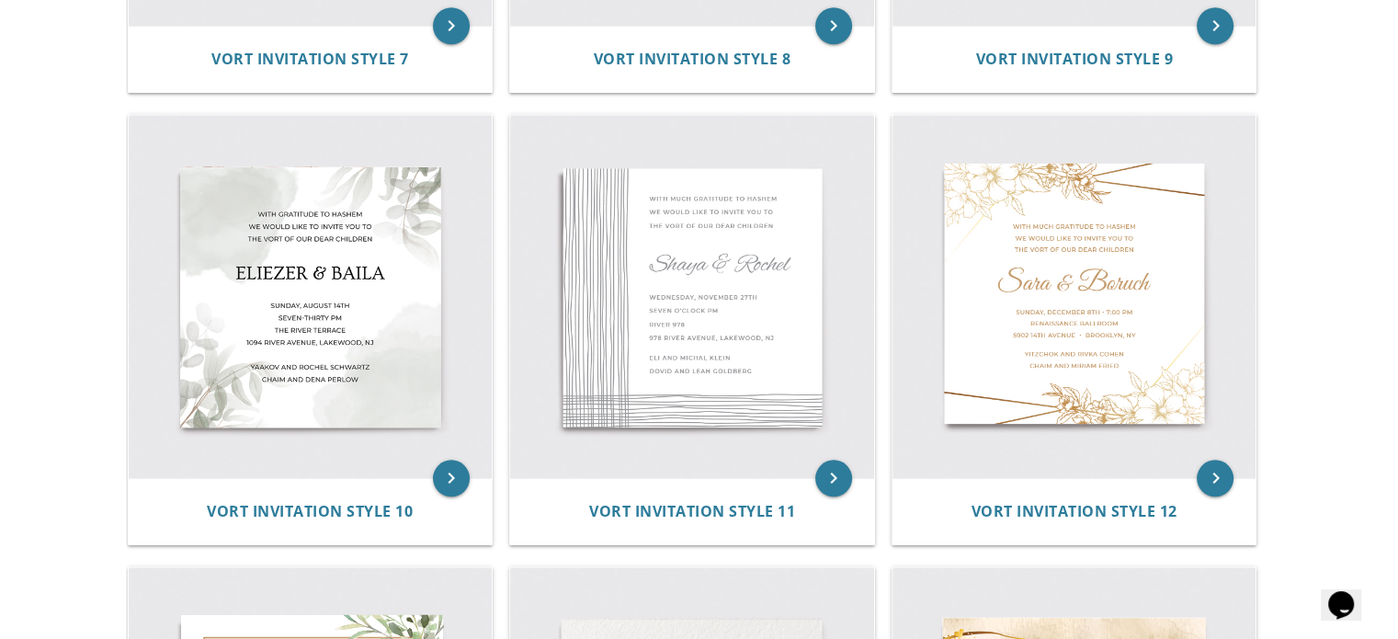
scroll to position [1643, 0]
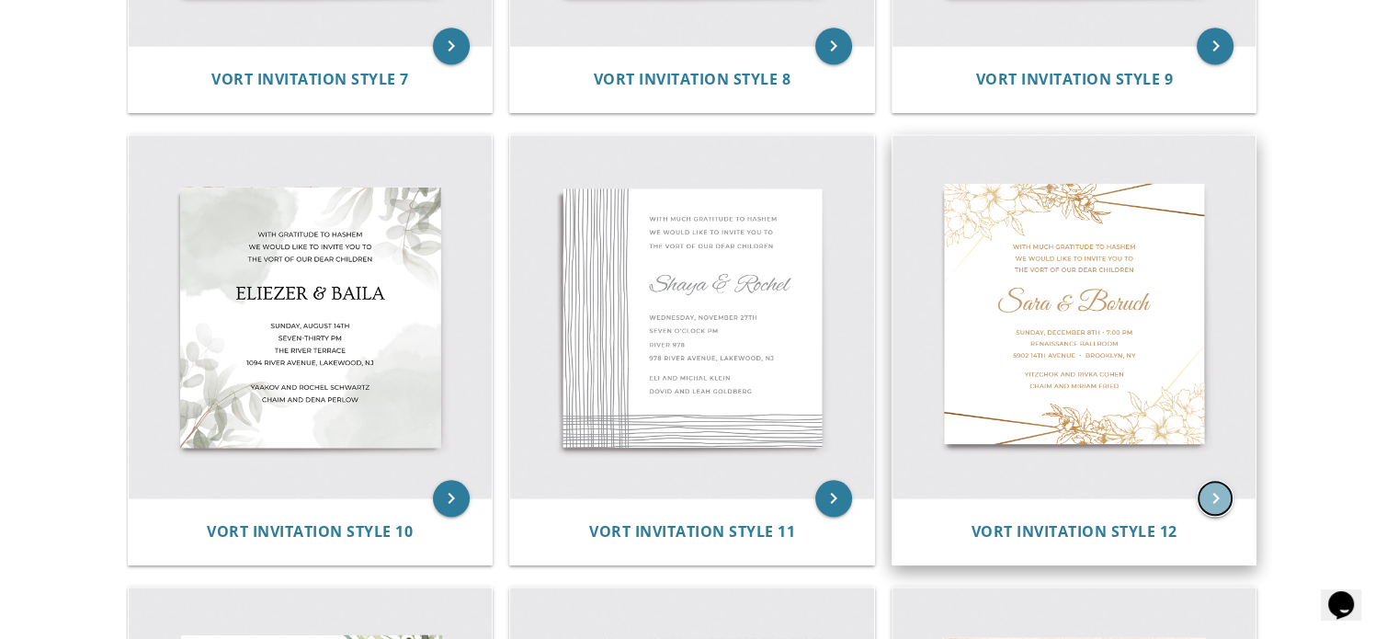
click at [1213, 499] on icon "keyboard_arrow_right" at bounding box center [1215, 498] width 37 height 37
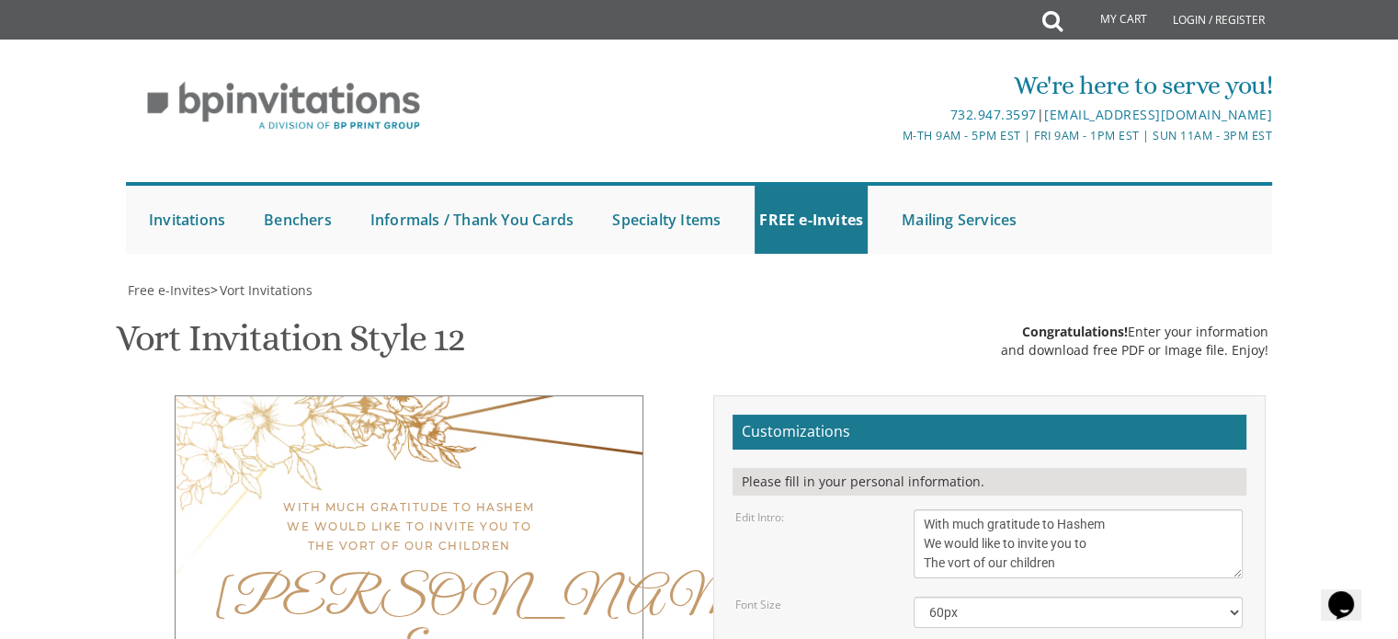
scroll to position [297, 0]
click at [1015, 509] on textarea "With much gratitude to Hashem We would like to invite you to The vort of our ch…" at bounding box center [1078, 543] width 329 height 69
click at [1011, 509] on textarea "With much gratitude to Hashem We would like to invite you to The vort of our ch…" at bounding box center [1078, 543] width 329 height 69
type textarea "With much gratitude to Hashem We would like to invite you to The vort of our de…"
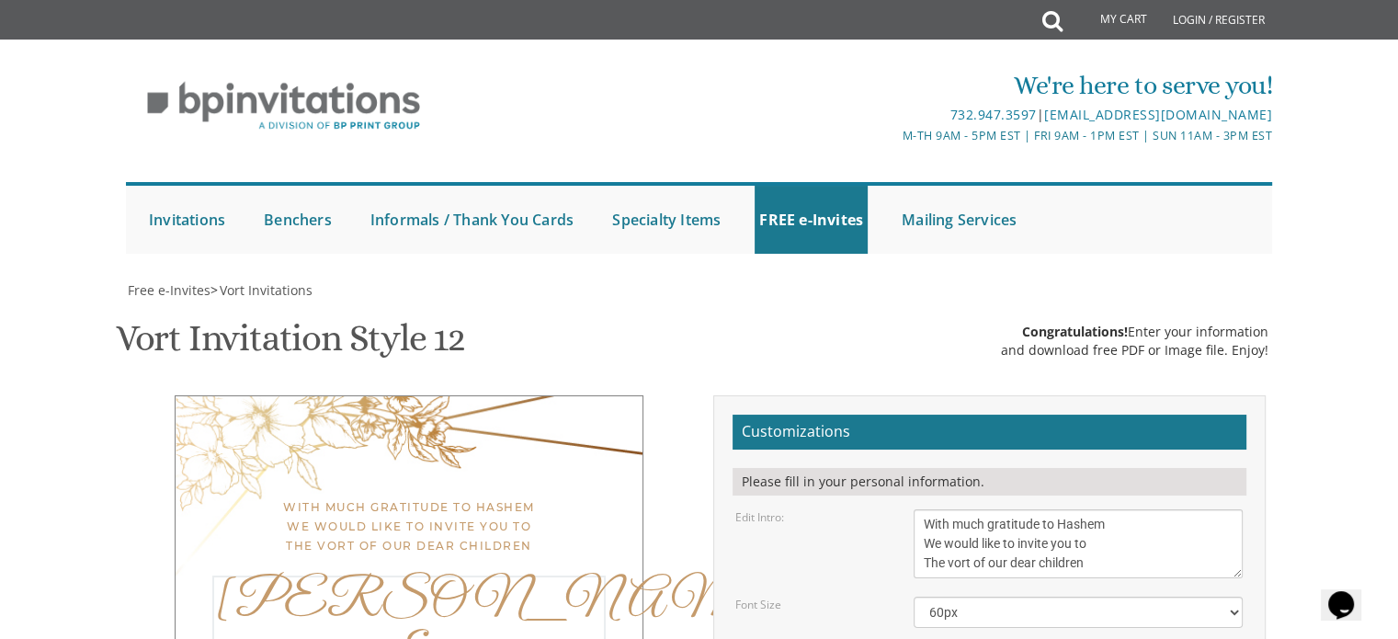
type textarea "Ahron & Tzipora"
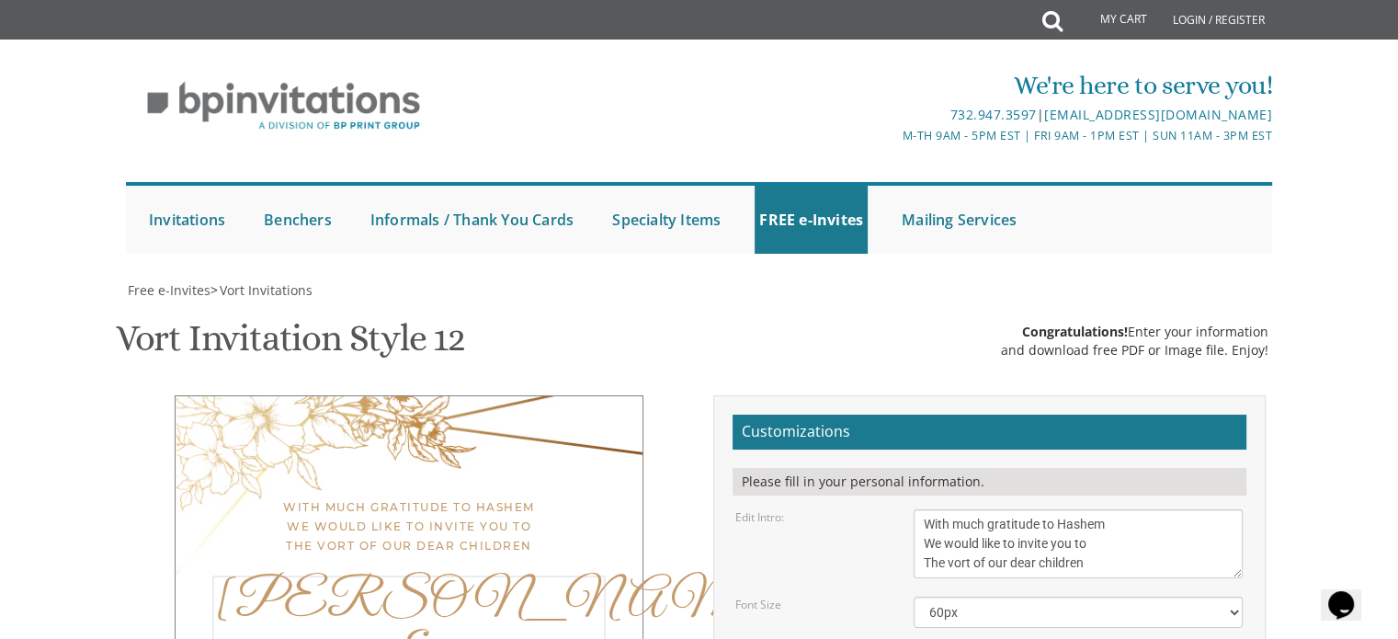
drag, startPoint x: 1121, startPoint y: 449, endPoint x: 903, endPoint y: 415, distance: 220.5
paste textarea "Tuesday, September 2 | ט אלול 5:30-7:00 | Yeshiva Ohr Yisrael 1458 Holly Ln | A…"
type textarea "Tuesday, September 2 | ט אלול 5:30-7:00 | Yeshiva Ohr Yisrael 1458 Holly Ln | A…"
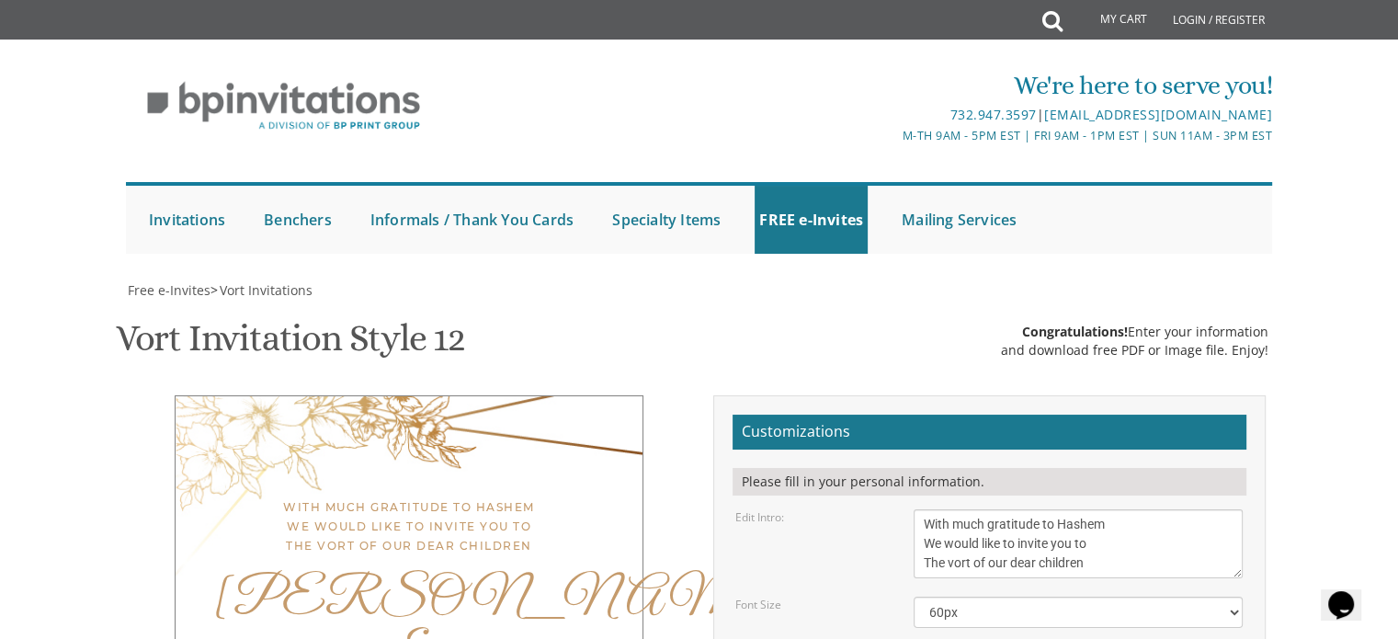
drag, startPoint x: 1080, startPoint y: 521, endPoint x: 877, endPoint y: 502, distance: 204.0
paste textarea "Naftali Tzvi and Rivkah Estreicher ________ and Baila Barkany"
type textarea "Naftali Tzvi and Rivkah Estreicher ________ and Baila Barkany"
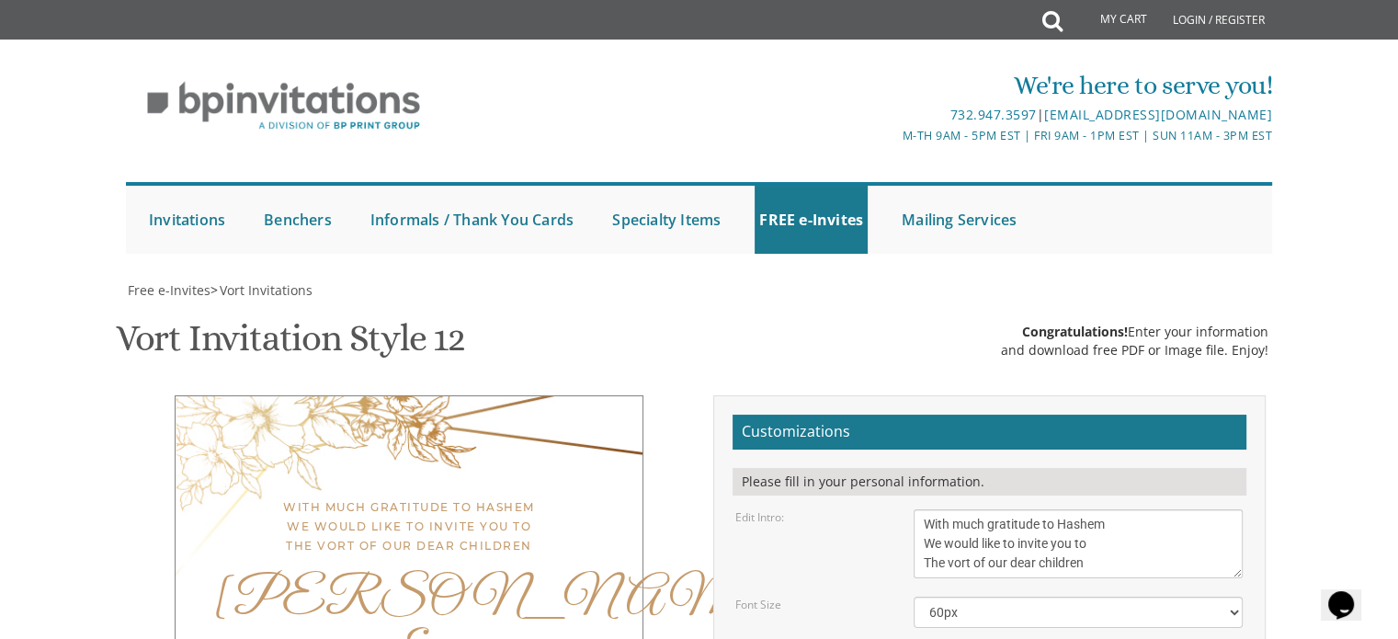
type textarea "Aharon & Tzipora"
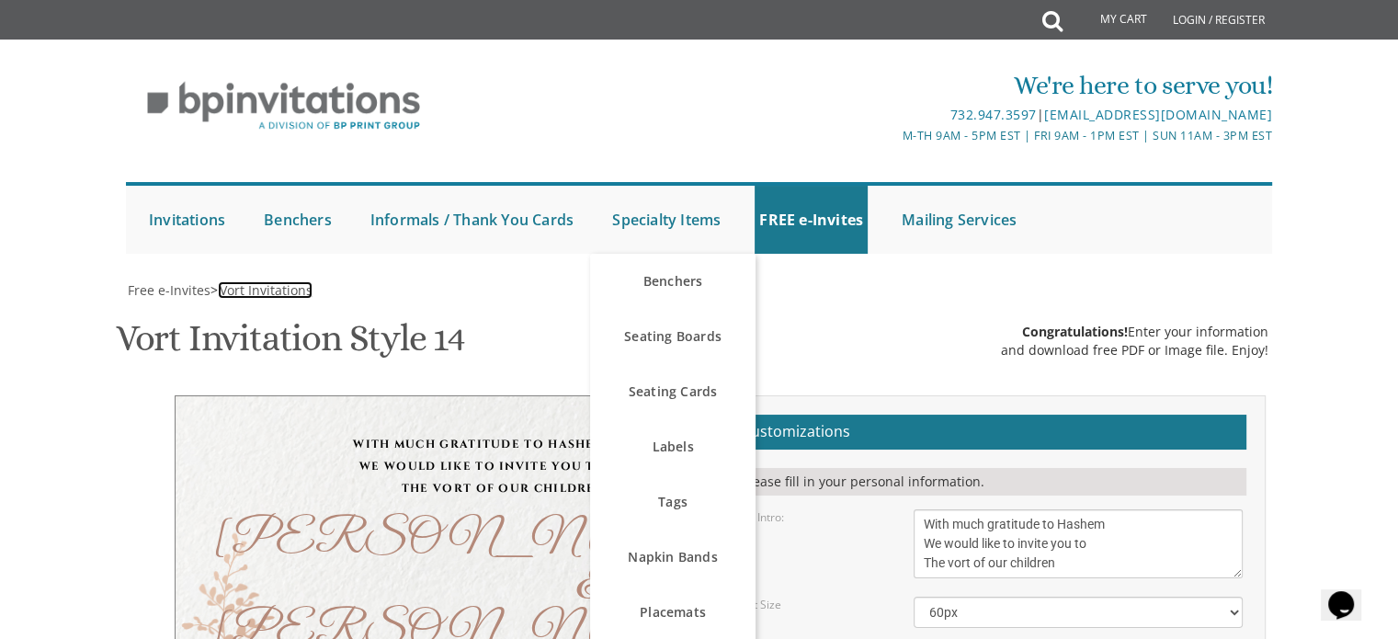
click at [249, 282] on span "Vort Invitations" at bounding box center [266, 289] width 93 height 17
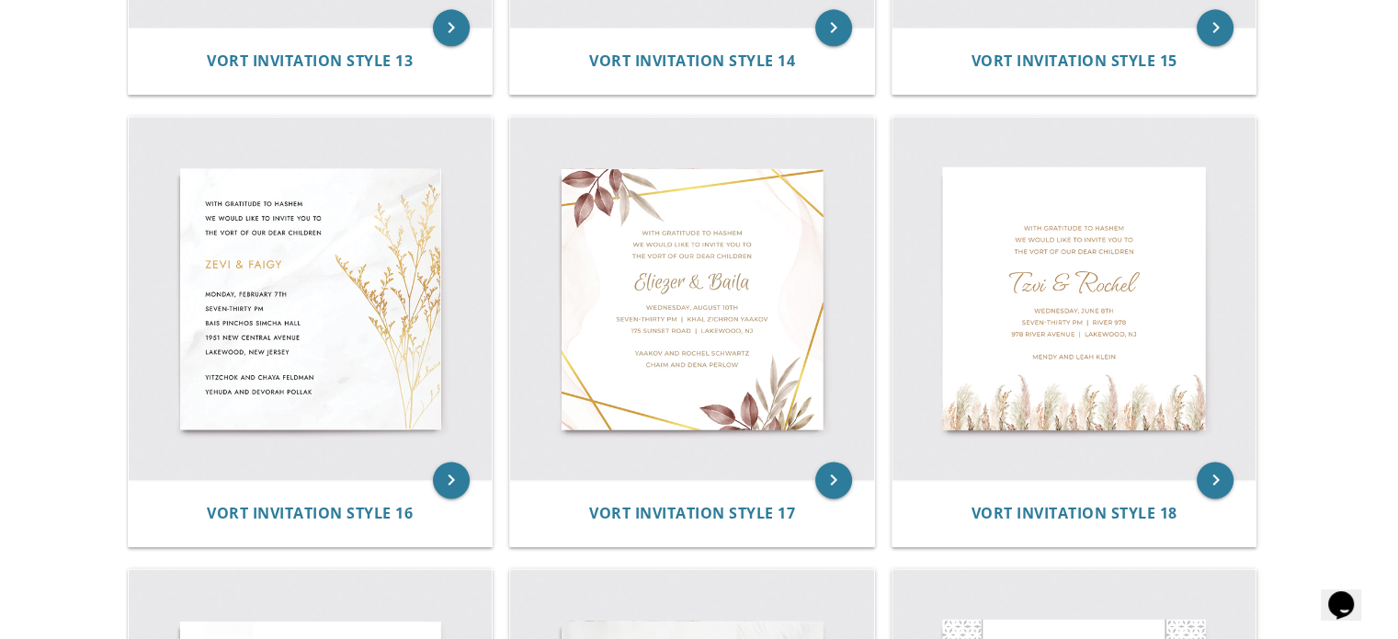
scroll to position [2566, 0]
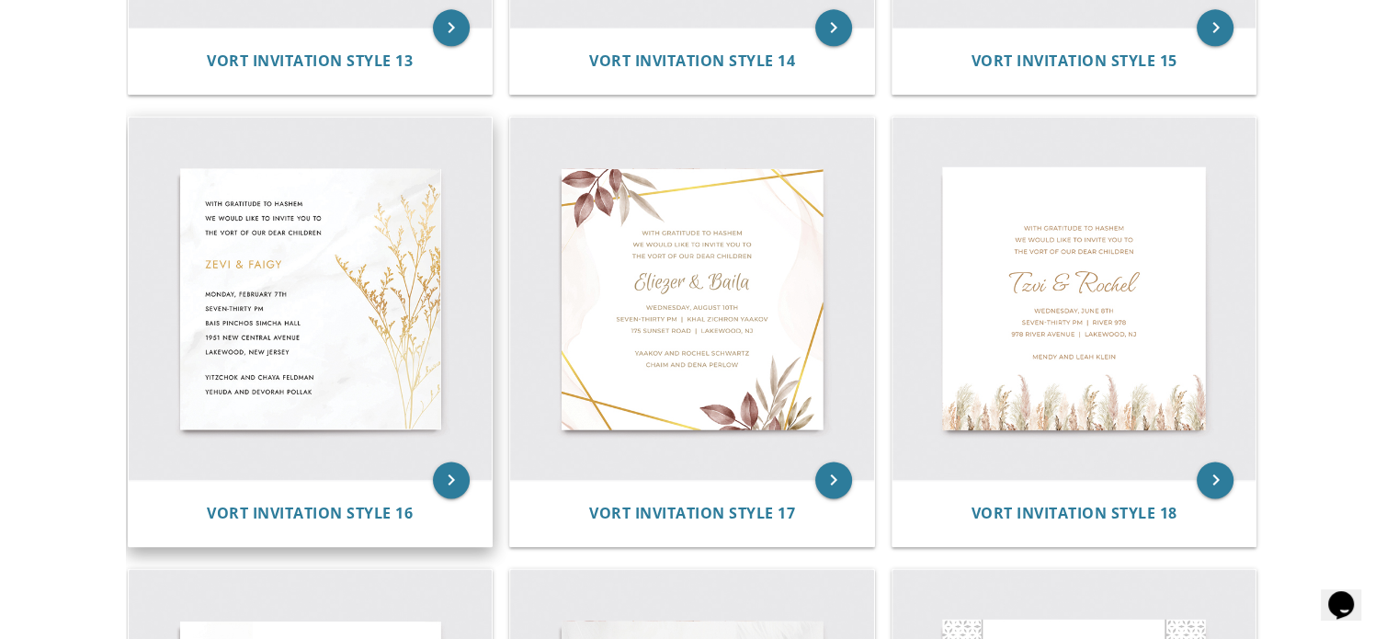
click at [283, 311] on img at bounding box center [311, 299] width 364 height 364
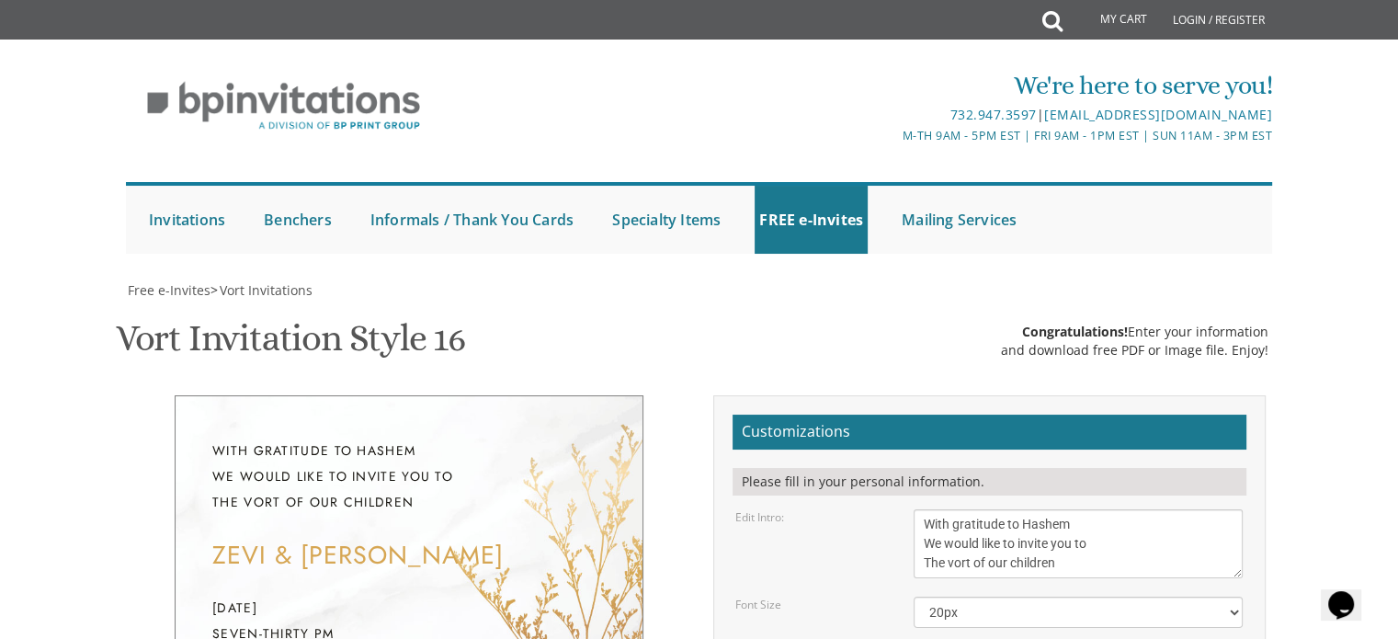
scroll to position [278, 0]
click at [1012, 509] on textarea "With gratitude to Hashem We would like to invite you to The vort of our children" at bounding box center [1078, 543] width 329 height 69
type textarea "With gratitude to Hashem We would like to invite you to The vort of our dear ch…"
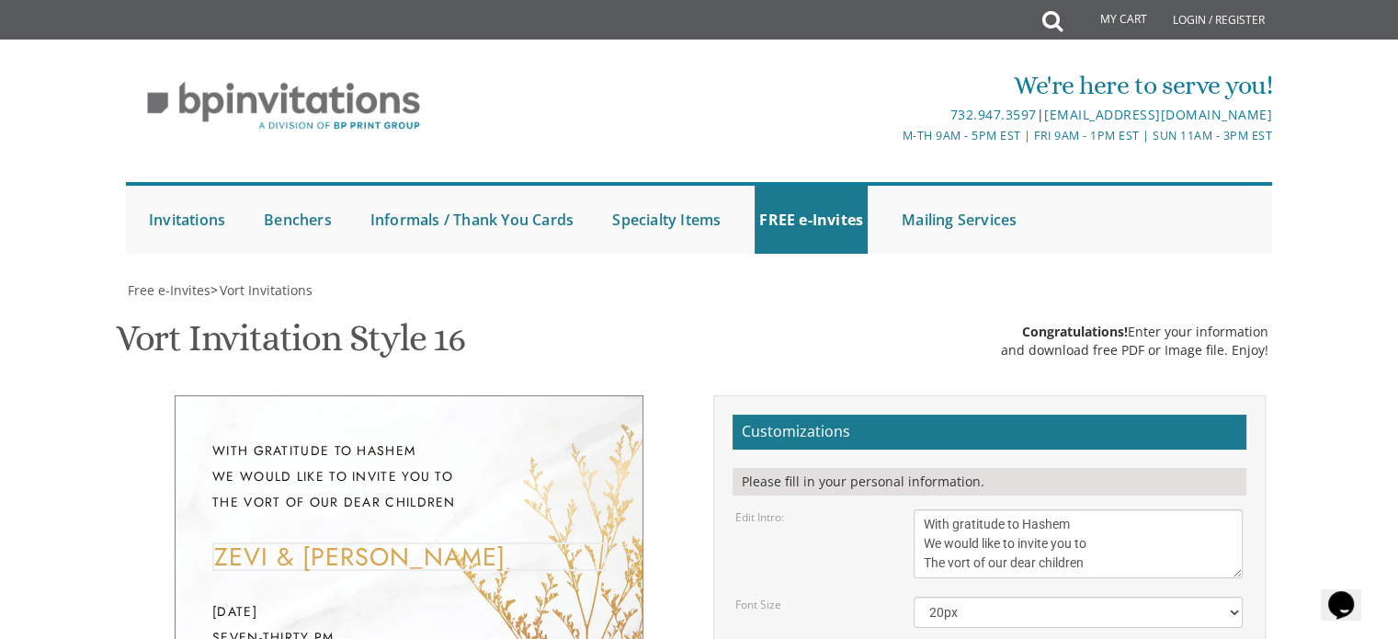
type textarea "Aharon & Tzipora"
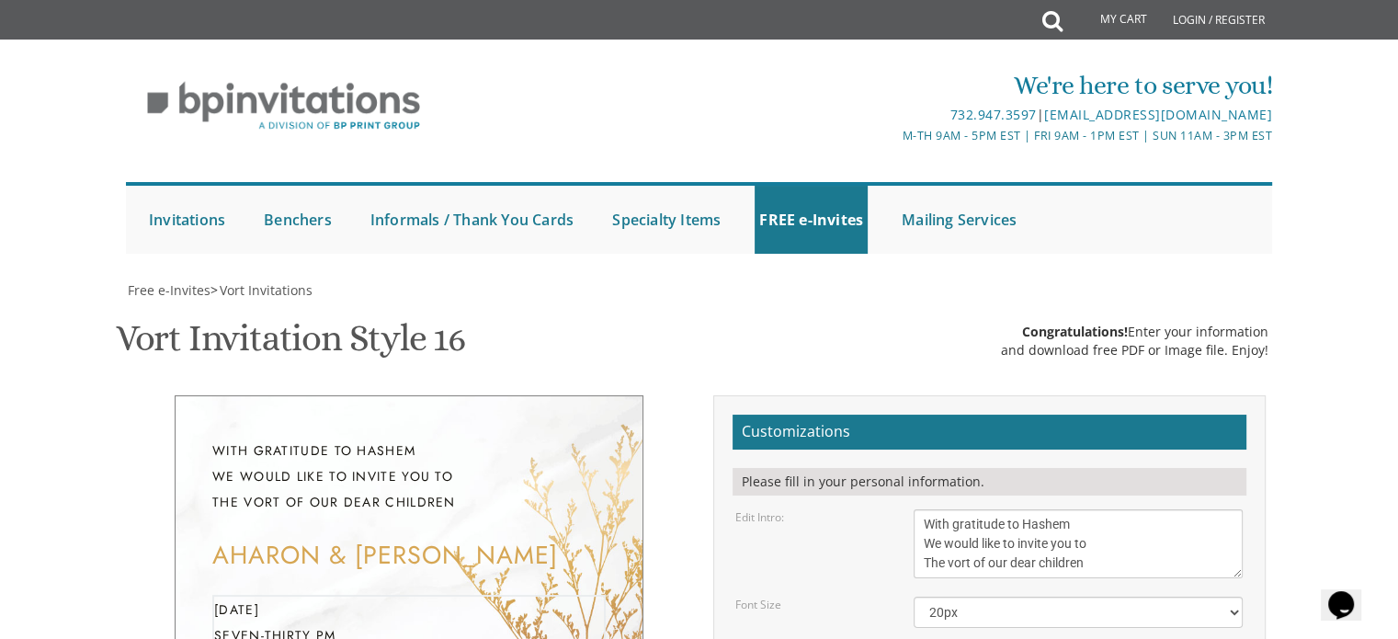
drag, startPoint x: 1051, startPoint y: 510, endPoint x: 903, endPoint y: 407, distance: 179.5
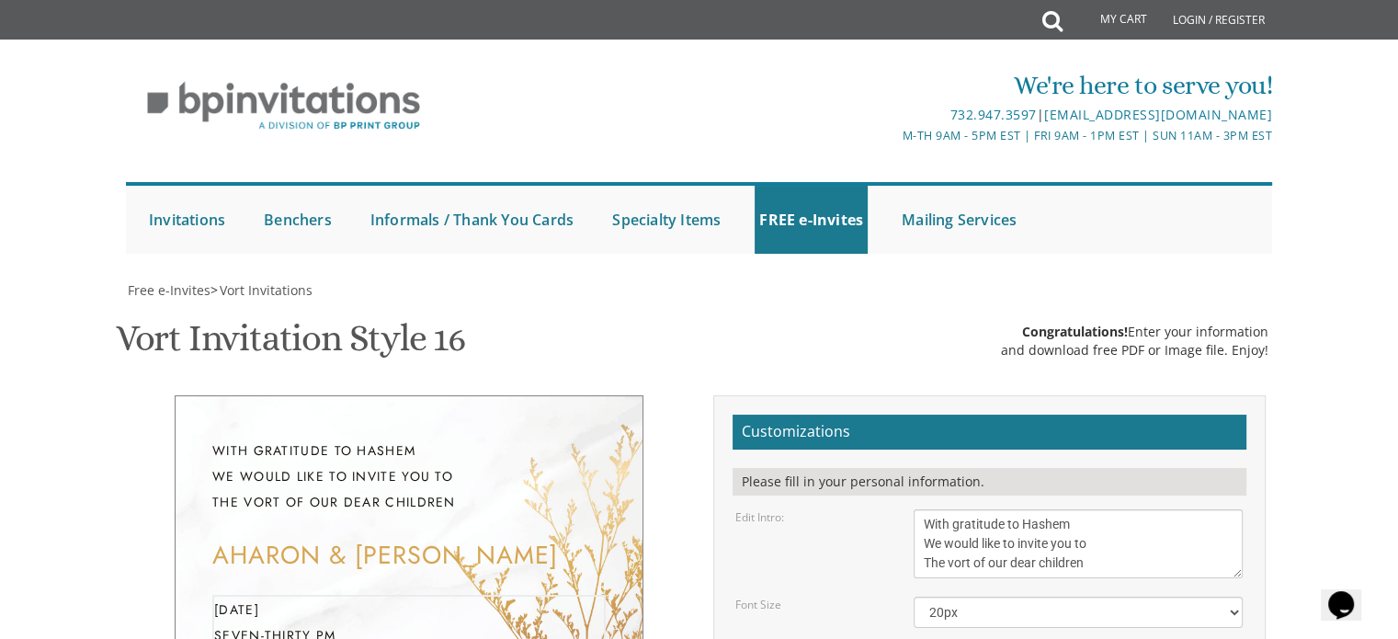
paste textarea "[DATE] | ט אלול 5:30-7:00 | Yeshiva Ohr Yisrael [STREET_ADDRESS][PERSON_NAME]"
type textarea "[DATE] | ט אלול 5:30-7:00 | Yeshiva Ohr Yisrael [STREET_ADDRESS][PERSON_NAME]"
drag, startPoint x: 1077, startPoint y: 545, endPoint x: 890, endPoint y: 503, distance: 192.2
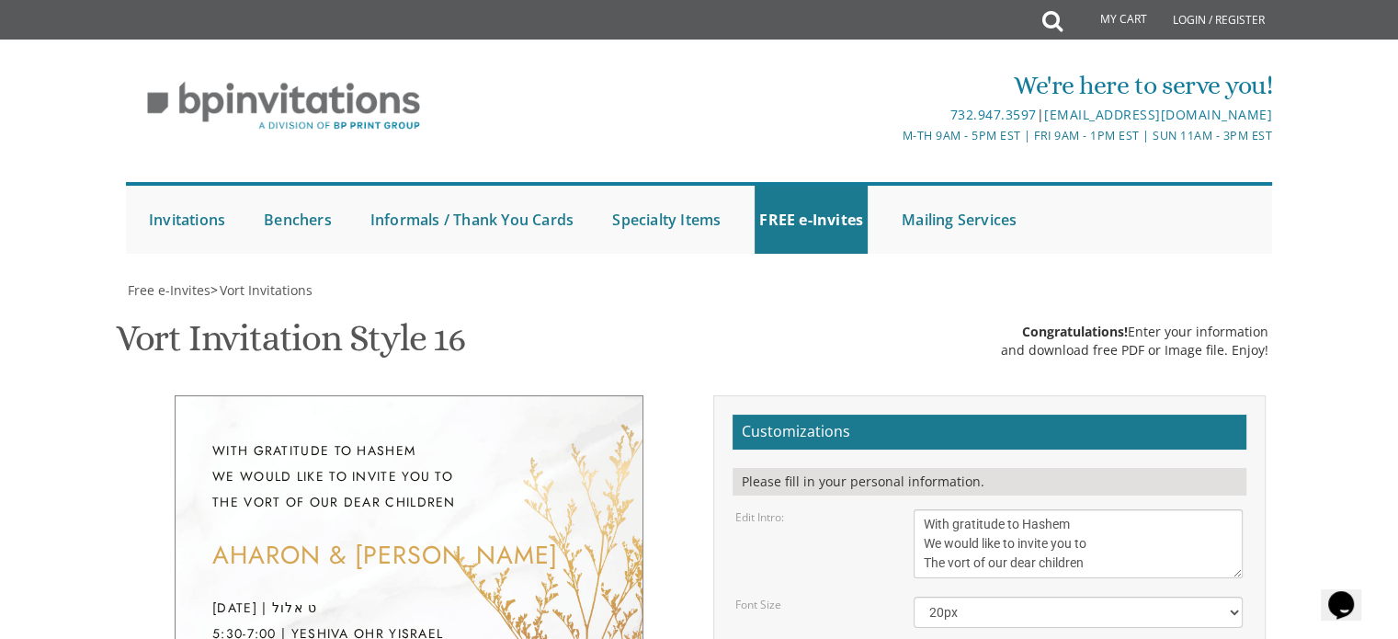
paste textarea "[PERSON_NAME] and [PERSON_NAME] ________ and [PERSON_NAME]"
type textarea "[PERSON_NAME] and [PERSON_NAME] ________ and [PERSON_NAME]"
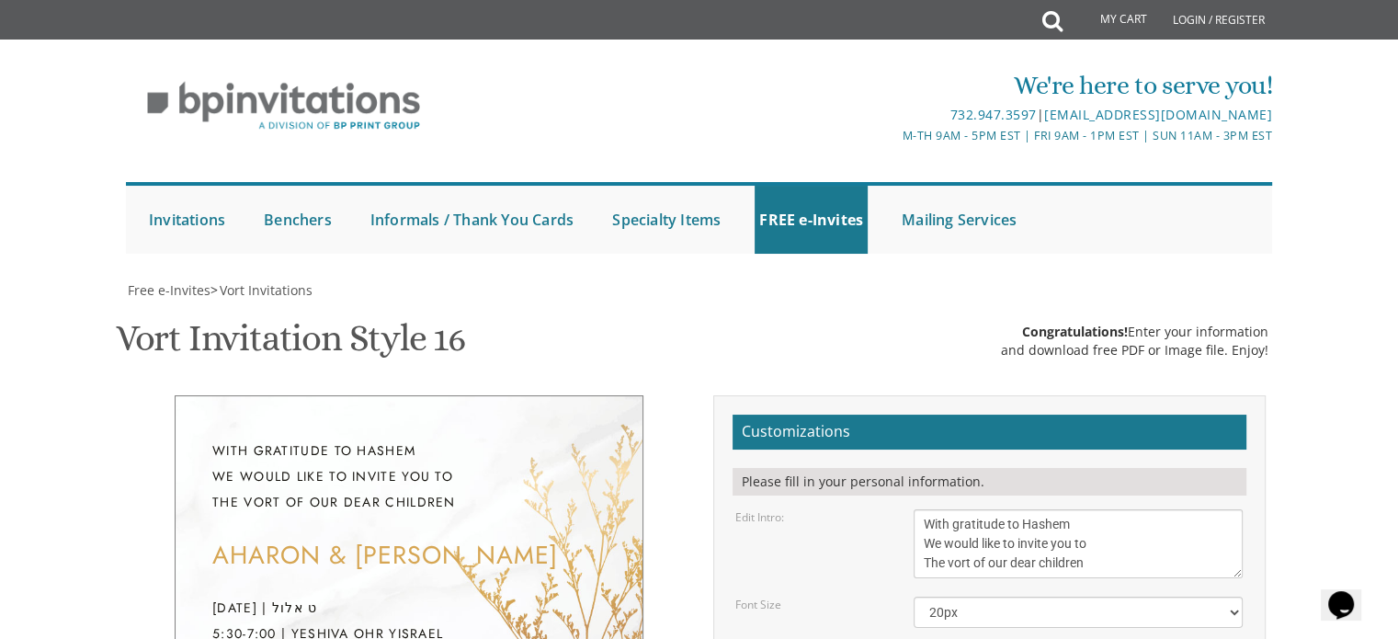
type textarea "[DATE] | ט אלול 5:30-7:00 | Yeshiva Ohr Yisrael [STREET_ADDRESS][PERSON_NAME]"
paste textarea "[PERSON_NAME] and [PERSON_NAME] ________ and [PERSON_NAME]"
type textarea "[PERSON_NAME] and [PERSON_NAME] ________ and [PERSON_NAME]"
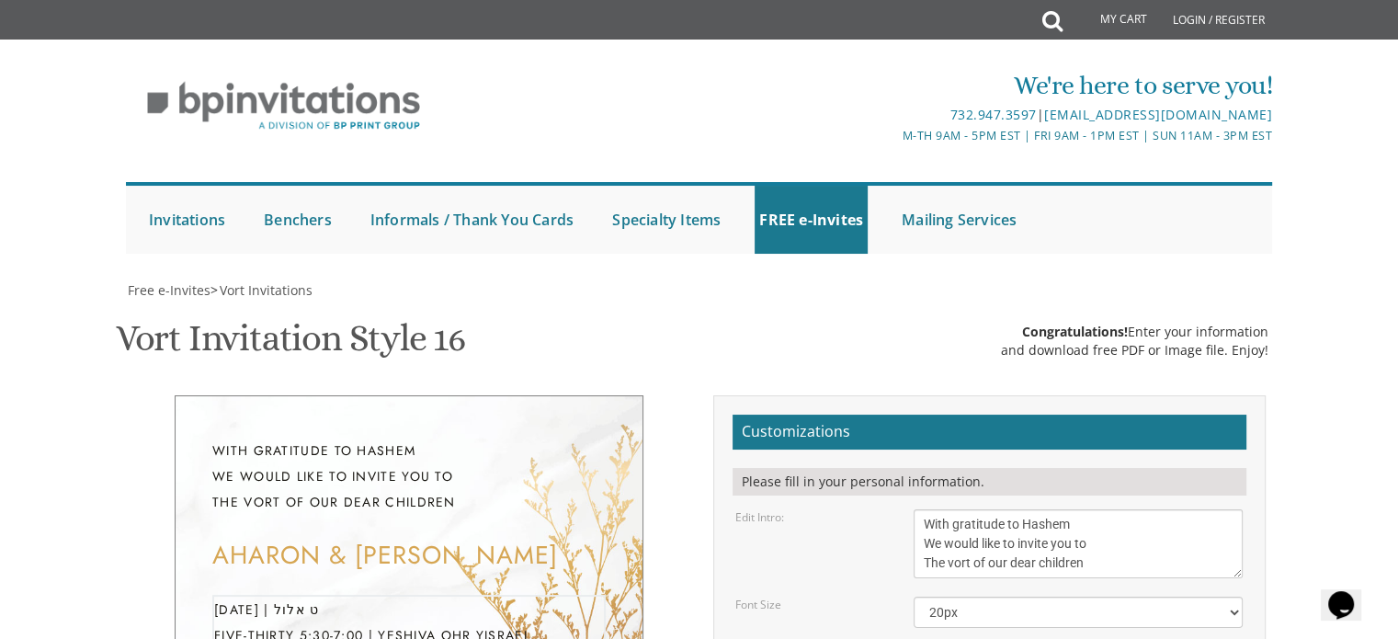
type textarea "[DATE] | ט אלול 5:30-7:00 | Yeshiva Ohr Yisrael [STREET_ADDRESS][PERSON_NAME]"
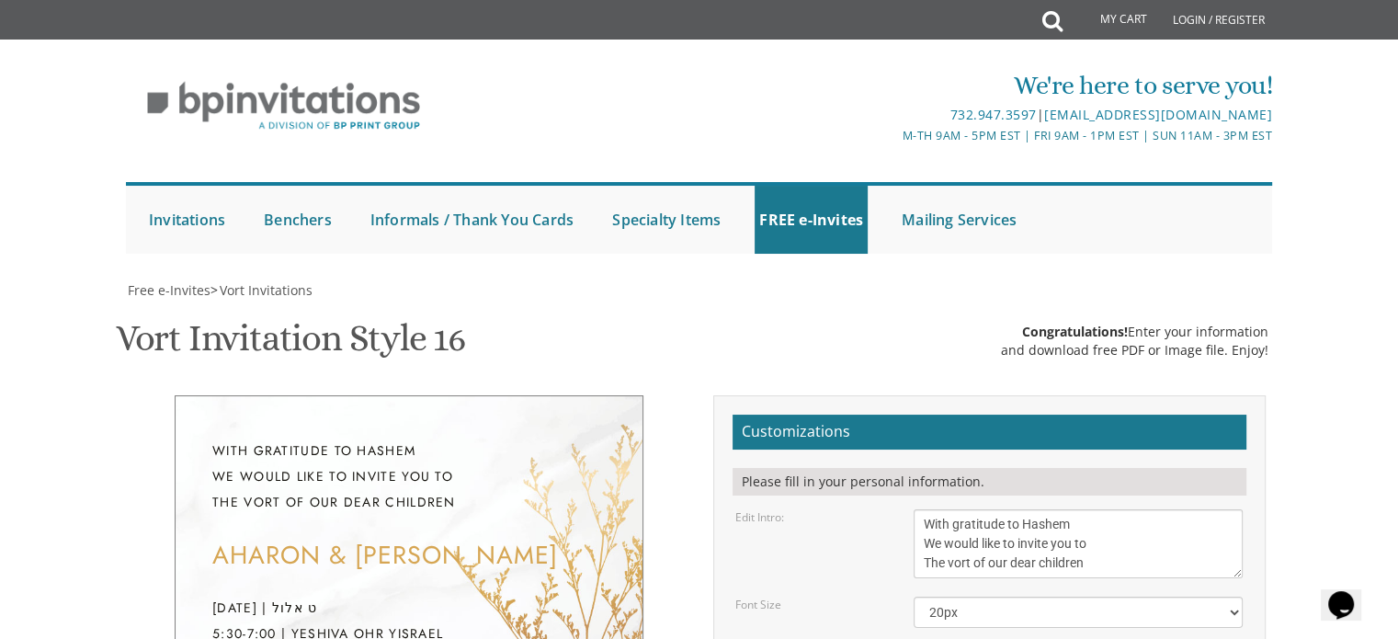
scroll to position [195, 0]
drag, startPoint x: 1076, startPoint y: 550, endPoint x: 915, endPoint y: 501, distance: 168.1
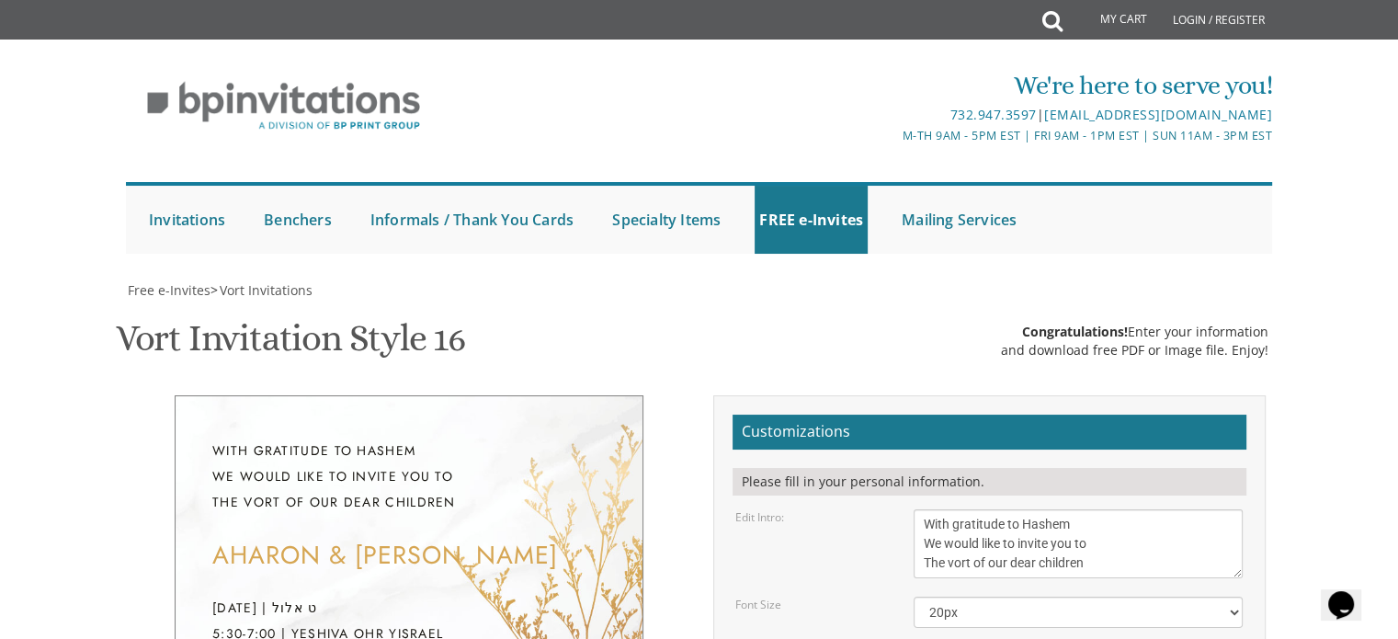
drag, startPoint x: 1080, startPoint y: 220, endPoint x: 887, endPoint y: 198, distance: 194.3
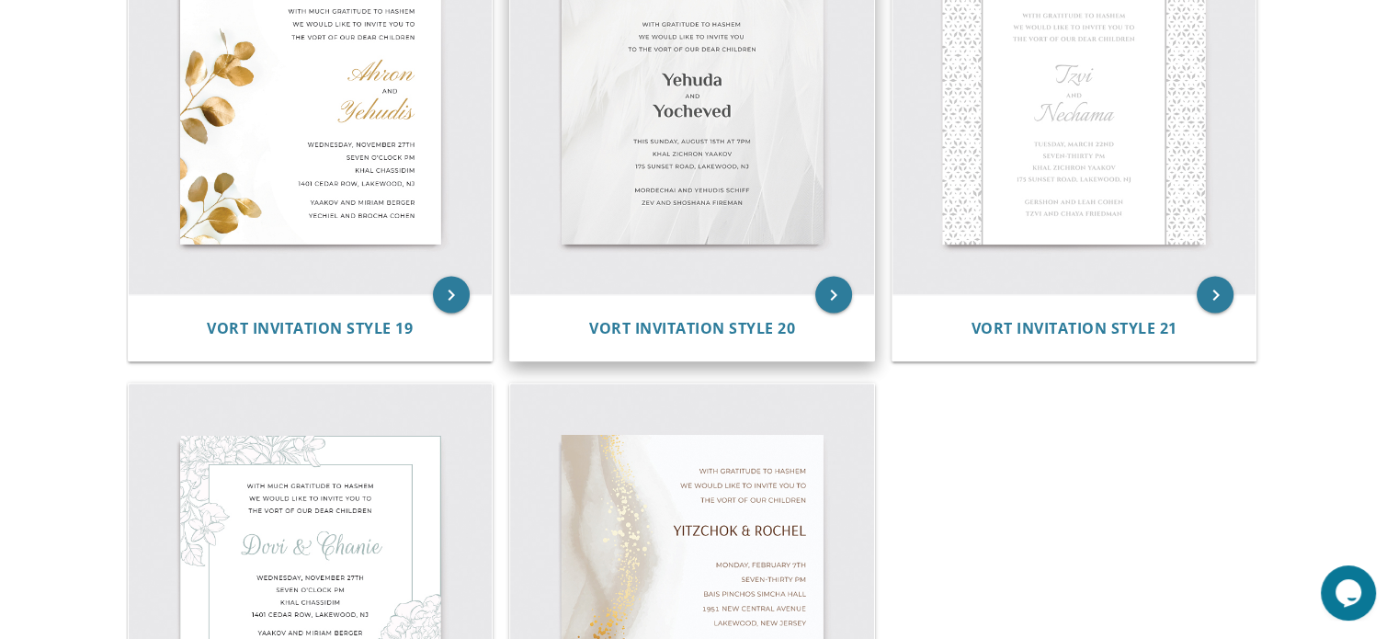
scroll to position [3206, 0]
click at [669, 205] on img at bounding box center [692, 111] width 364 height 364
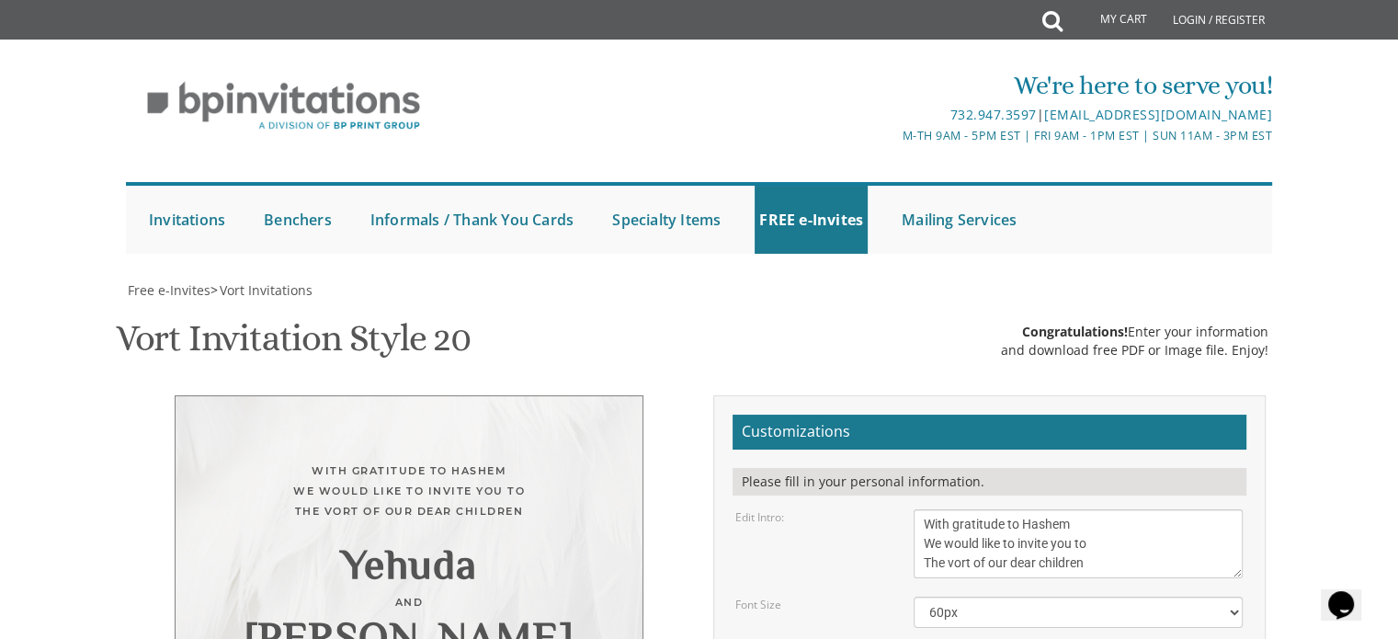
scroll to position [378, 0]
type textarea "Aharon"
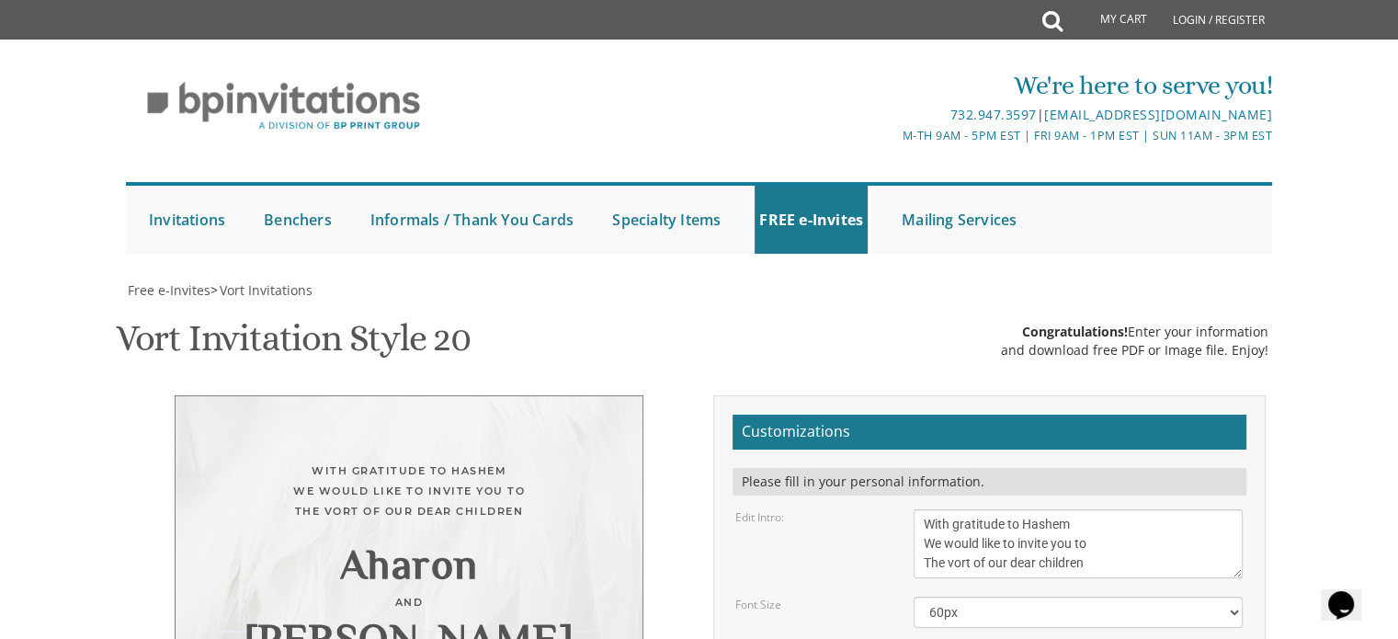
type textarea "[PERSON_NAME]"
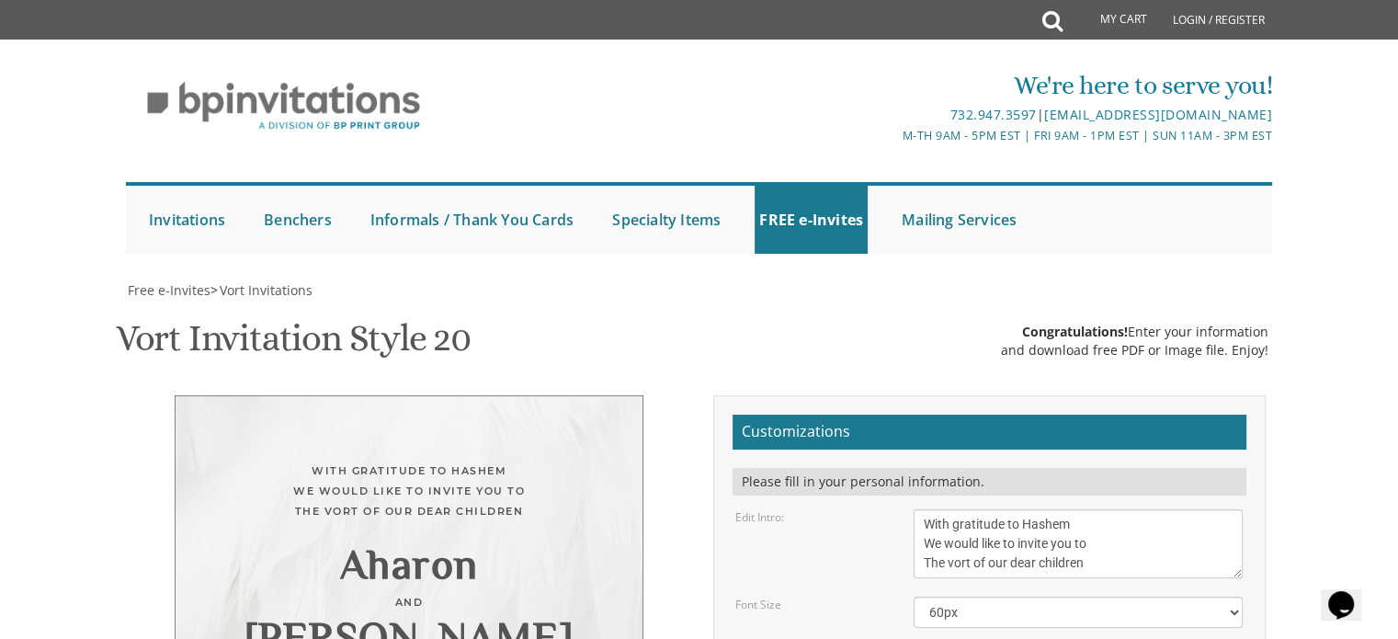
drag, startPoint x: 1106, startPoint y: 463, endPoint x: 903, endPoint y: 423, distance: 206.2
paste textarea "[DATE] | ט אלול 5:30-7:00 | Yeshiva Ohr Yisrael 1458 [PERSON_NAME] | [GEOGRAPHI…"
type textarea "[DATE] | ט אלול 5:30-7:00 | Yeshiva Ohr Yisrael [STREET_ADDRESS][PERSON_NAME]"
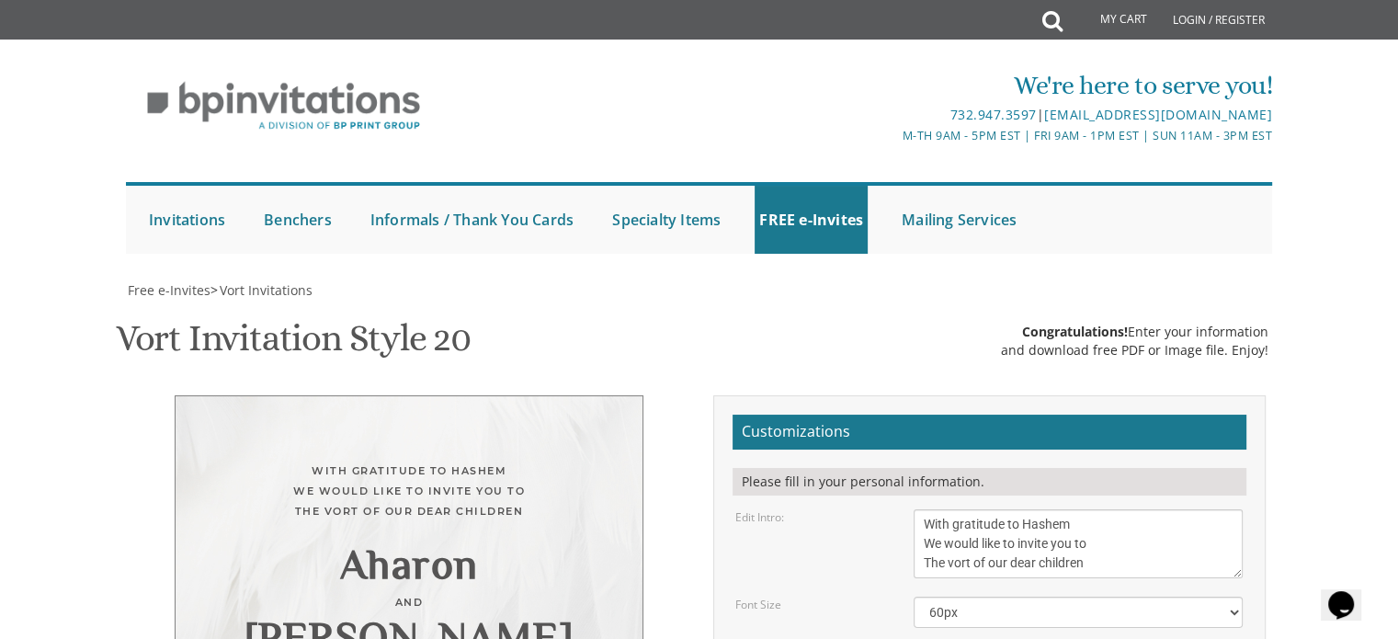
drag, startPoint x: 1081, startPoint y: 537, endPoint x: 902, endPoint y: 496, distance: 183.7
paste textarea "[PERSON_NAME] and [PERSON_NAME] ________ and [PERSON_NAME]"
type textarea "[PERSON_NAME] and [PERSON_NAME] ________ and [PERSON_NAME]"
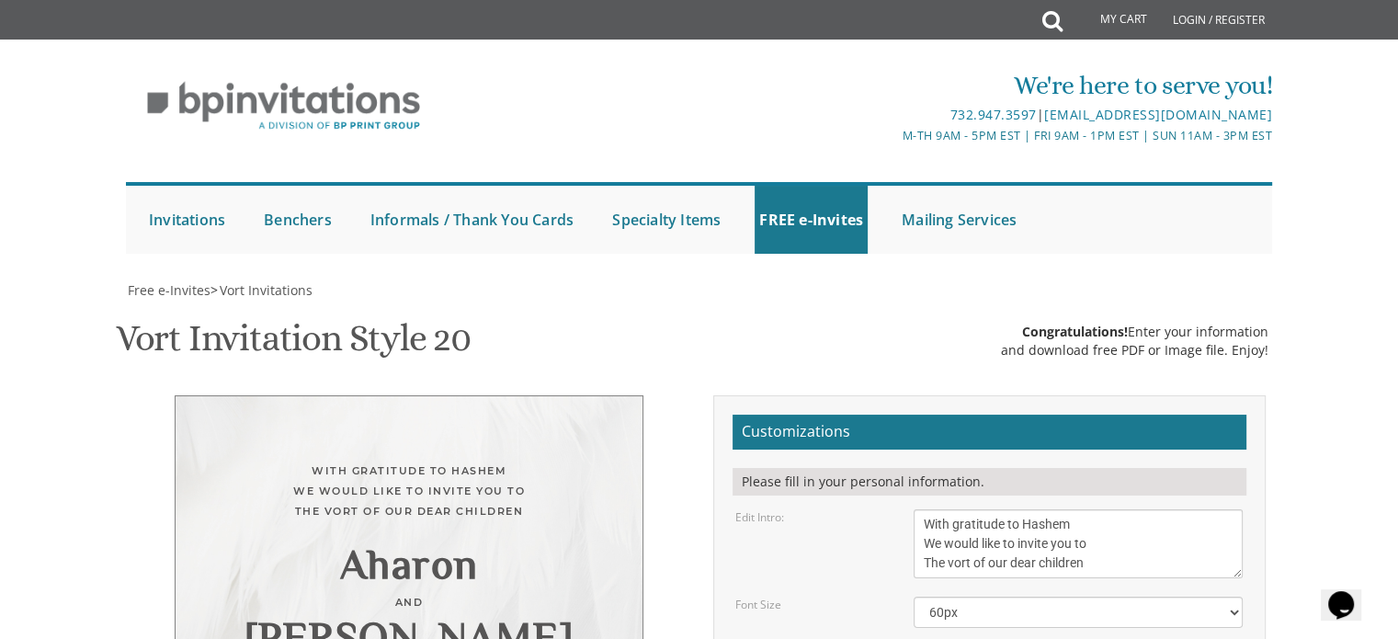
scroll to position [356, 0]
